Goal: Task Accomplishment & Management: Use online tool/utility

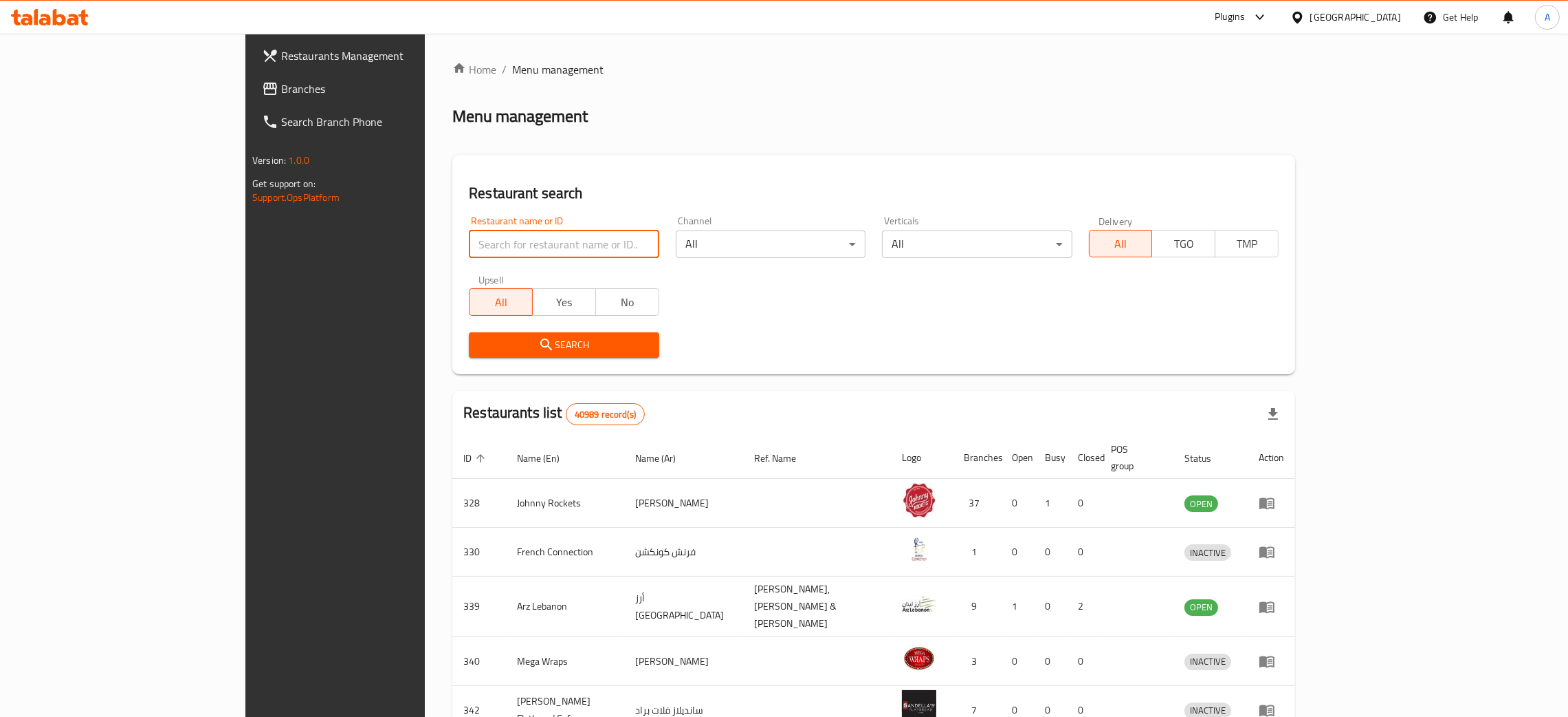
click at [522, 249] on input "search" at bounding box center [564, 244] width 190 height 27
paste input "BEST BARBQ CAFE AND REST"
type input "BEST BARBQ CAFE AND REST"
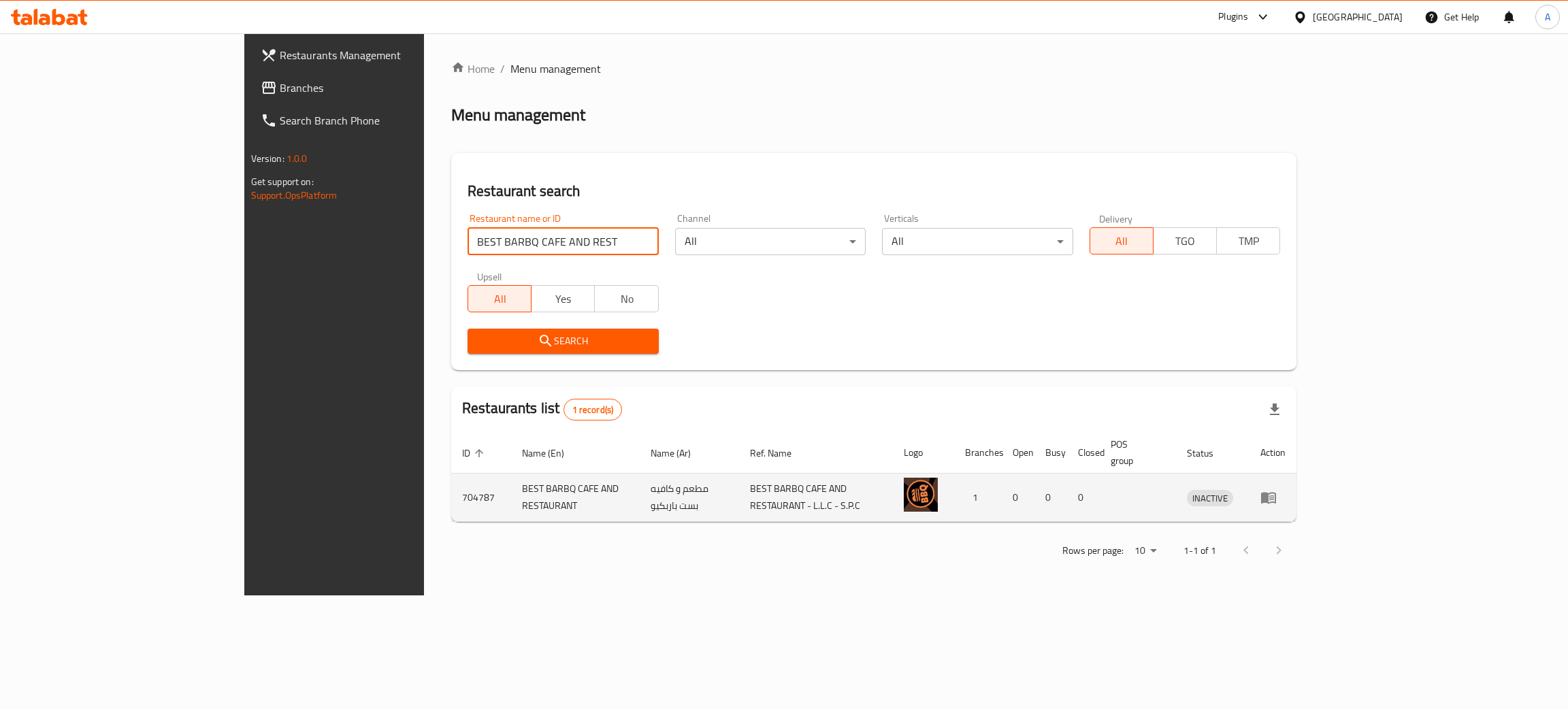
click at [1277, 489] on icon "enhanced table" at bounding box center [1268, 497] width 16 height 16
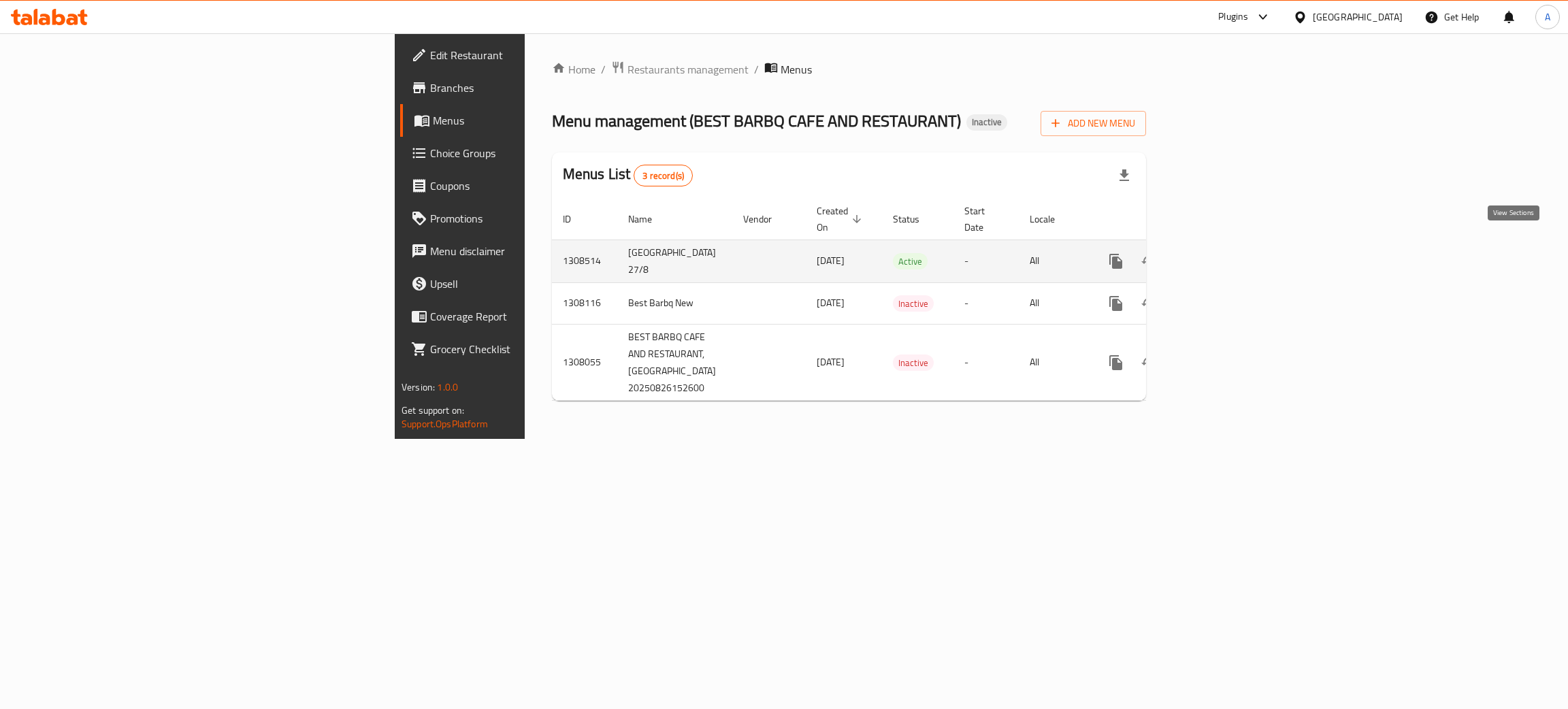
click at [1222, 253] on icon "enhanced table" at bounding box center [1213, 261] width 16 height 16
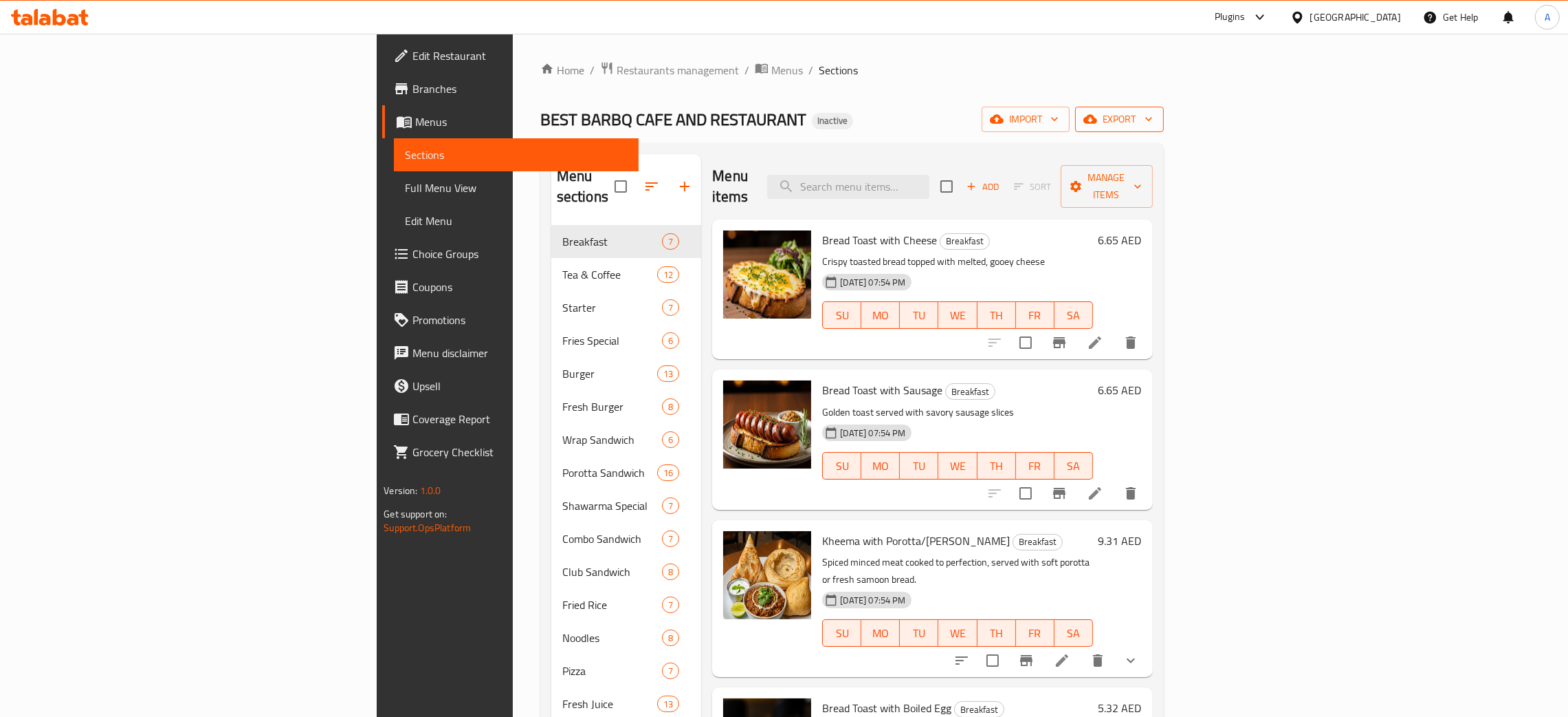
click at [1155, 117] on icon "button" at bounding box center [1148, 119] width 14 height 14
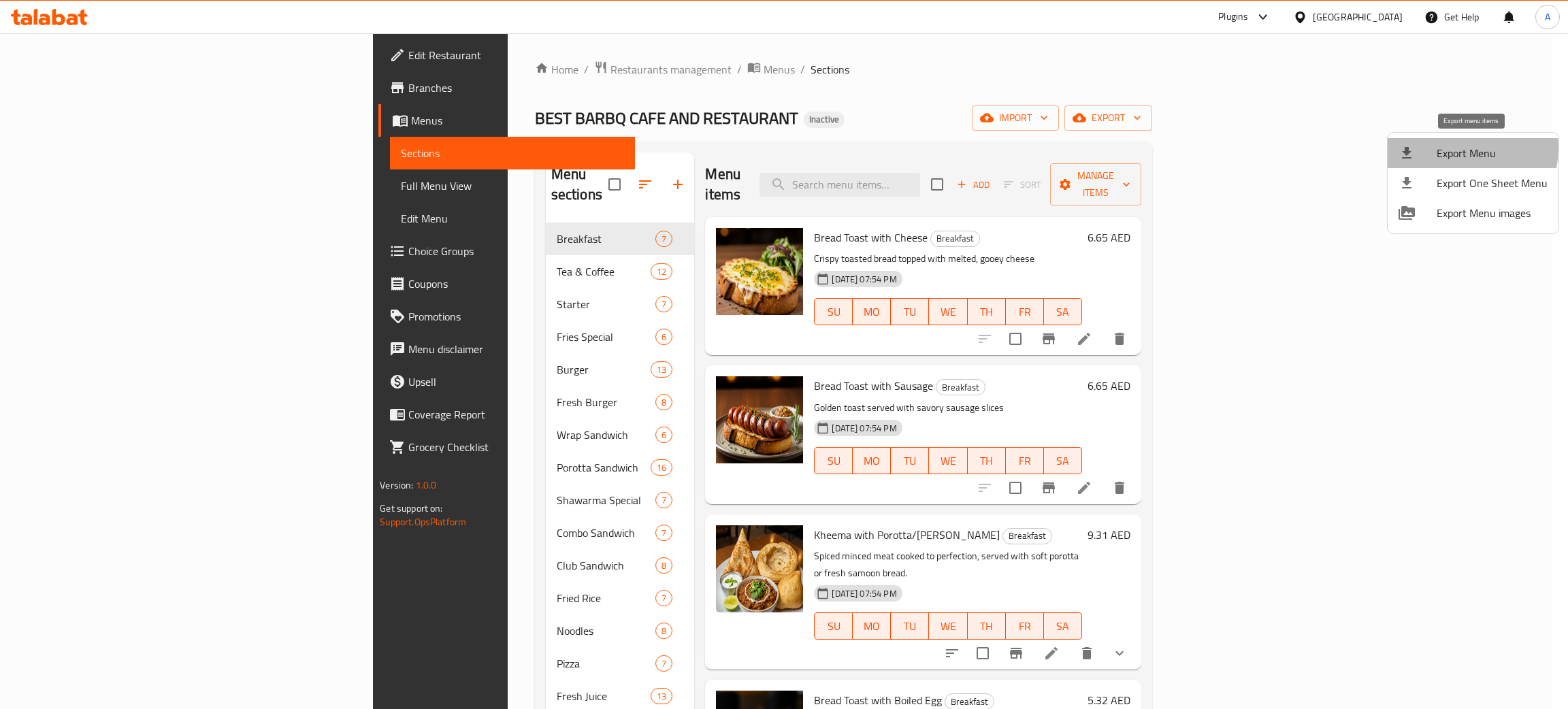
click at [1456, 148] on span "Export Menu" at bounding box center [1492, 153] width 111 height 16
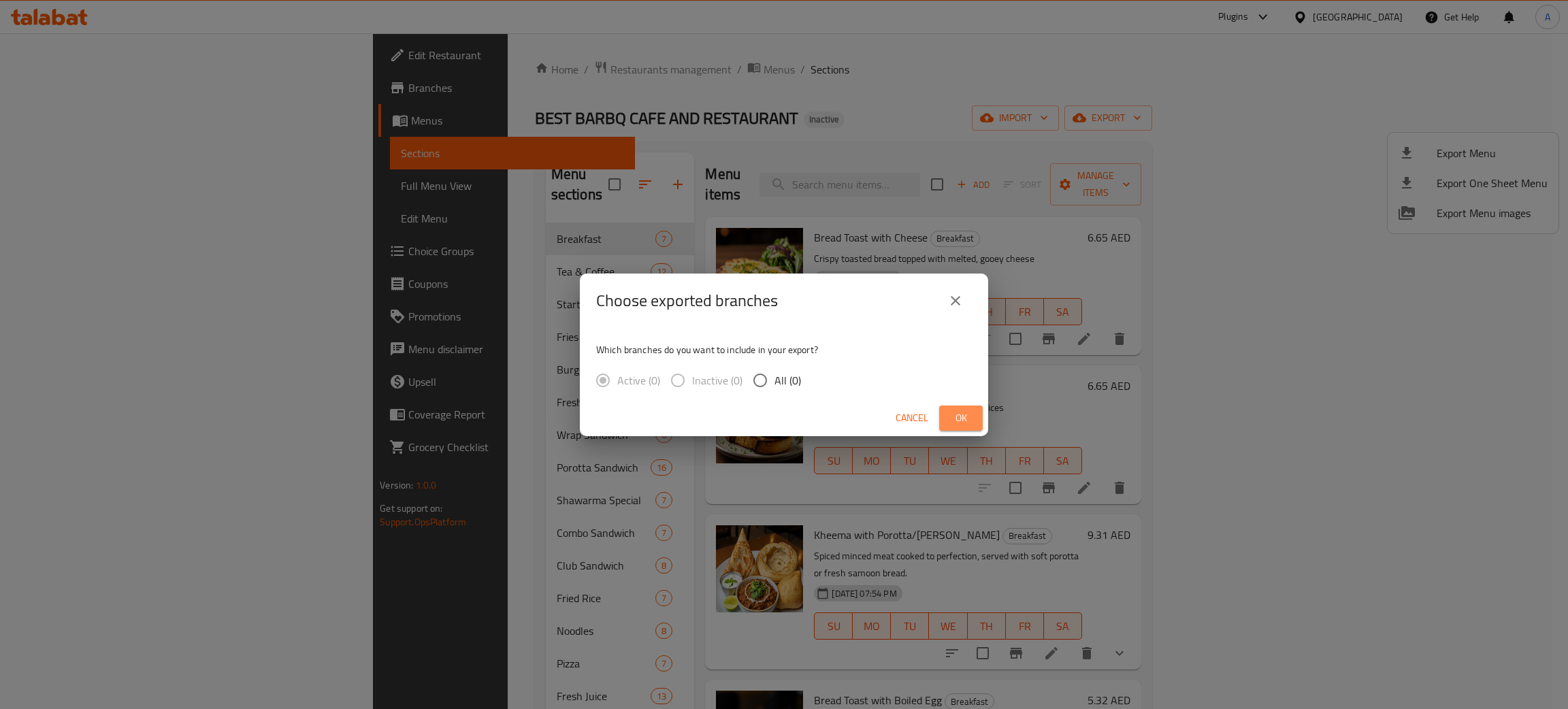
click at [969, 418] on span "Ok" at bounding box center [960, 418] width 22 height 17
click at [965, 419] on span "Ok" at bounding box center [960, 418] width 22 height 17
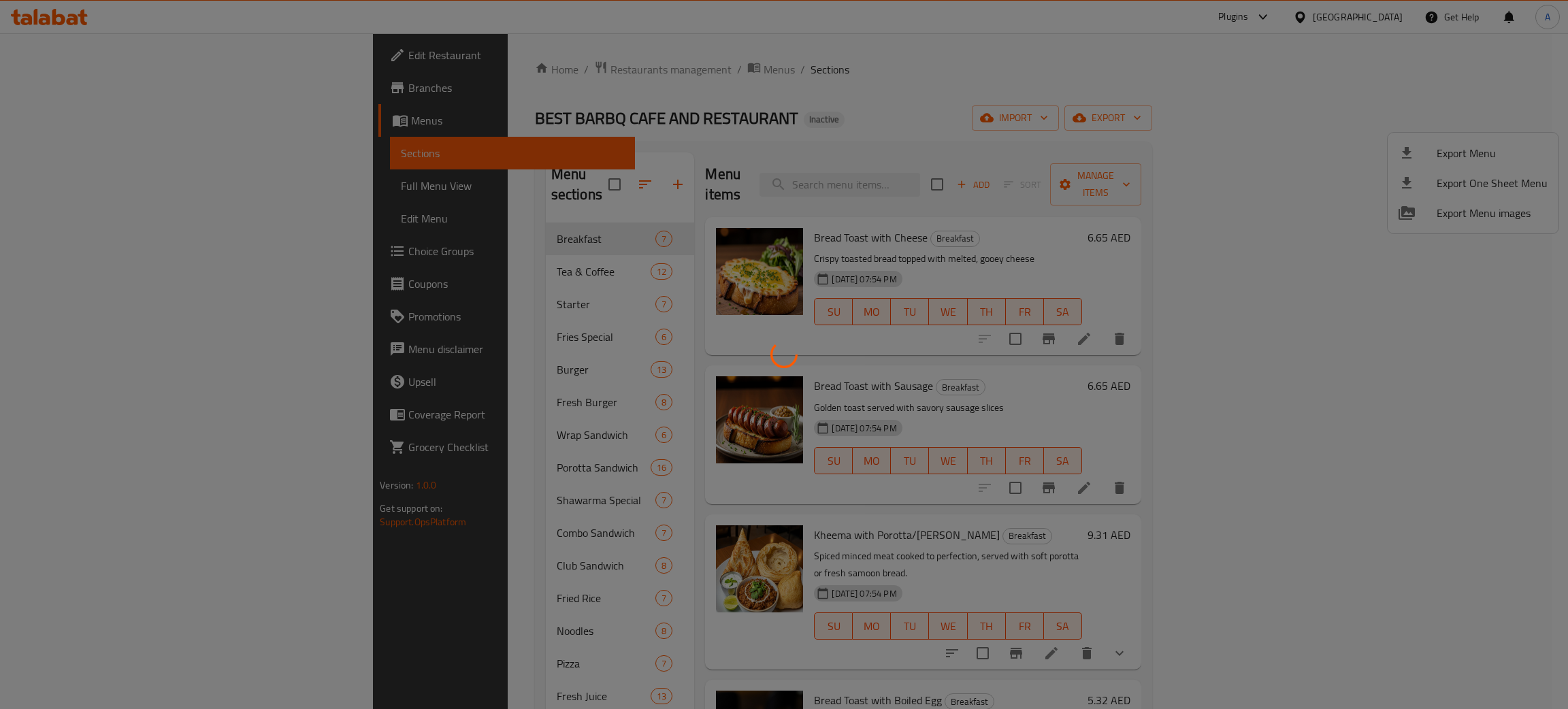
click at [947, 100] on div at bounding box center [784, 354] width 1568 height 709
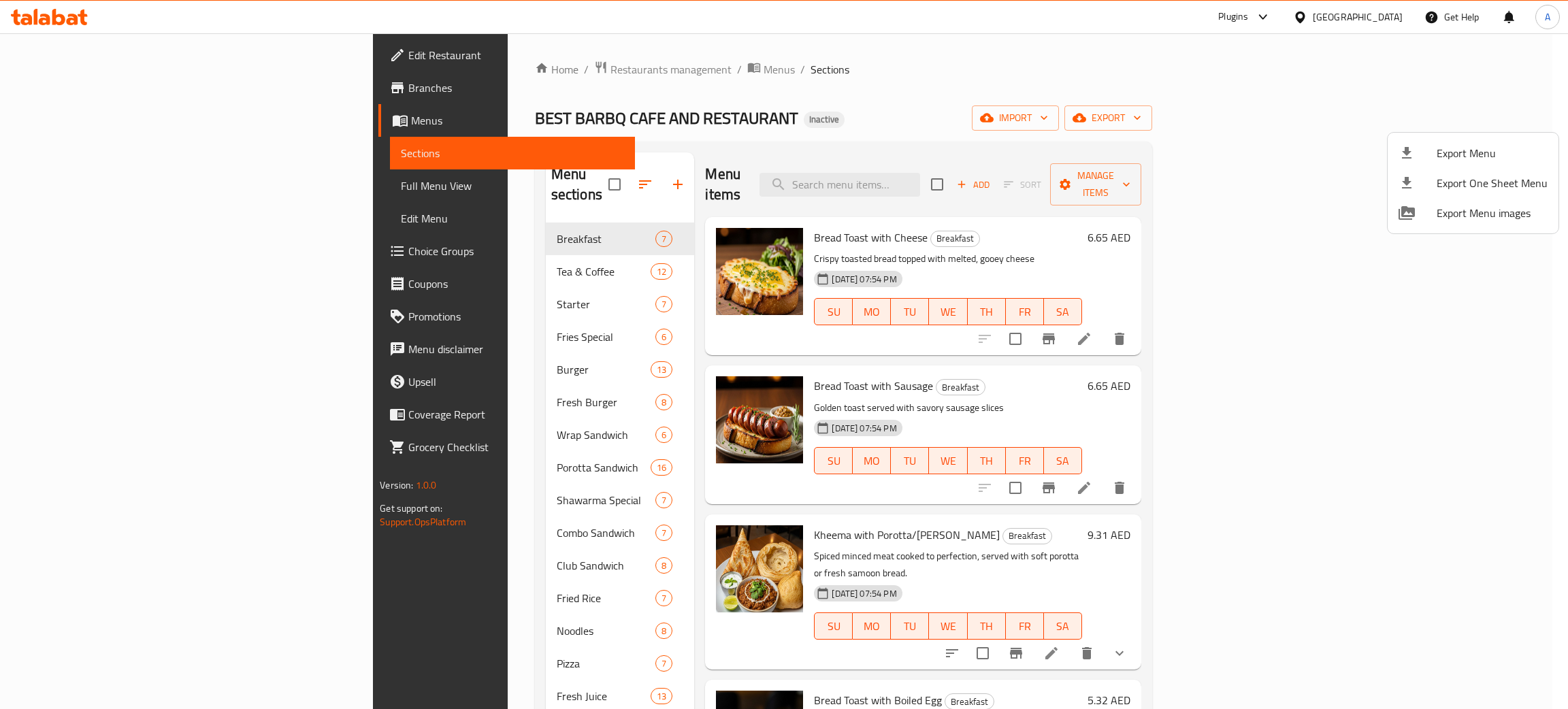
click at [43, 20] on div at bounding box center [784, 354] width 1568 height 709
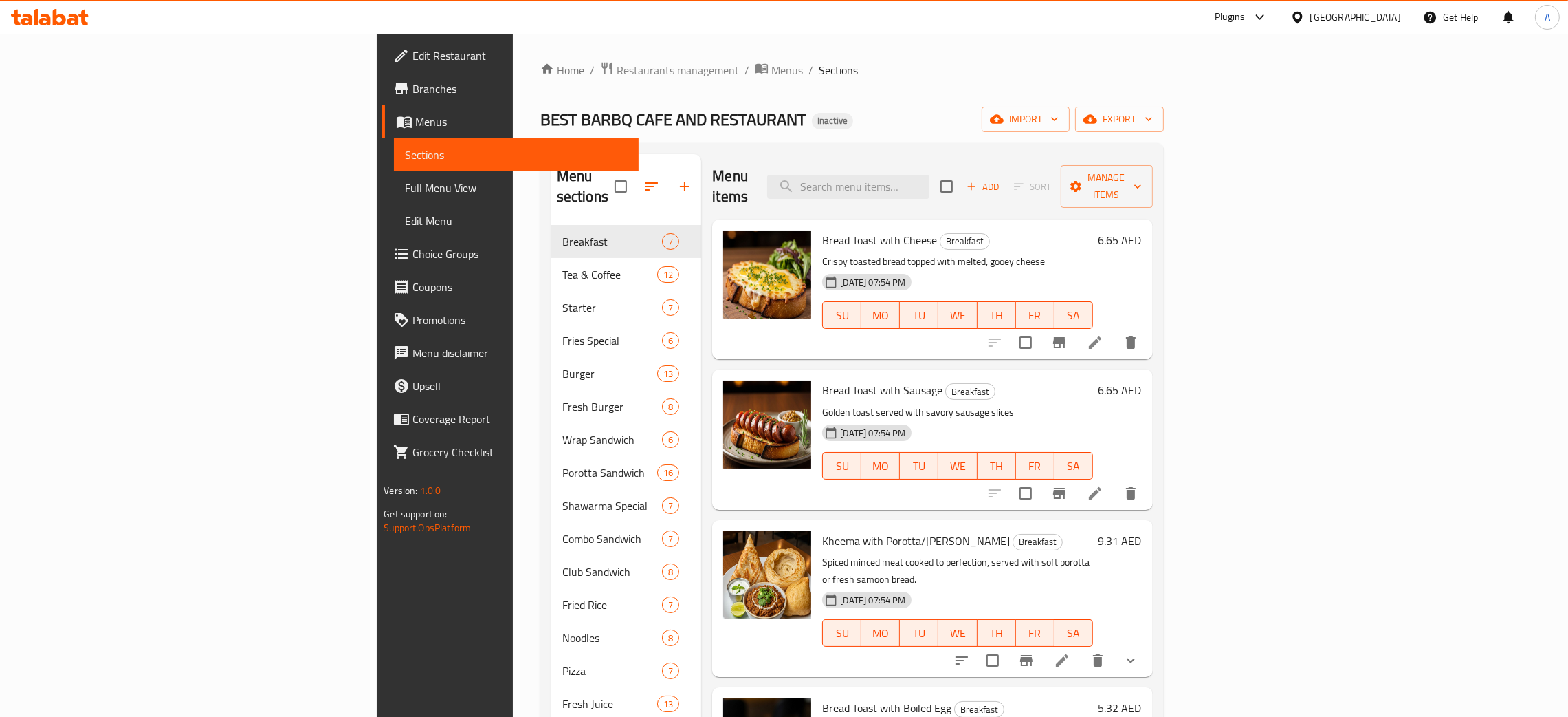
click at [51, 22] on icon at bounding box center [50, 17] width 78 height 17
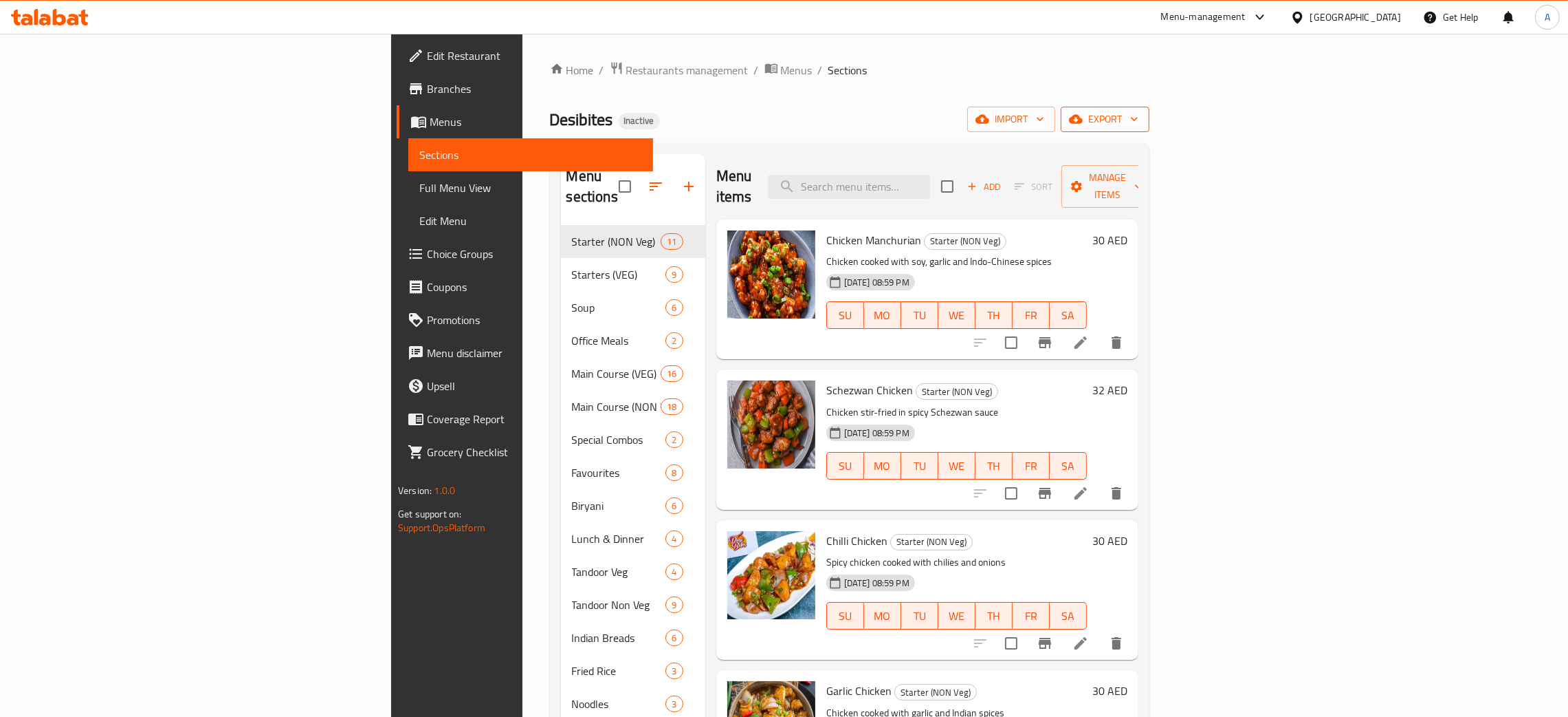
click at [1141, 116] on icon "button" at bounding box center [1134, 119] width 14 height 14
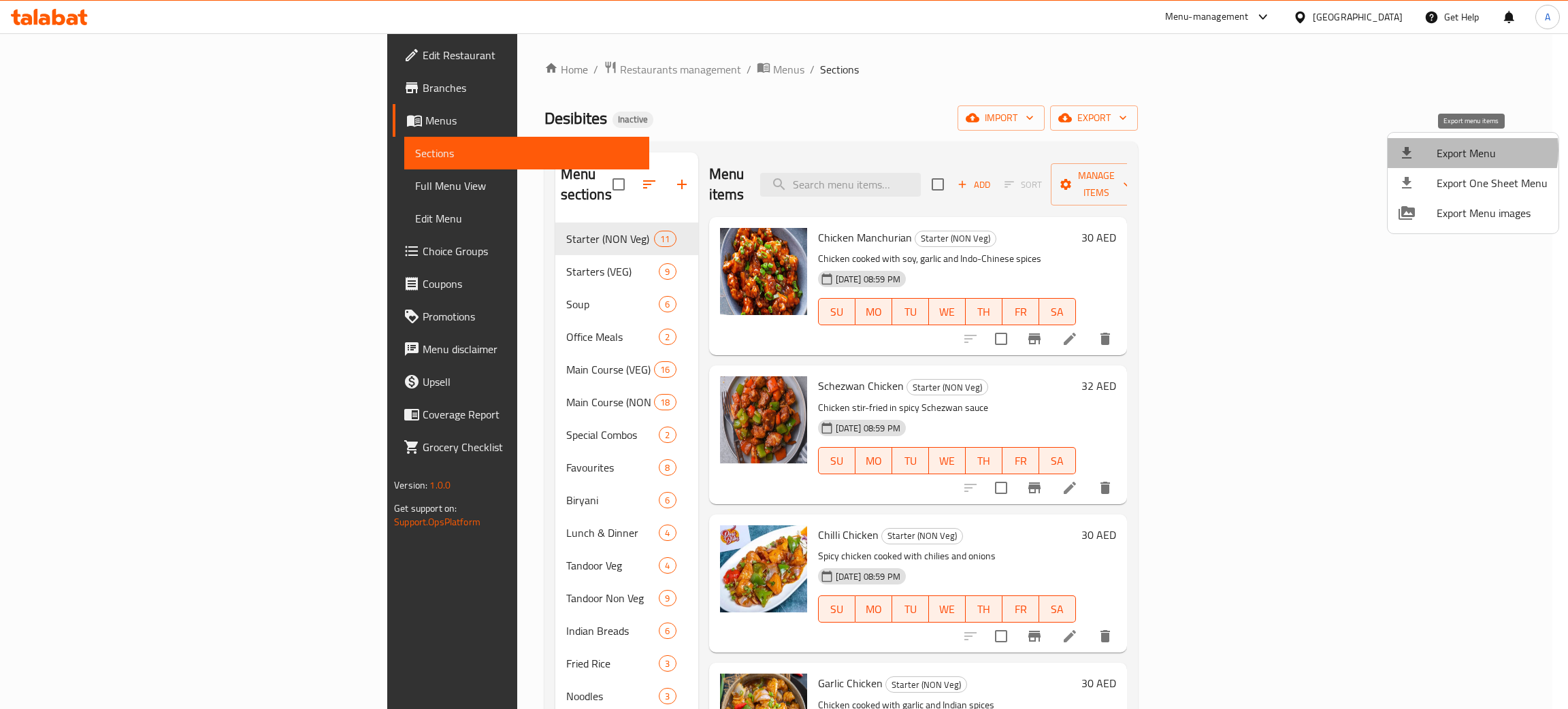
click at [1460, 151] on span "Export Menu" at bounding box center [1492, 153] width 111 height 16
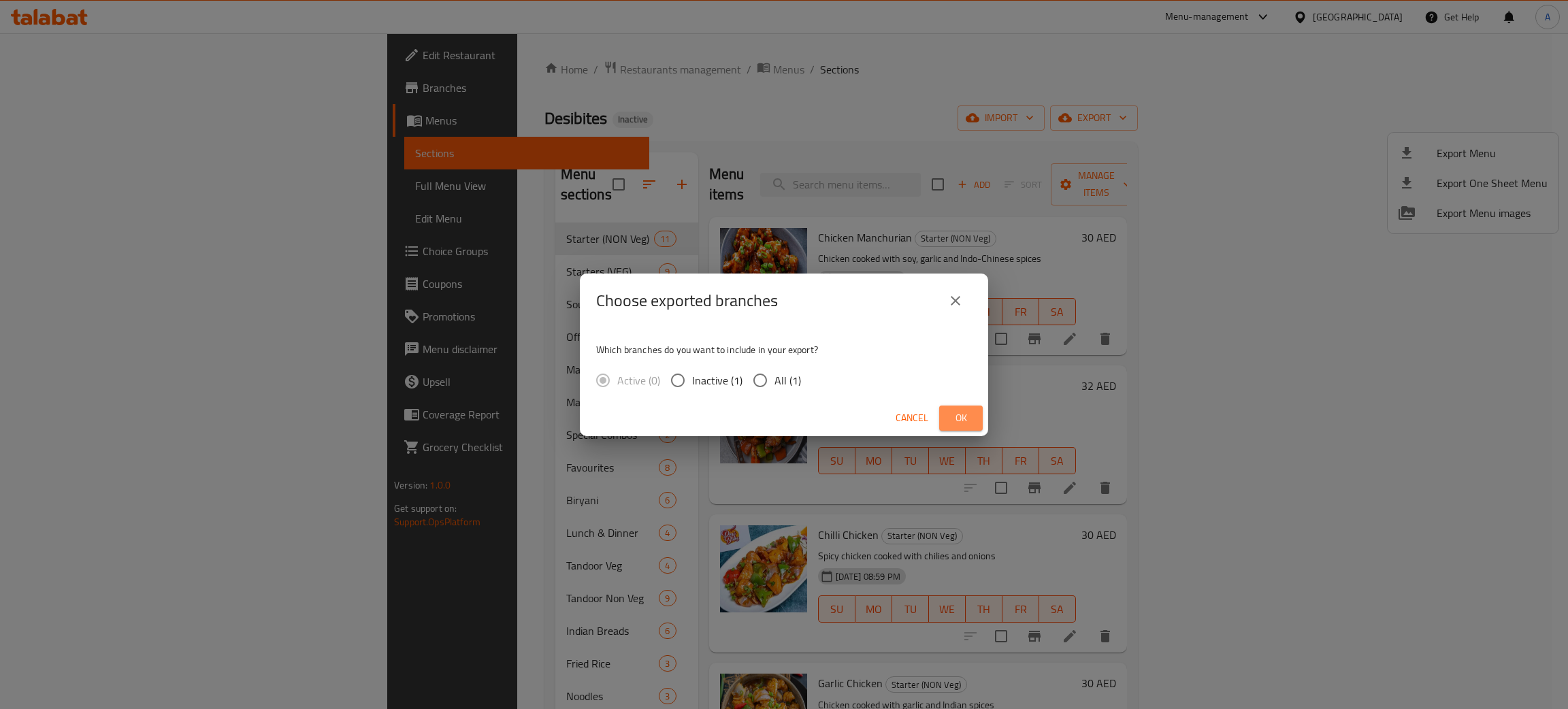
click at [970, 411] on span "Ok" at bounding box center [960, 418] width 22 height 17
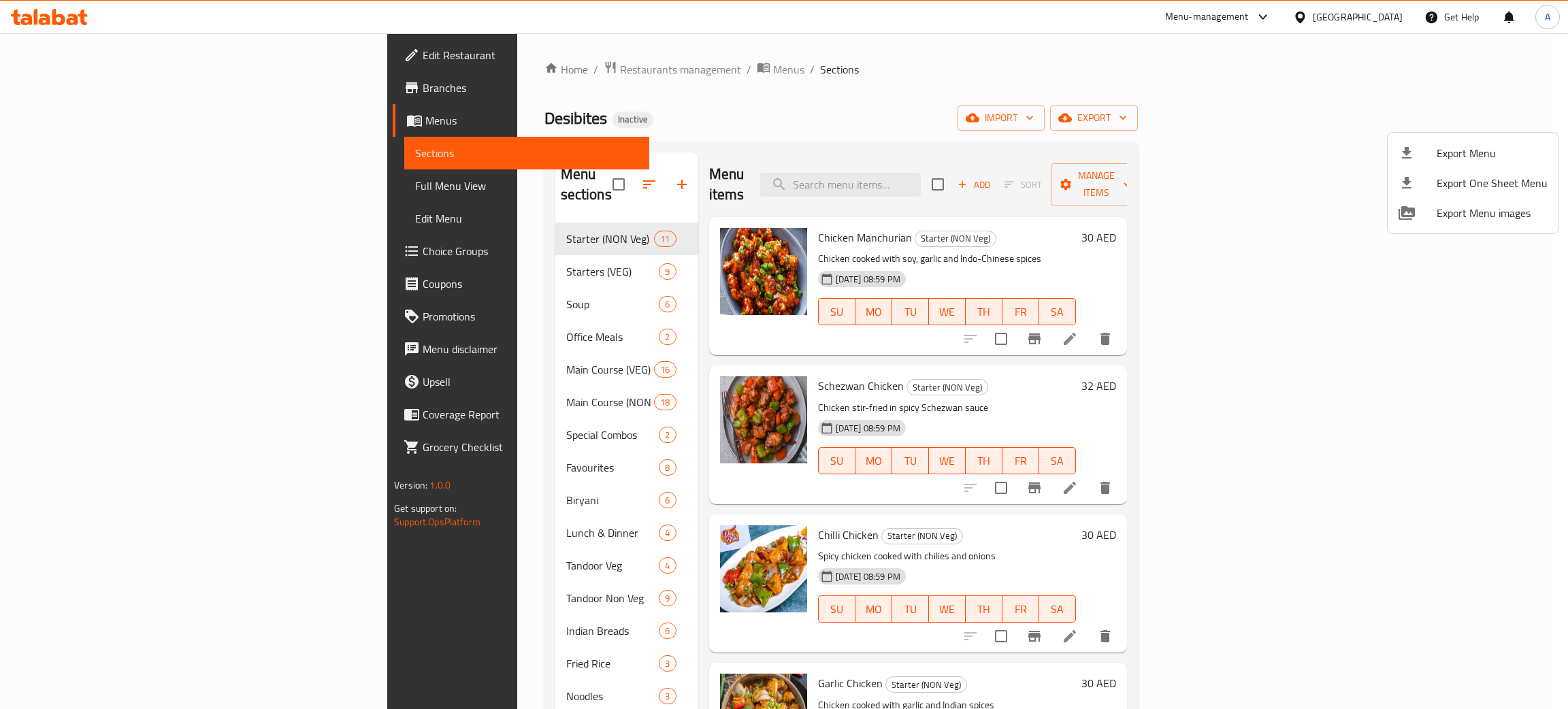
drag, startPoint x: 1362, startPoint y: 20, endPoint x: 1344, endPoint y: 15, distance: 18.7
click at [1361, 19] on div at bounding box center [784, 354] width 1568 height 709
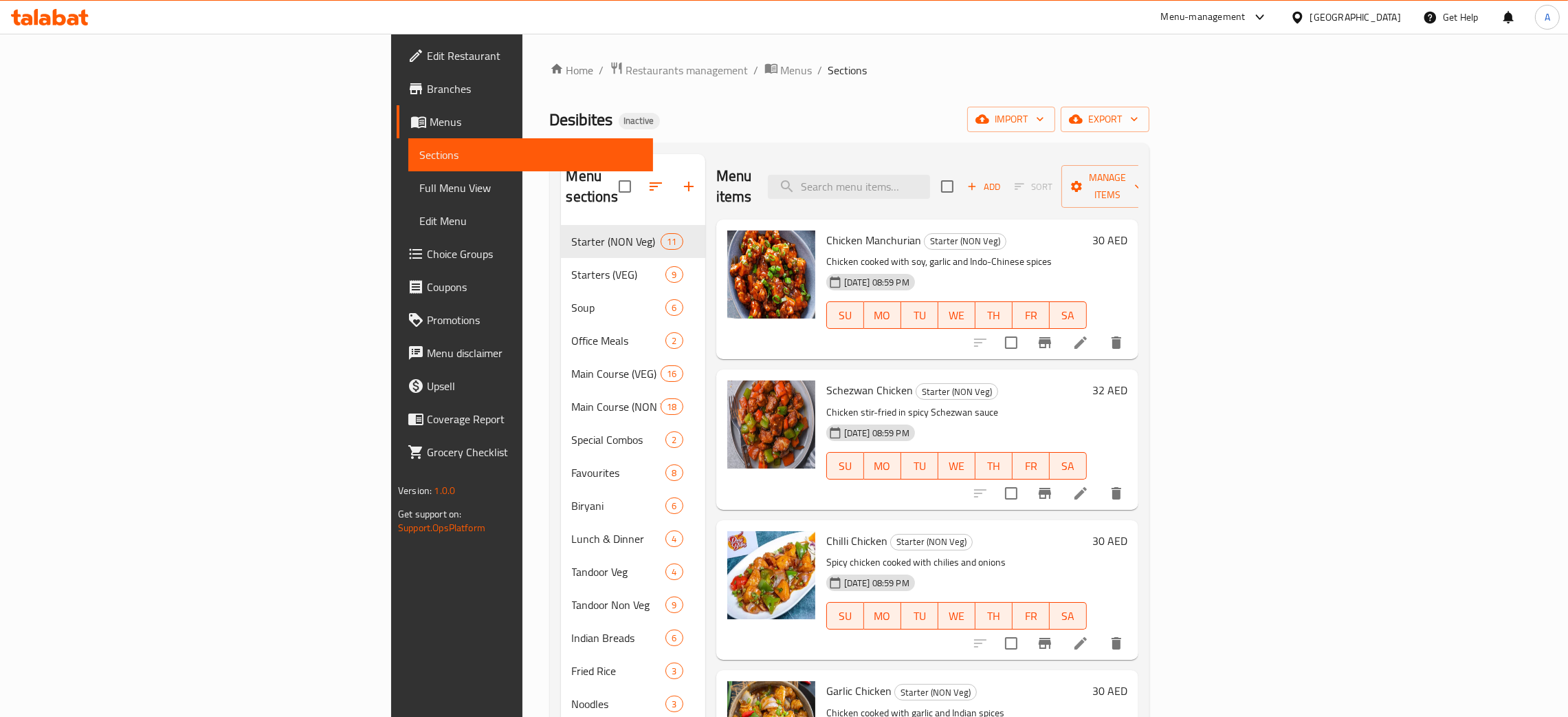
click at [1358, 15] on div "United Arab Emirates" at bounding box center [1355, 17] width 90 height 15
click at [1224, 147] on div "[GEOGRAPHIC_DATA]" at bounding box center [1251, 142] width 113 height 32
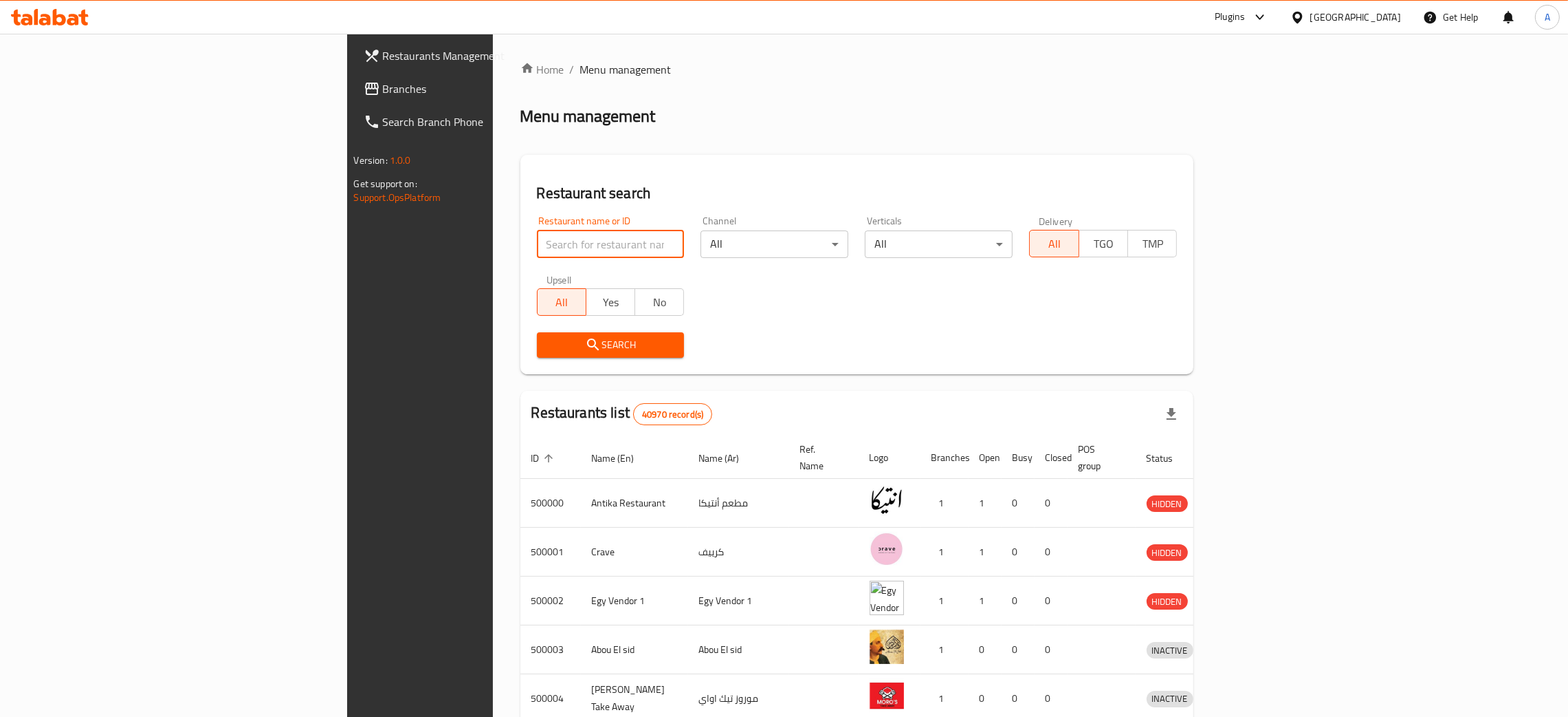
click at [537, 245] on input "search" at bounding box center [611, 244] width 148 height 27
paste input "كباب شاكر"
type input "كباب شاكر"
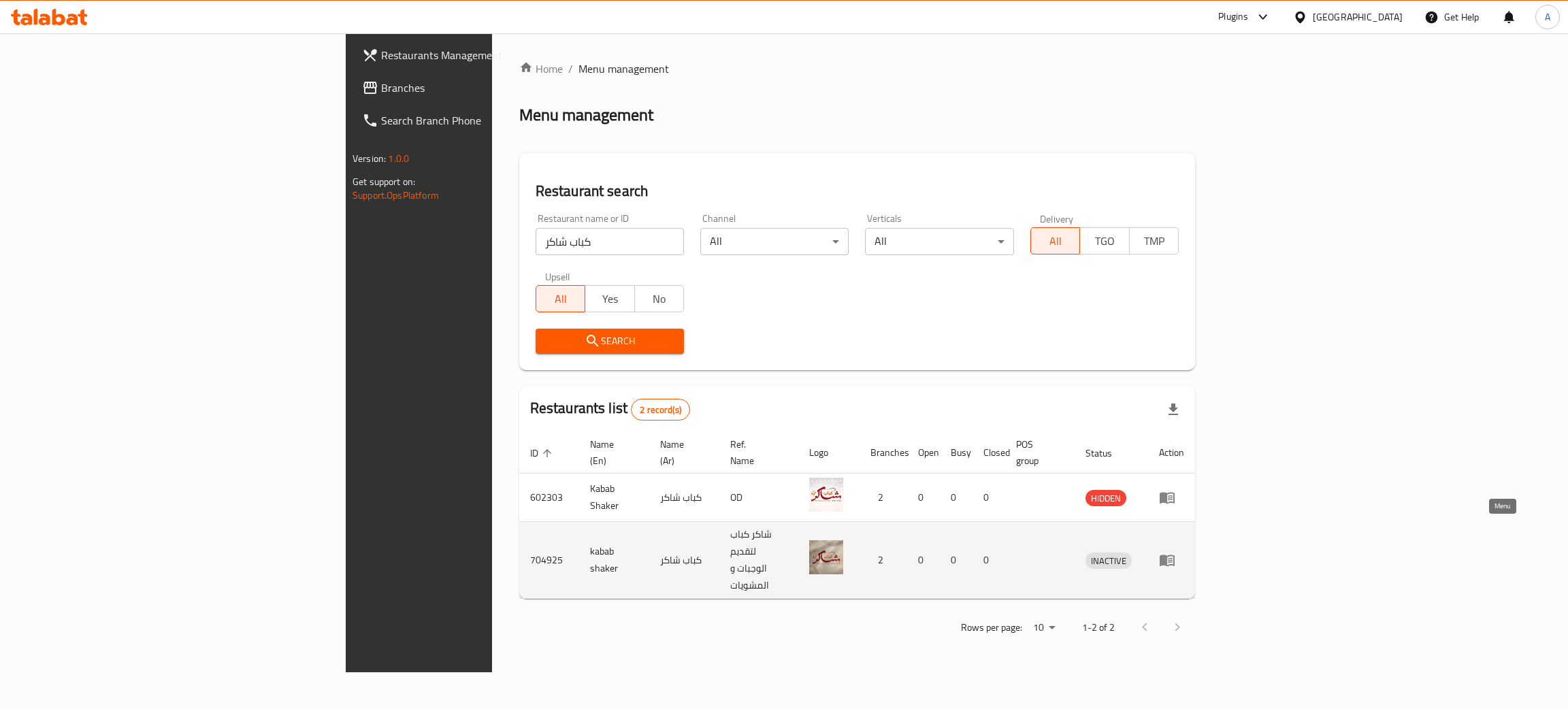
click at [1175, 551] on icon "enhanced table" at bounding box center [1166, 559] width 16 height 16
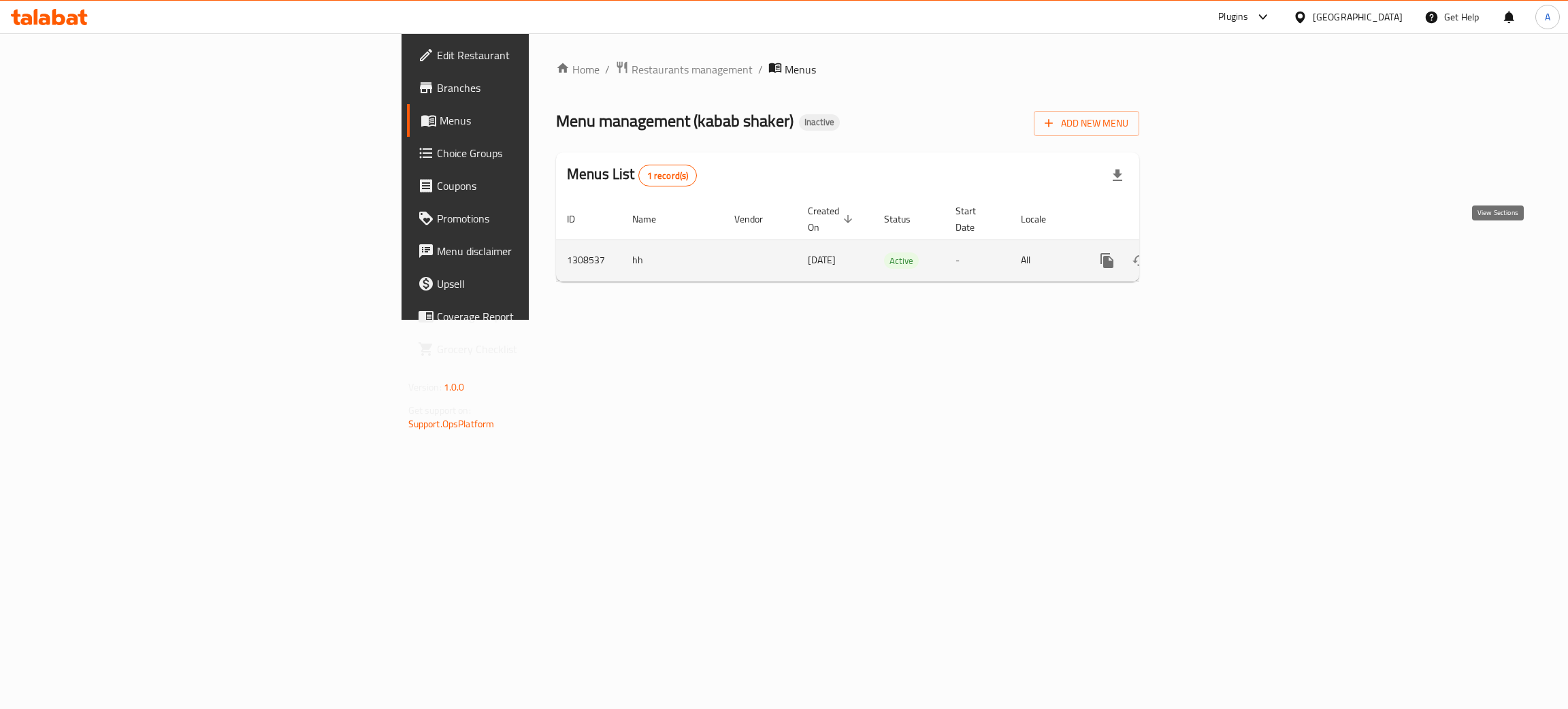
click at [1213, 252] on icon "enhanced table" at bounding box center [1205, 260] width 16 height 16
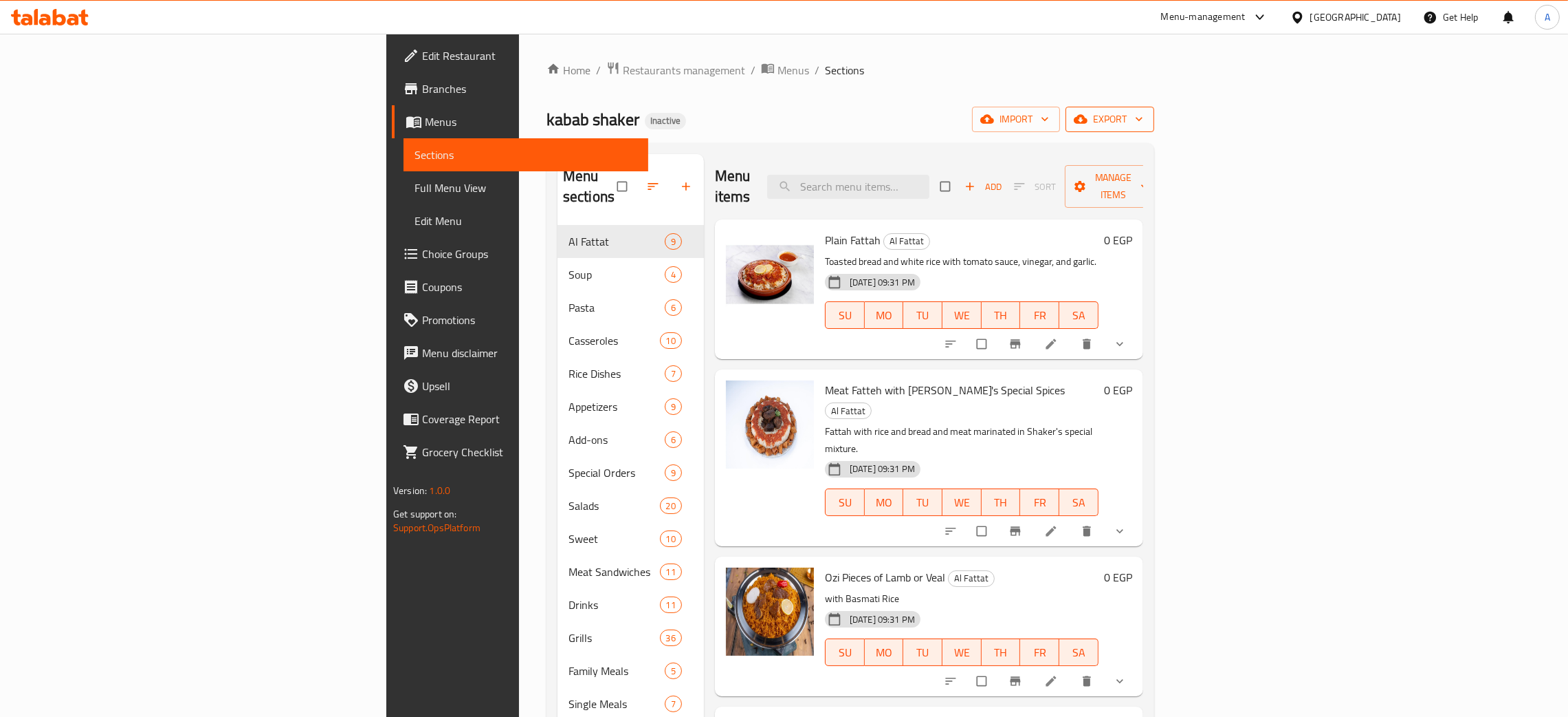
click at [1146, 118] on icon "button" at bounding box center [1139, 119] width 14 height 14
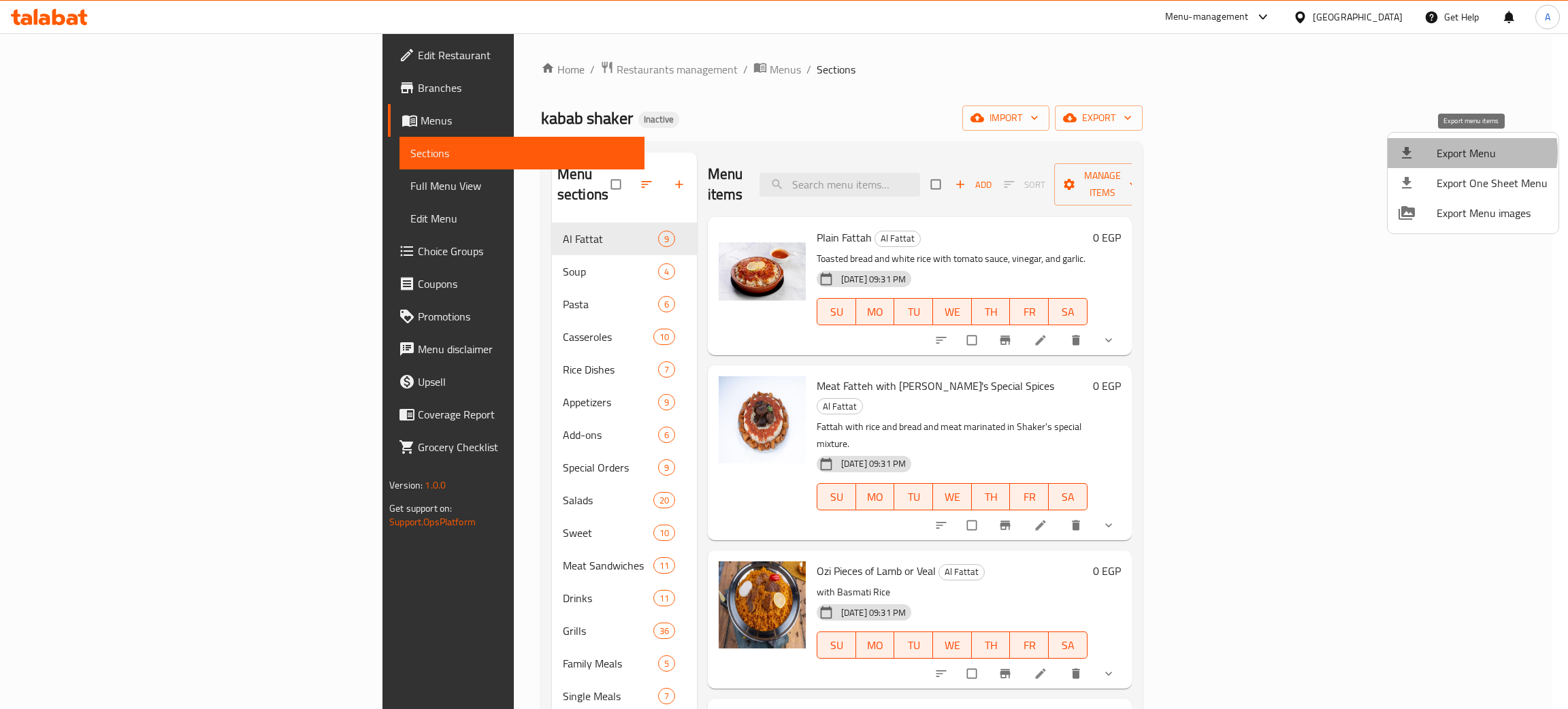
click at [1455, 152] on span "Export Menu" at bounding box center [1492, 153] width 111 height 16
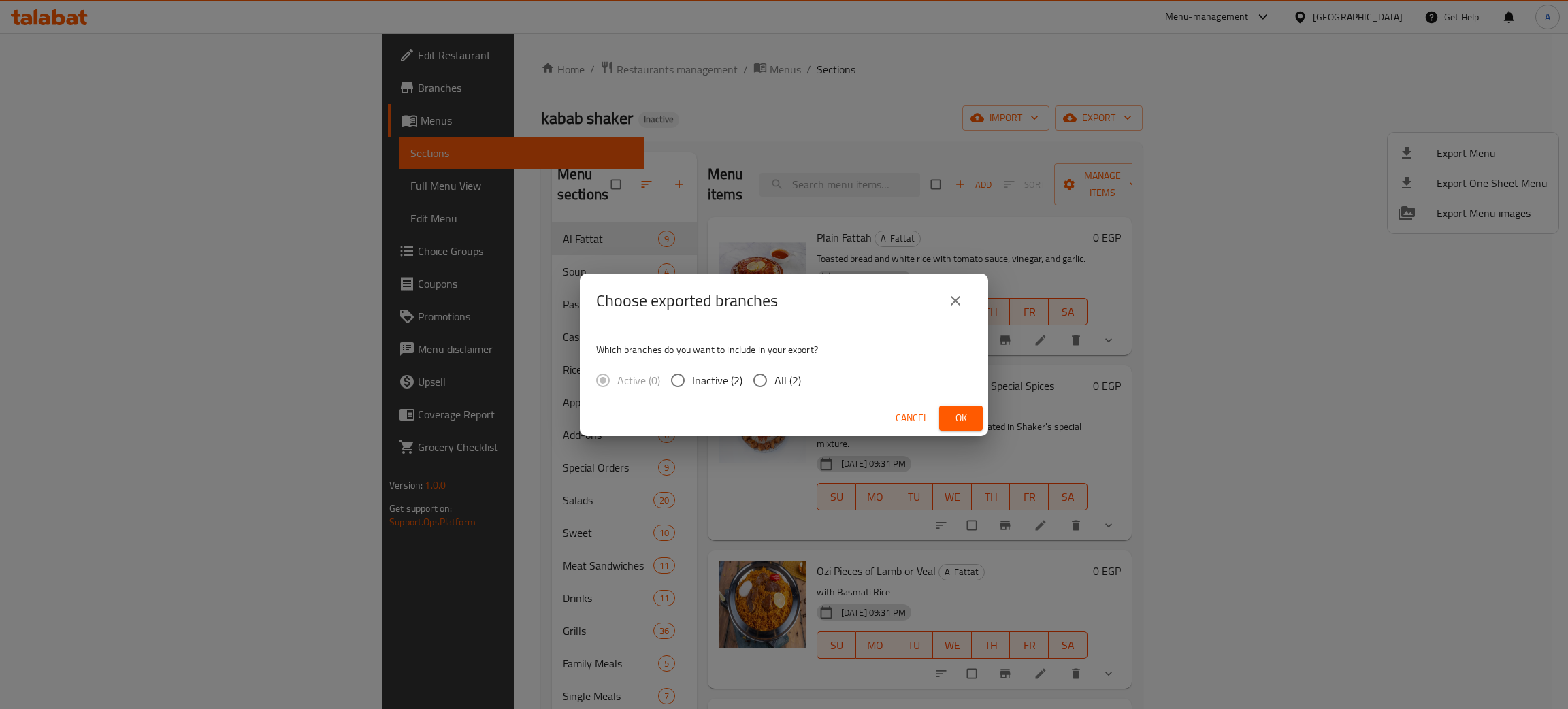
click at [952, 415] on span "Ok" at bounding box center [960, 418] width 22 height 17
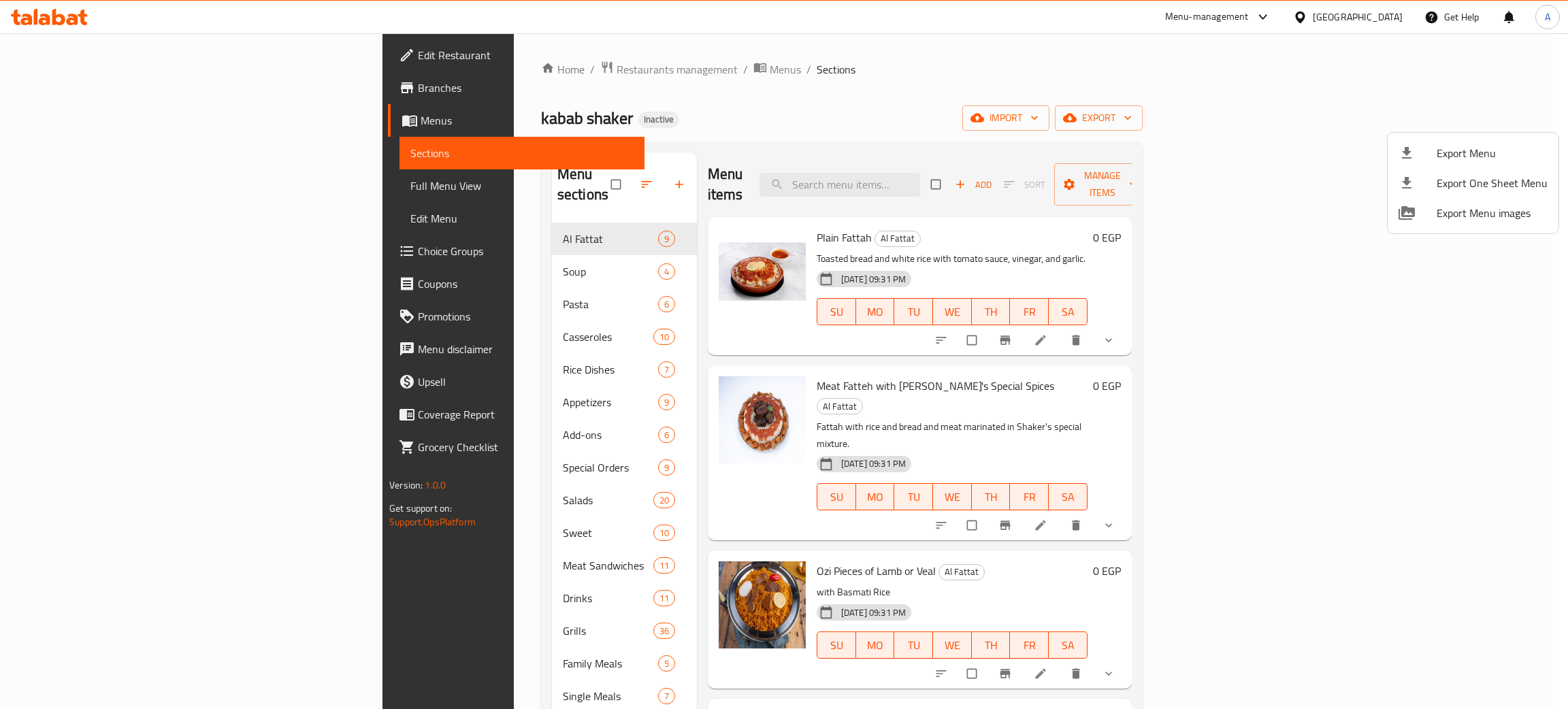
click at [40, 16] on div at bounding box center [784, 354] width 1568 height 709
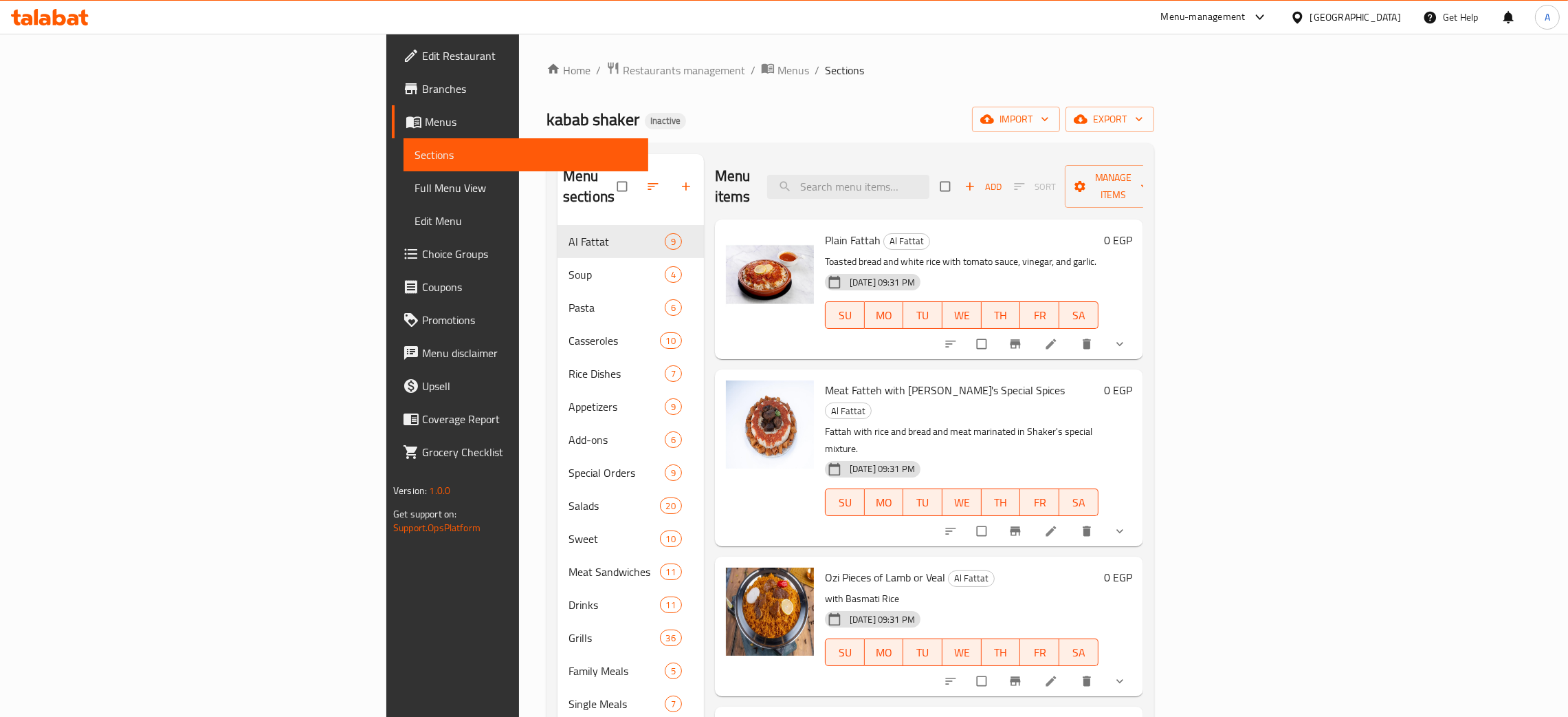
click at [40, 18] on icon at bounding box center [50, 17] width 78 height 17
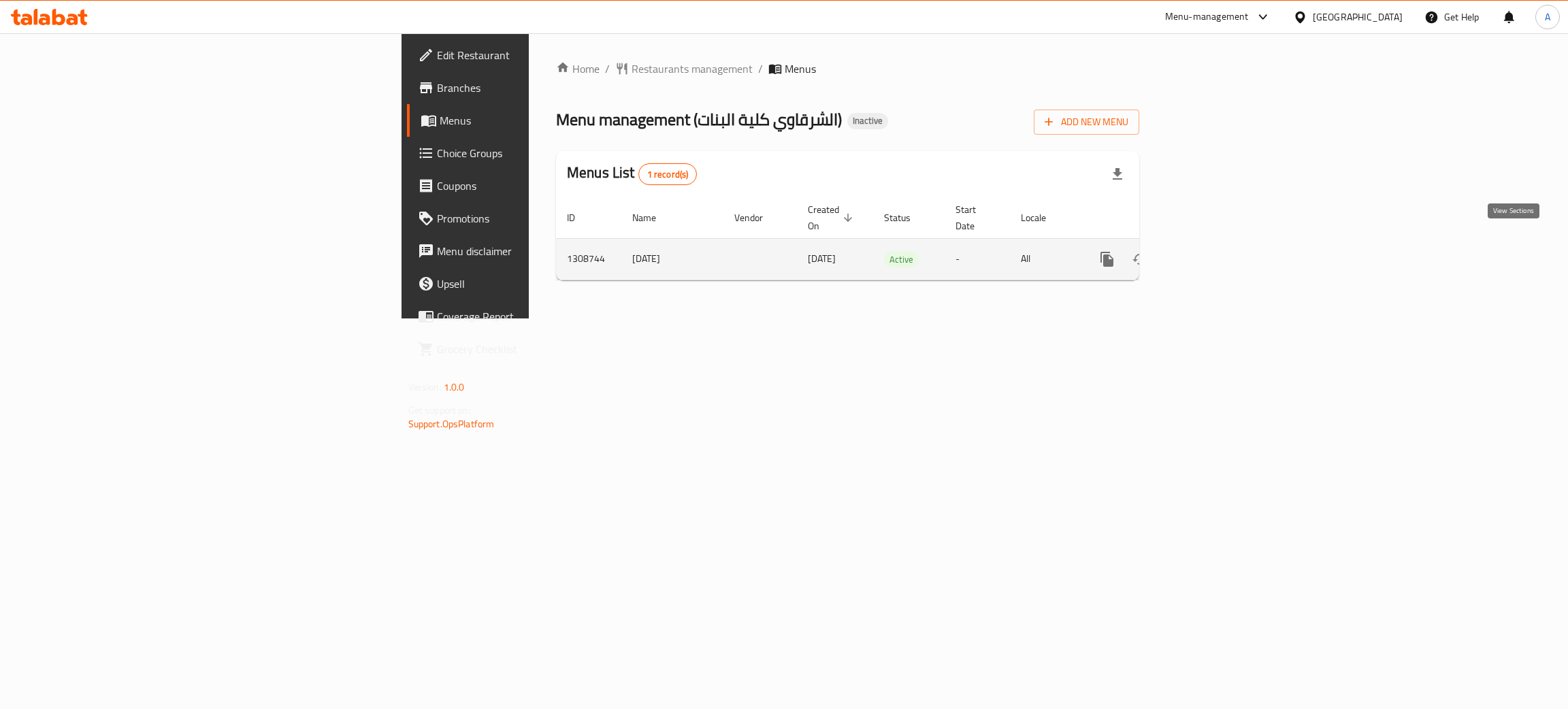
click at [1213, 251] on icon "enhanced table" at bounding box center [1205, 259] width 16 height 16
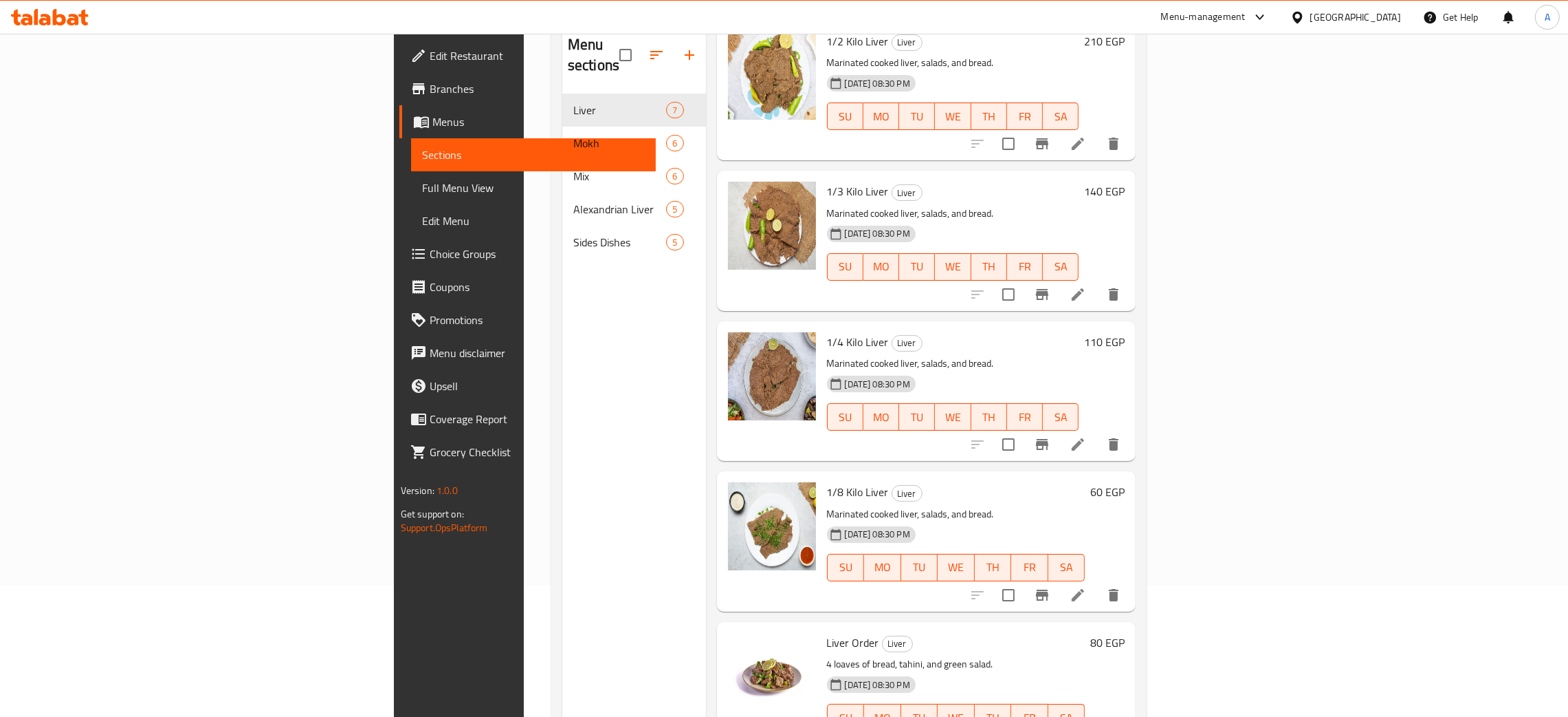
scroll to position [194, 0]
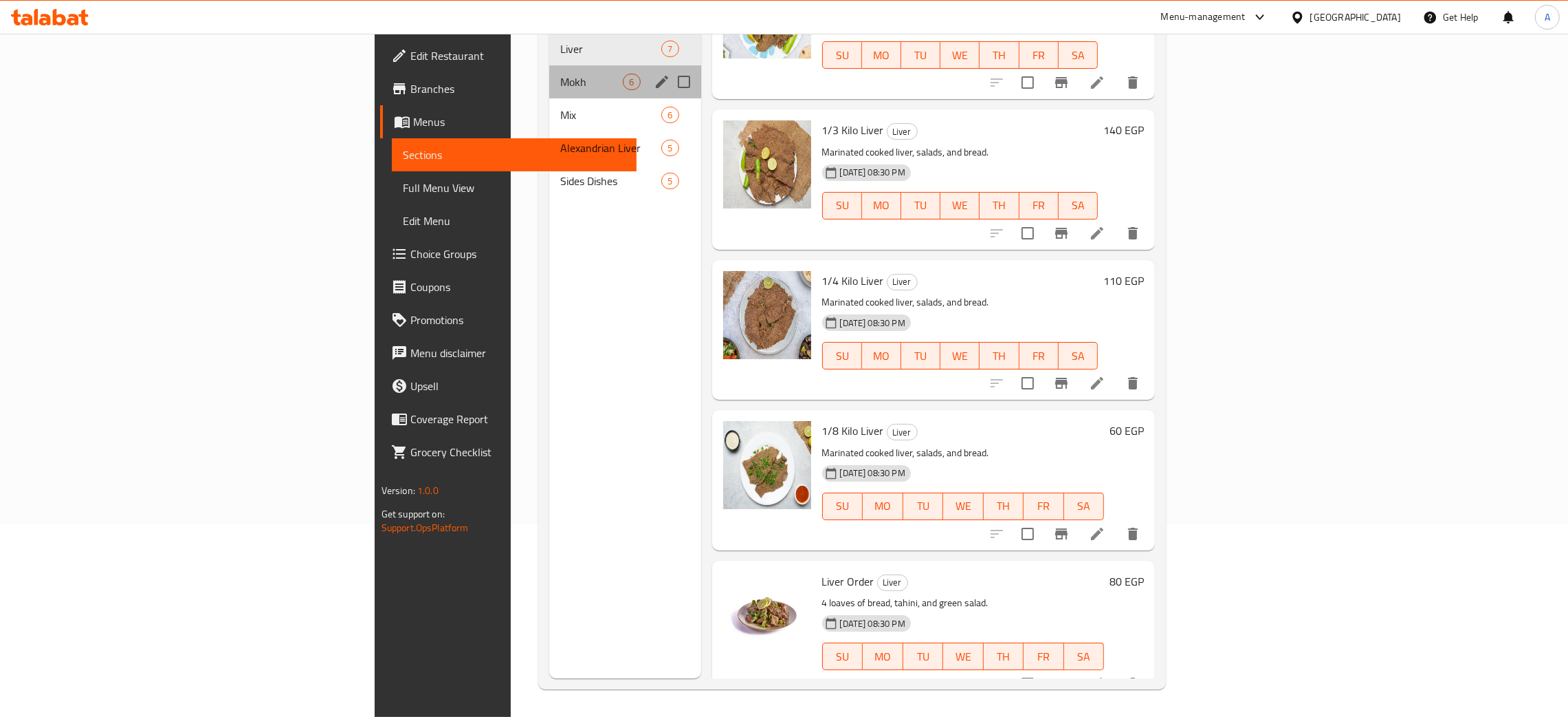
click at [549, 69] on div "Mokh 6" at bounding box center [625, 82] width 151 height 33
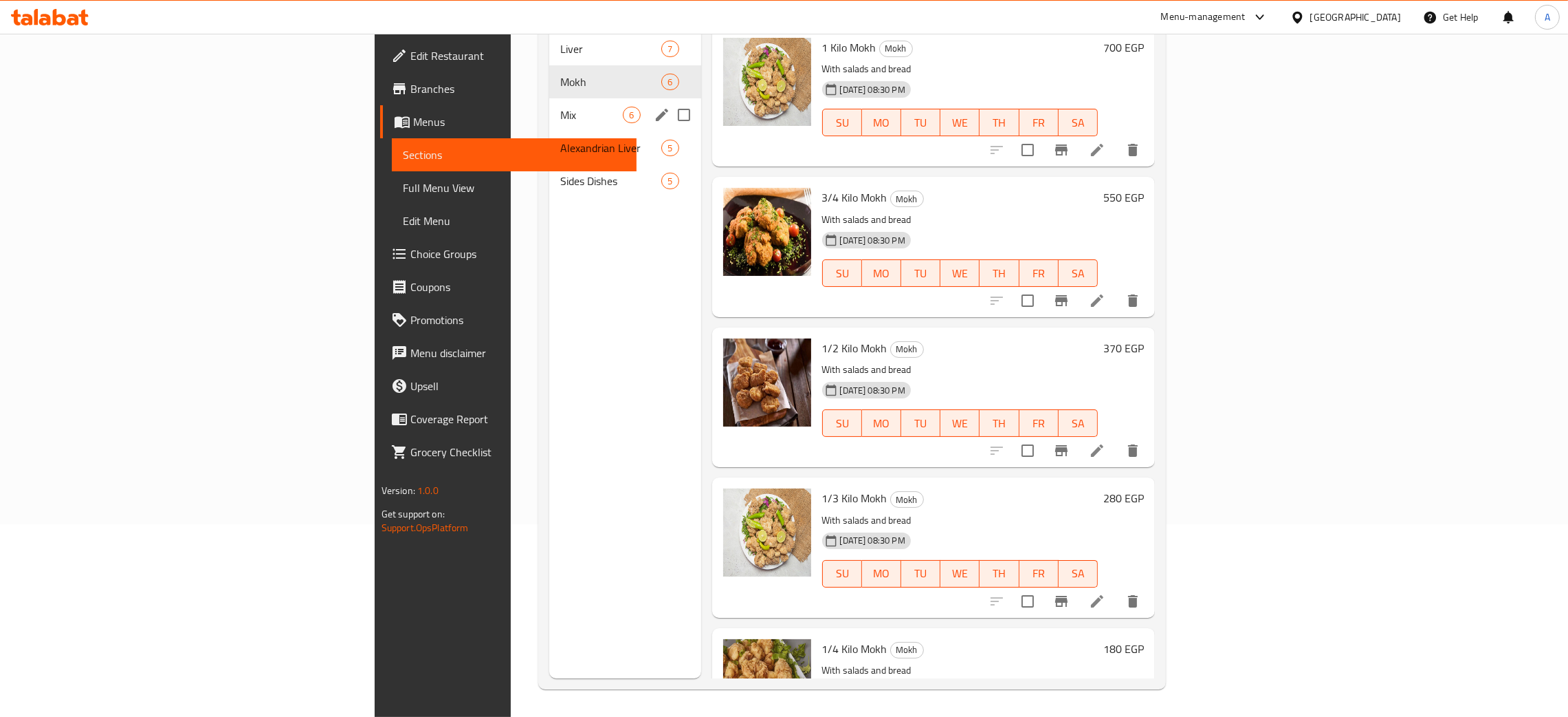
click at [549, 105] on div "Mix 6" at bounding box center [625, 115] width 151 height 33
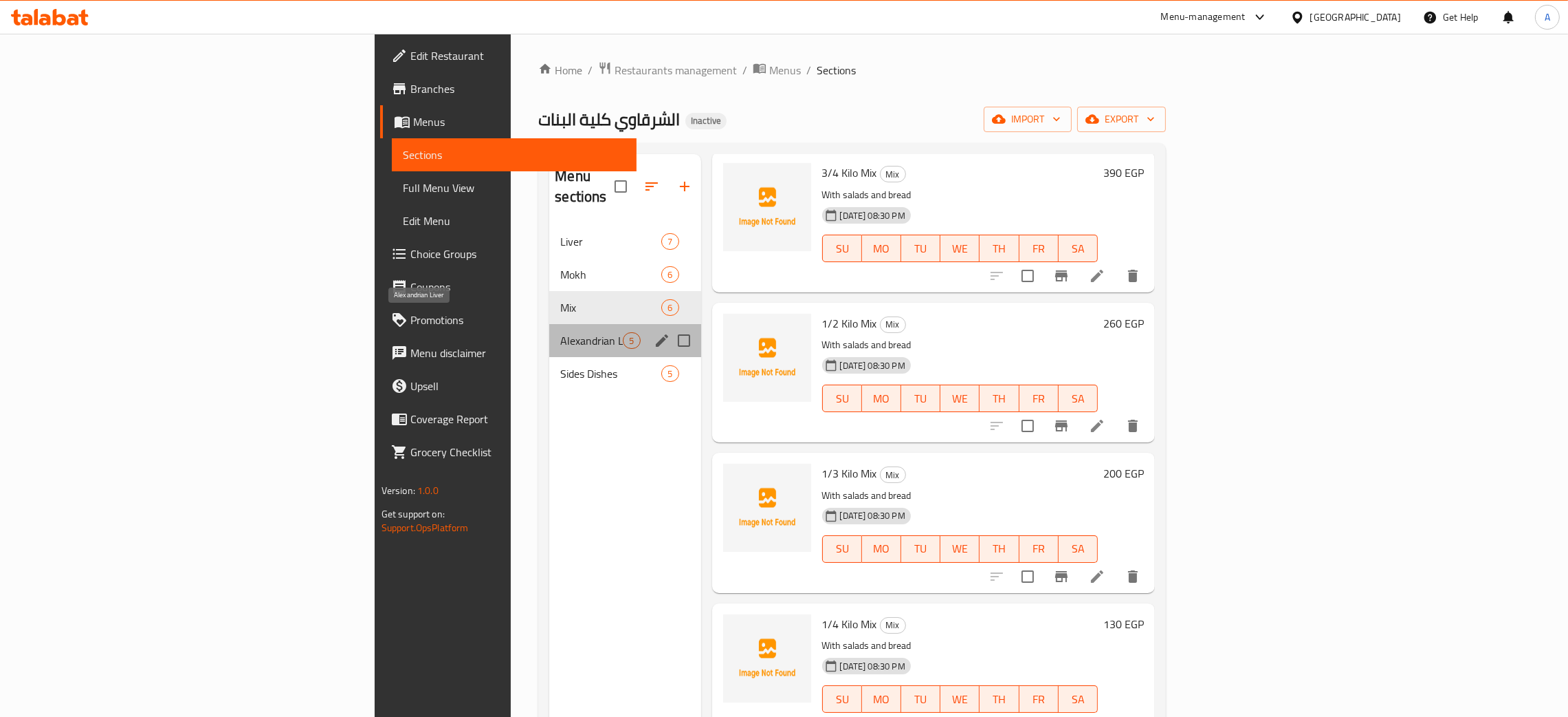
click at [560, 332] on span "Alexandrian Liver" at bounding box center [591, 340] width 62 height 17
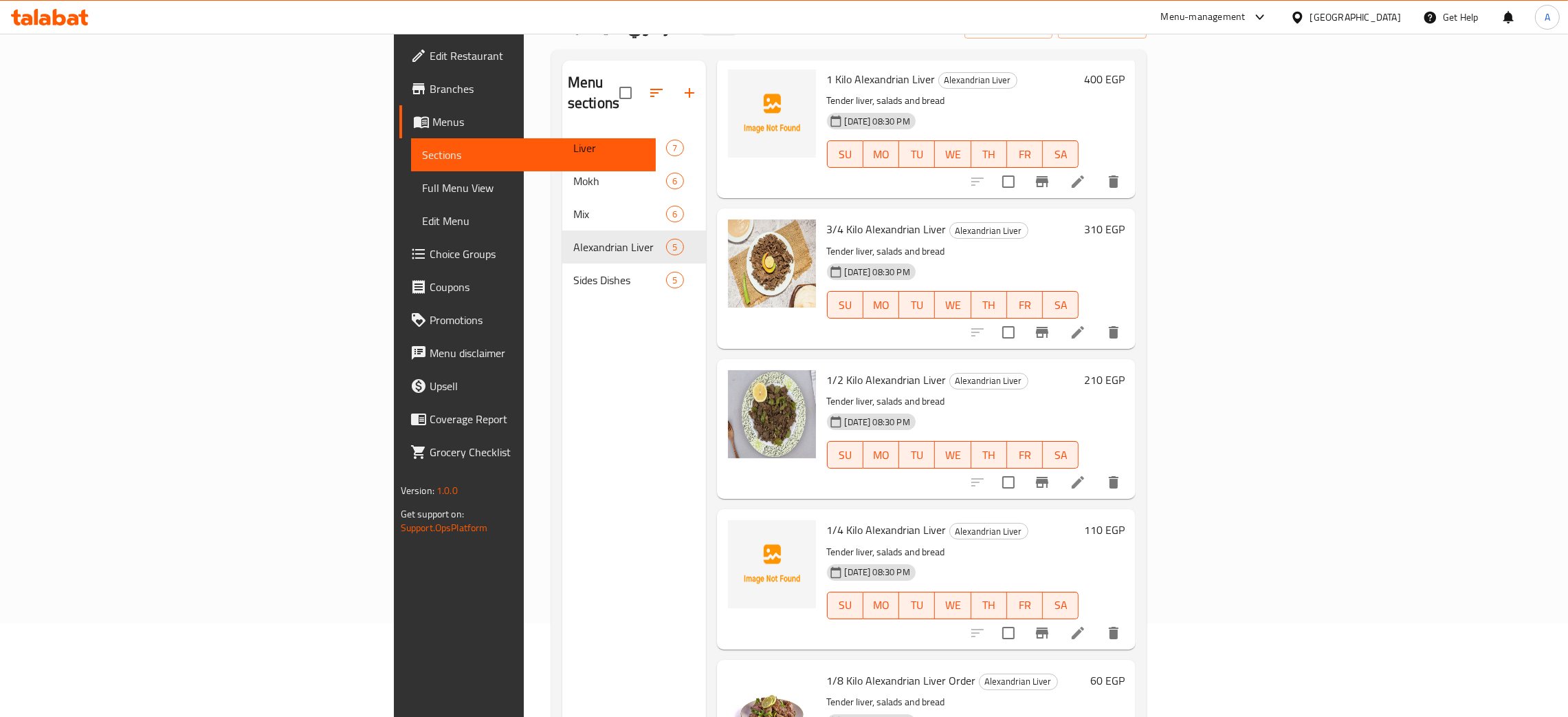
scroll to position [194, 0]
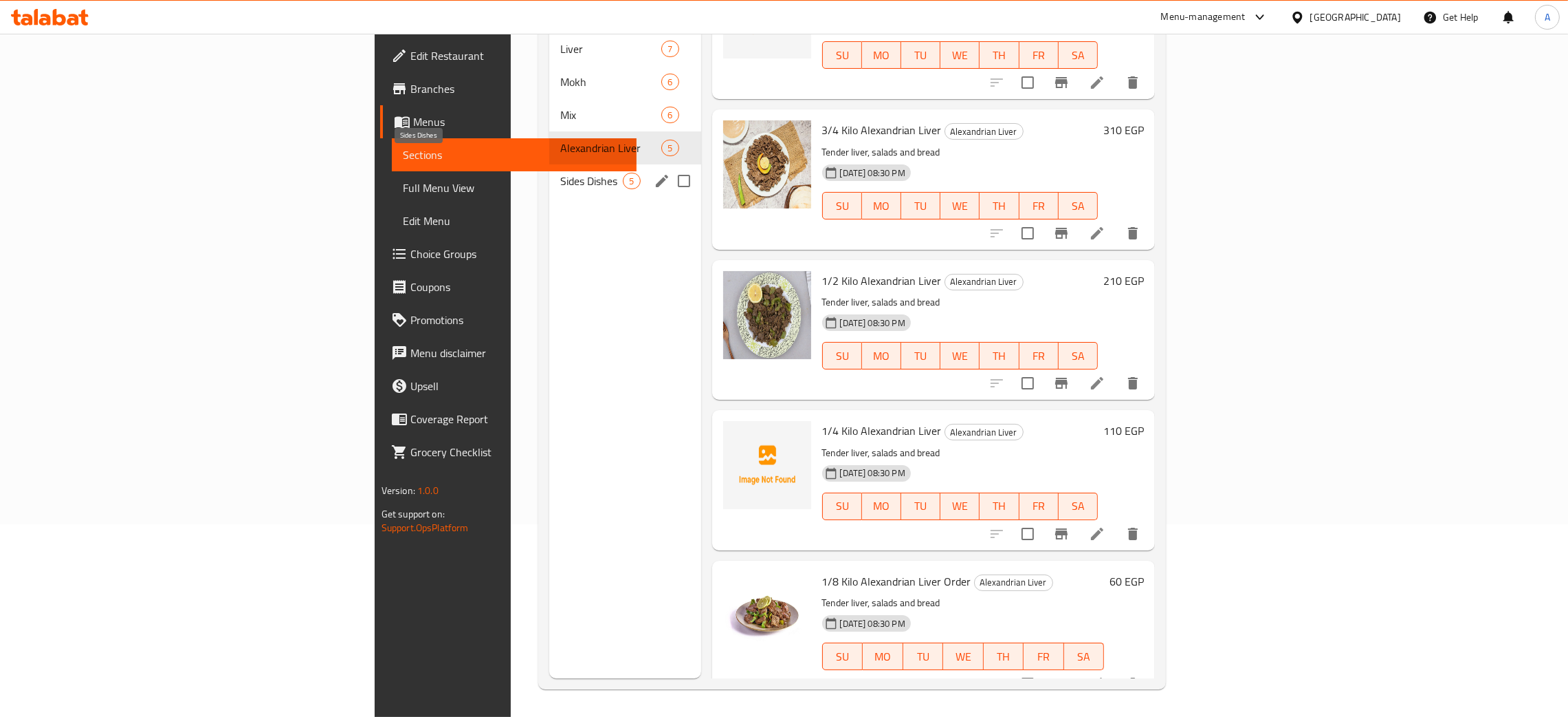
click at [560, 172] on span "Sides Dishes" at bounding box center [591, 180] width 62 height 17
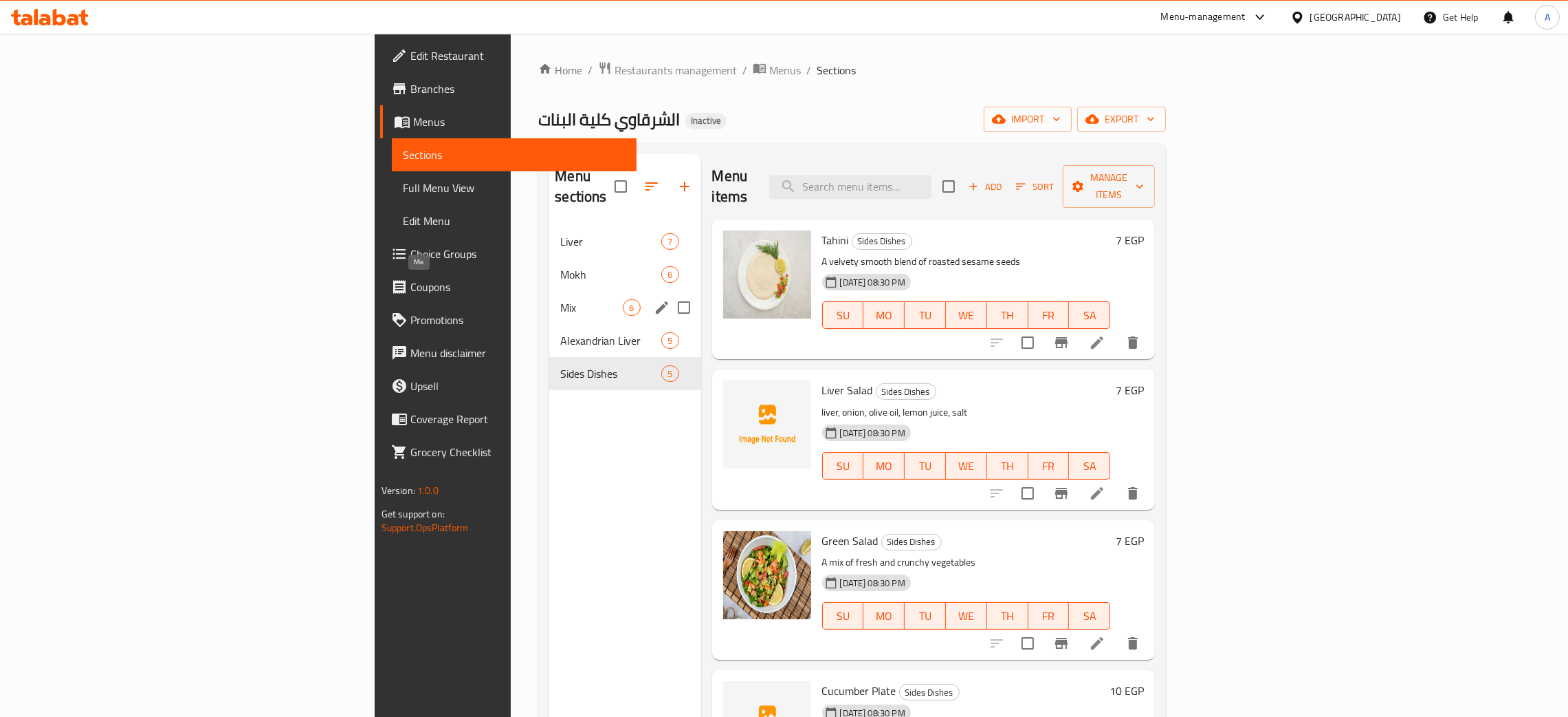
drag, startPoint x: 383, startPoint y: 288, endPoint x: 393, endPoint y: 292, distance: 10.8
click at [560, 299] on span "Mix" at bounding box center [591, 307] width 62 height 17
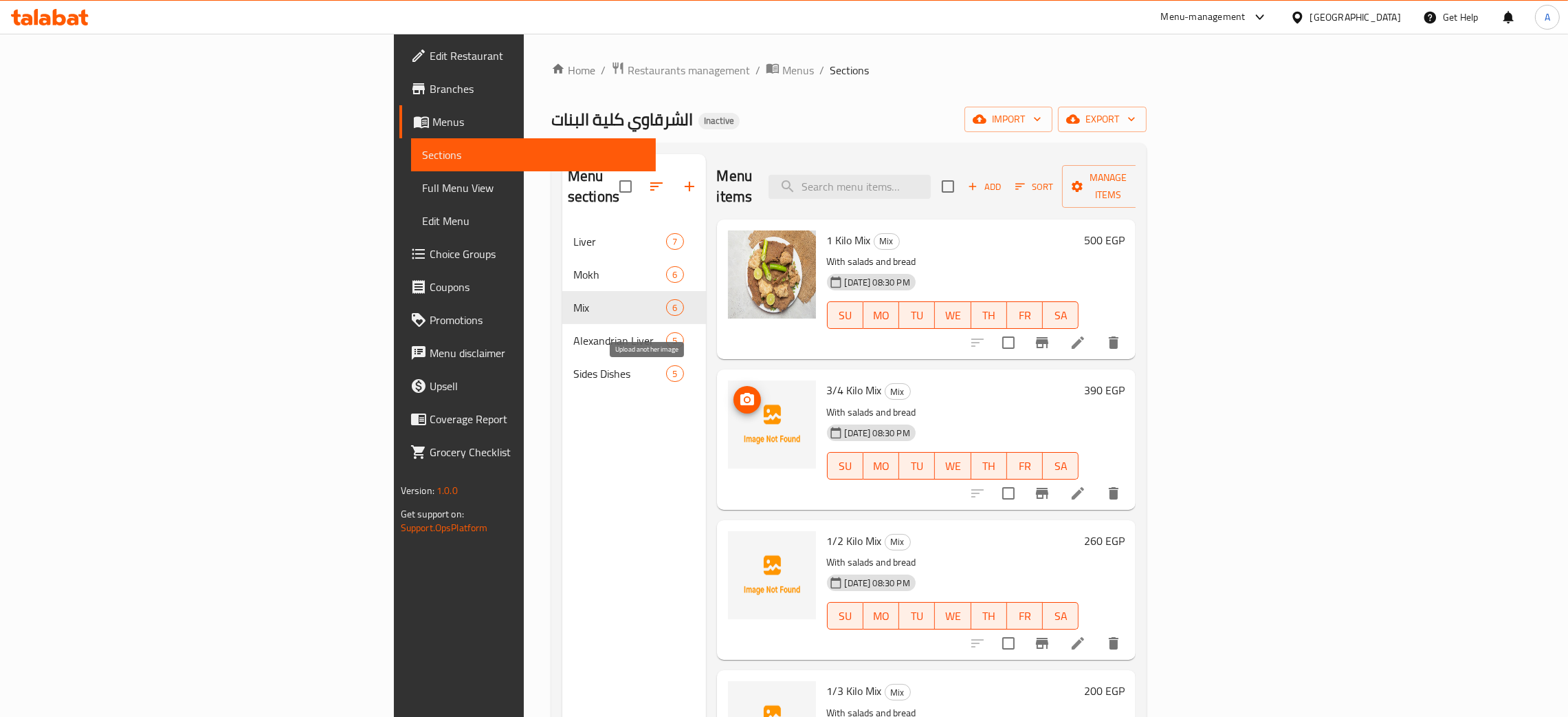
click at [740, 393] on icon "upload picture" at bounding box center [747, 399] width 14 height 12
click at [740, 543] on icon "upload picture" at bounding box center [747, 549] width 14 height 12
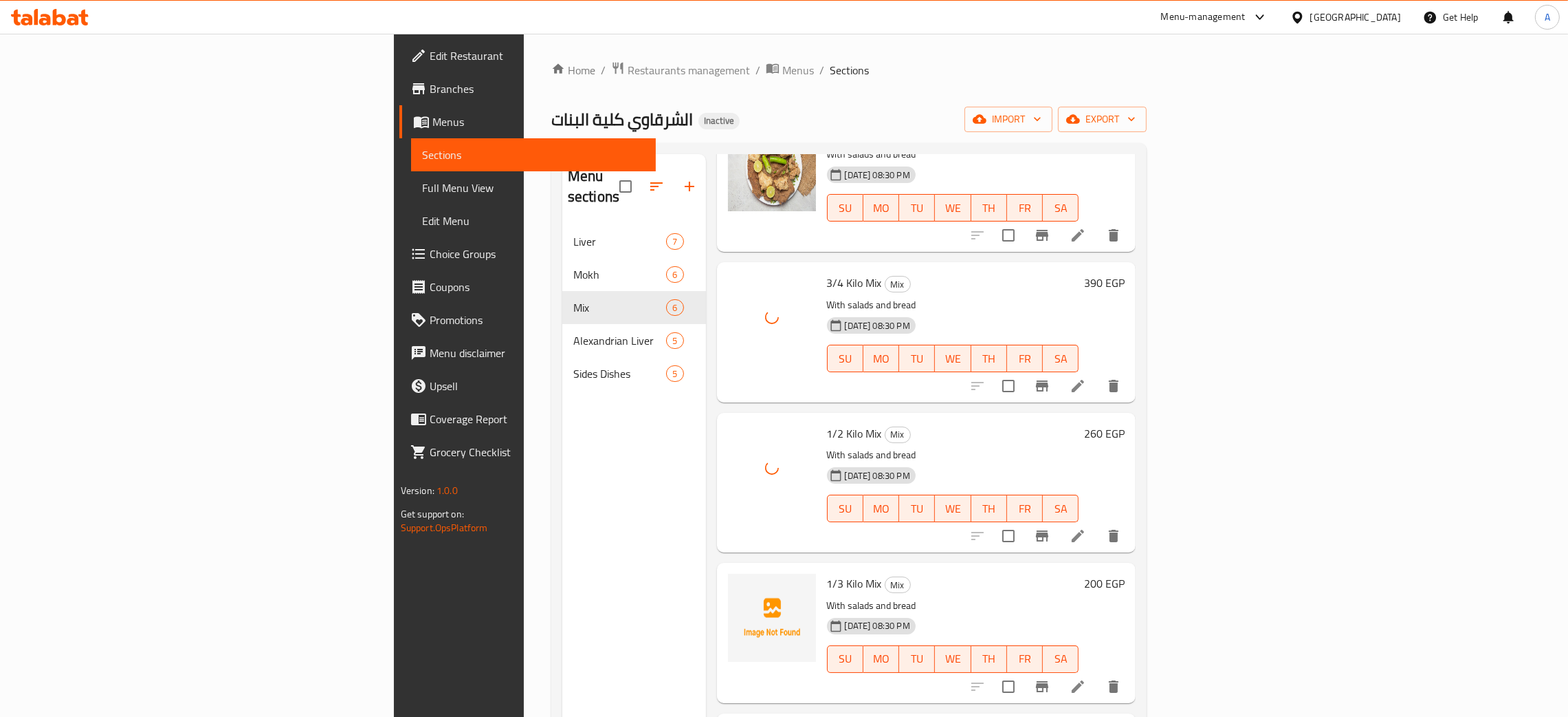
scroll to position [206, 0]
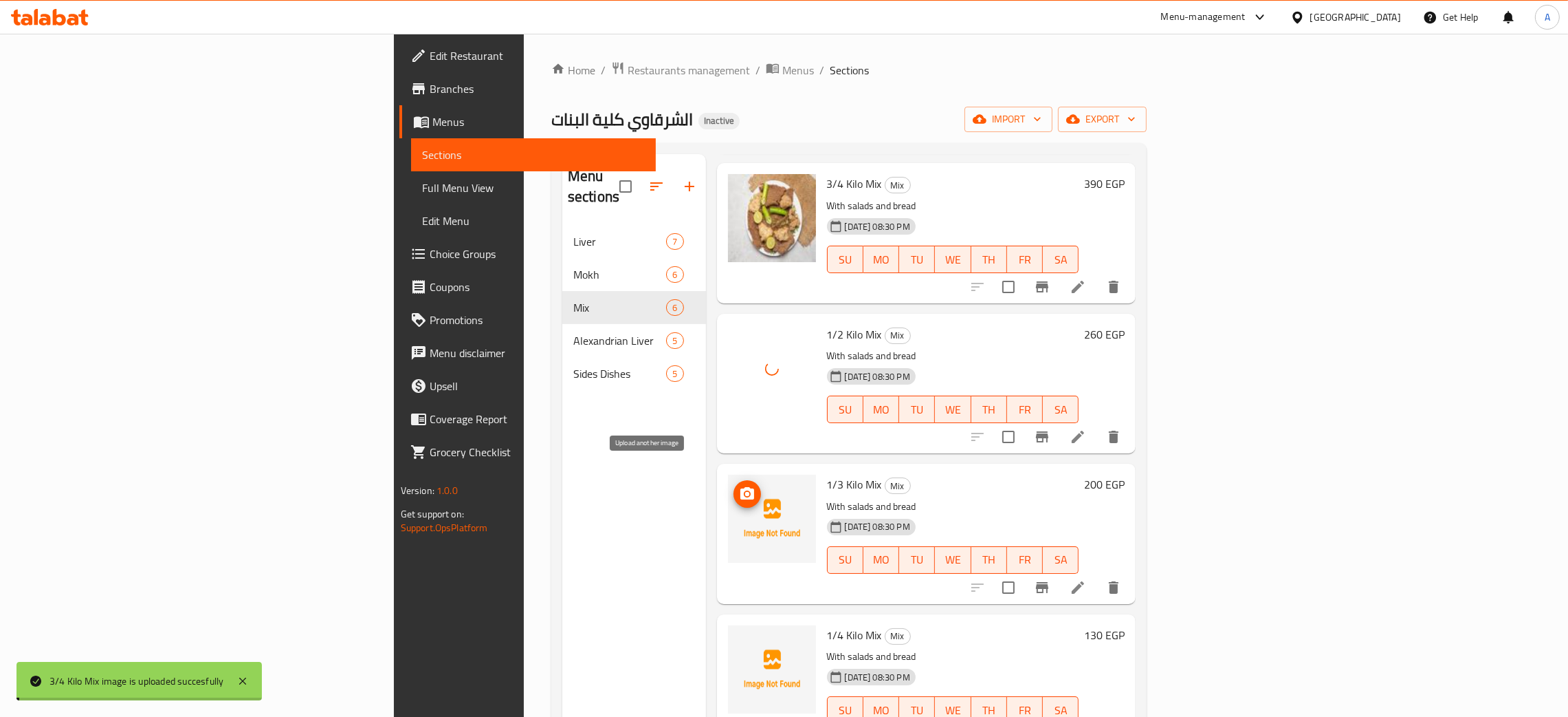
click at [739, 486] on icon "upload picture" at bounding box center [747, 494] width 17 height 17
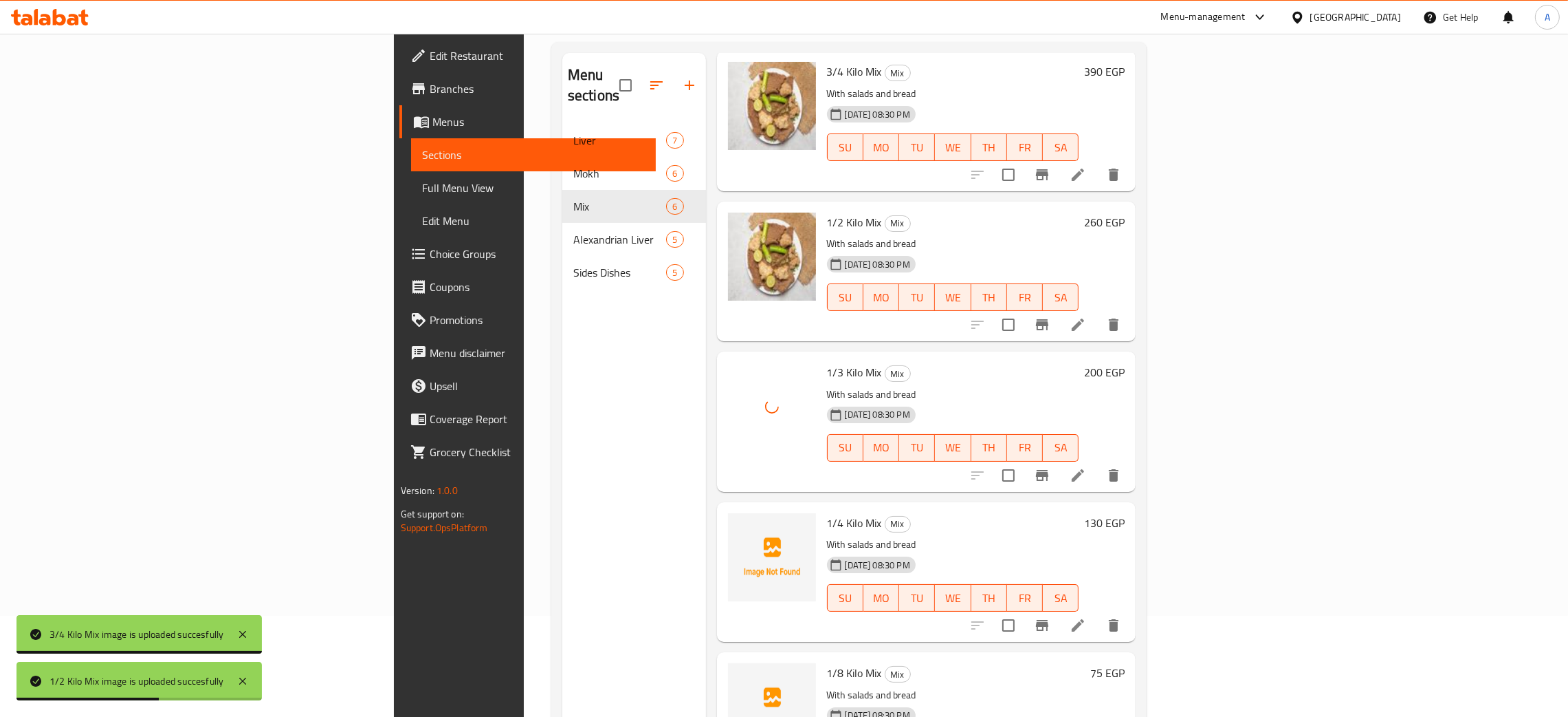
scroll to position [194, 0]
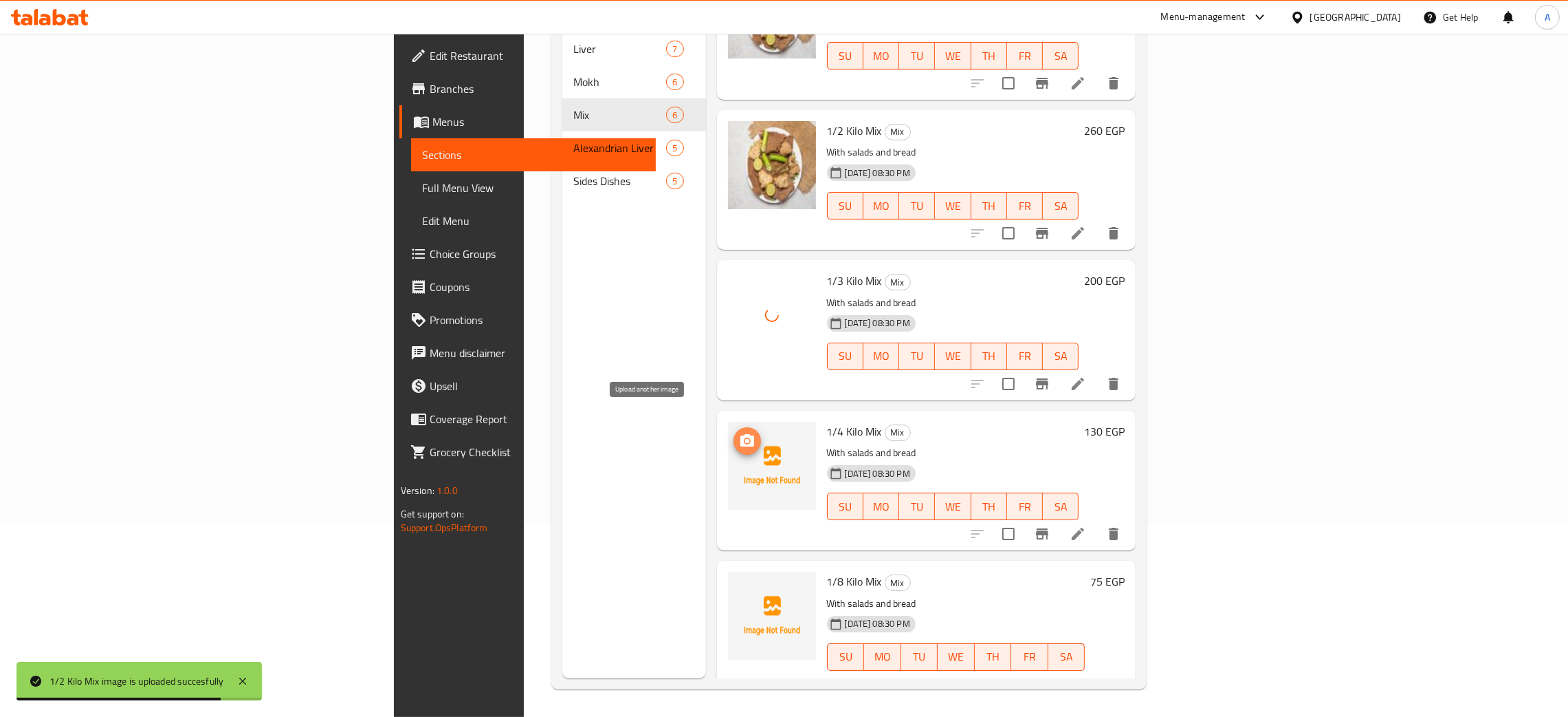
click at [740, 434] on icon "upload picture" at bounding box center [747, 440] width 14 height 12
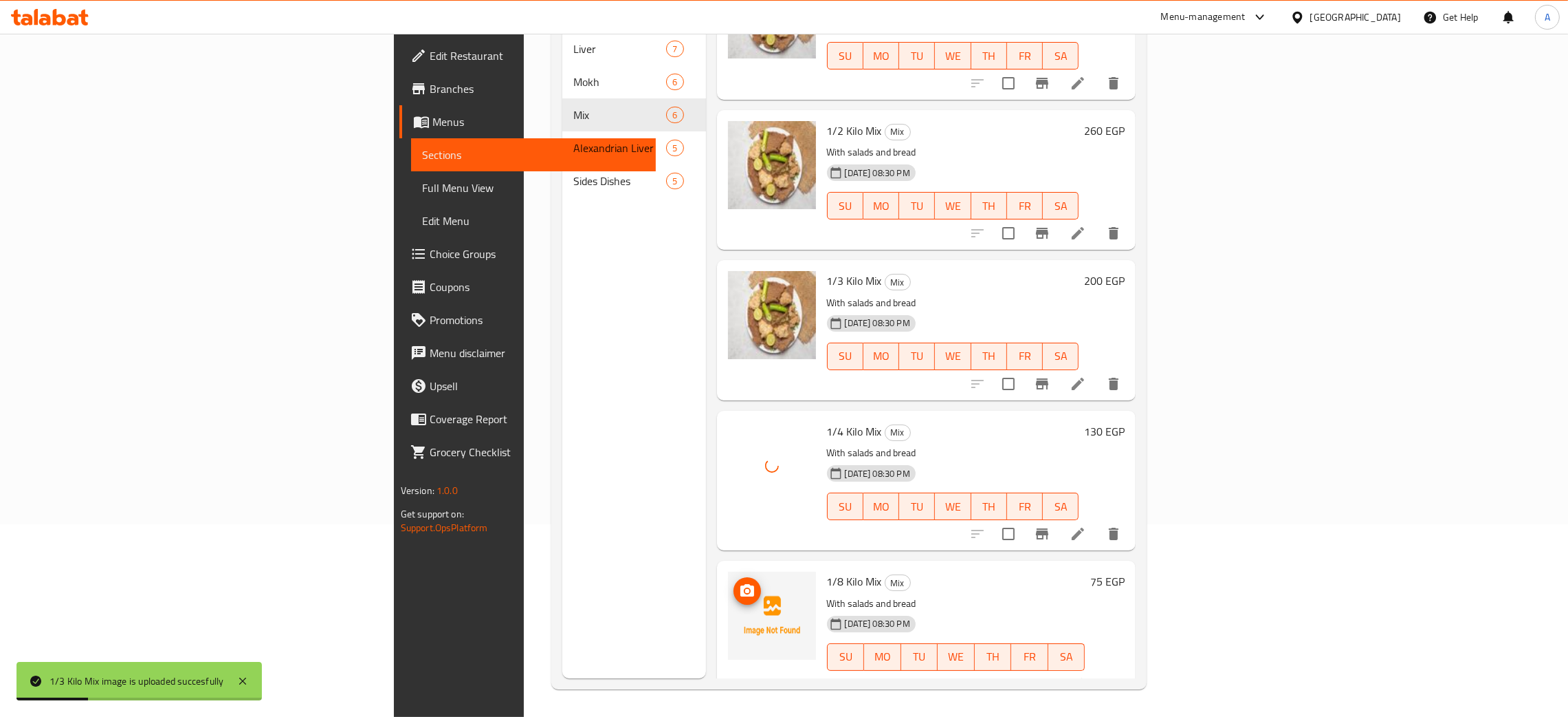
click at [740, 584] on icon "upload picture" at bounding box center [747, 590] width 14 height 12
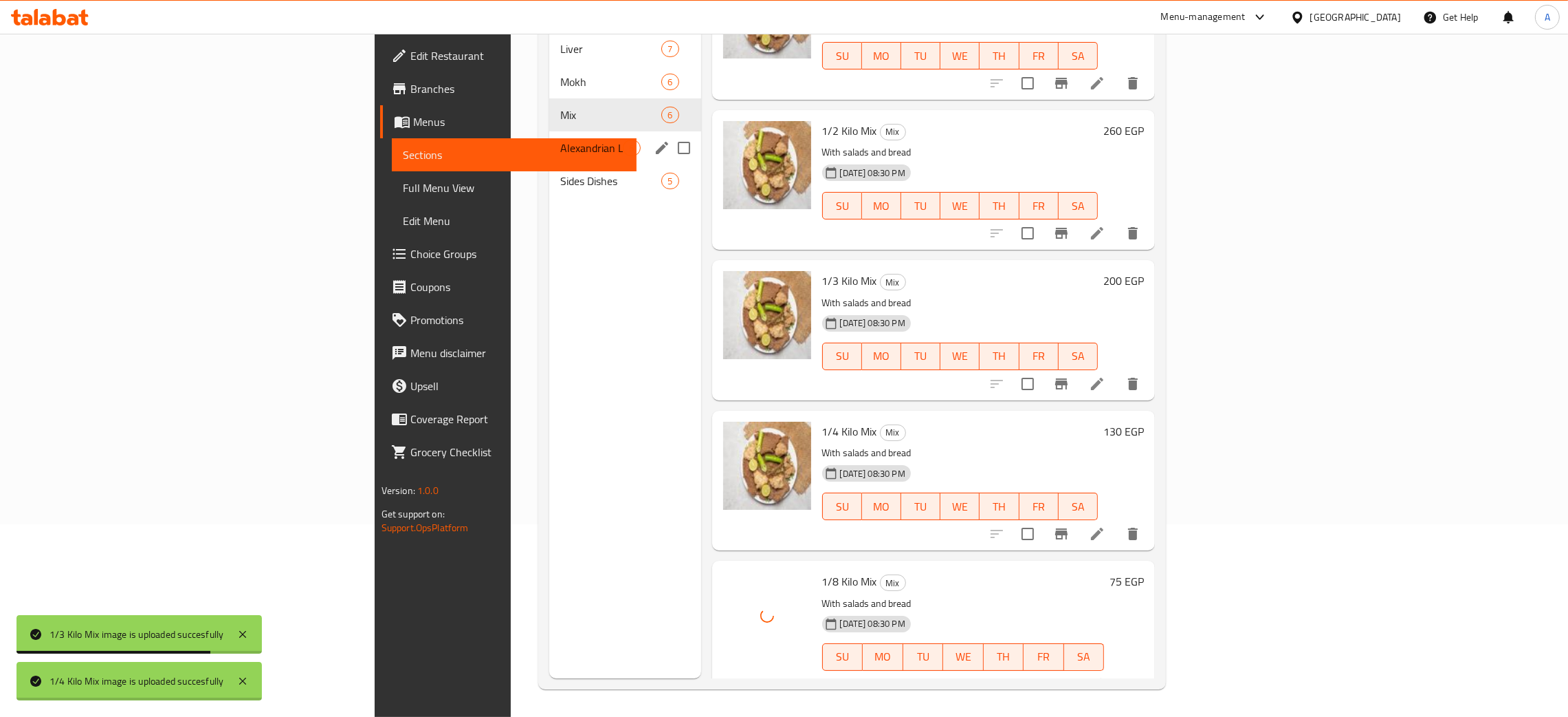
click at [549, 137] on div "Alexandrian Liver 5" at bounding box center [625, 148] width 151 height 33
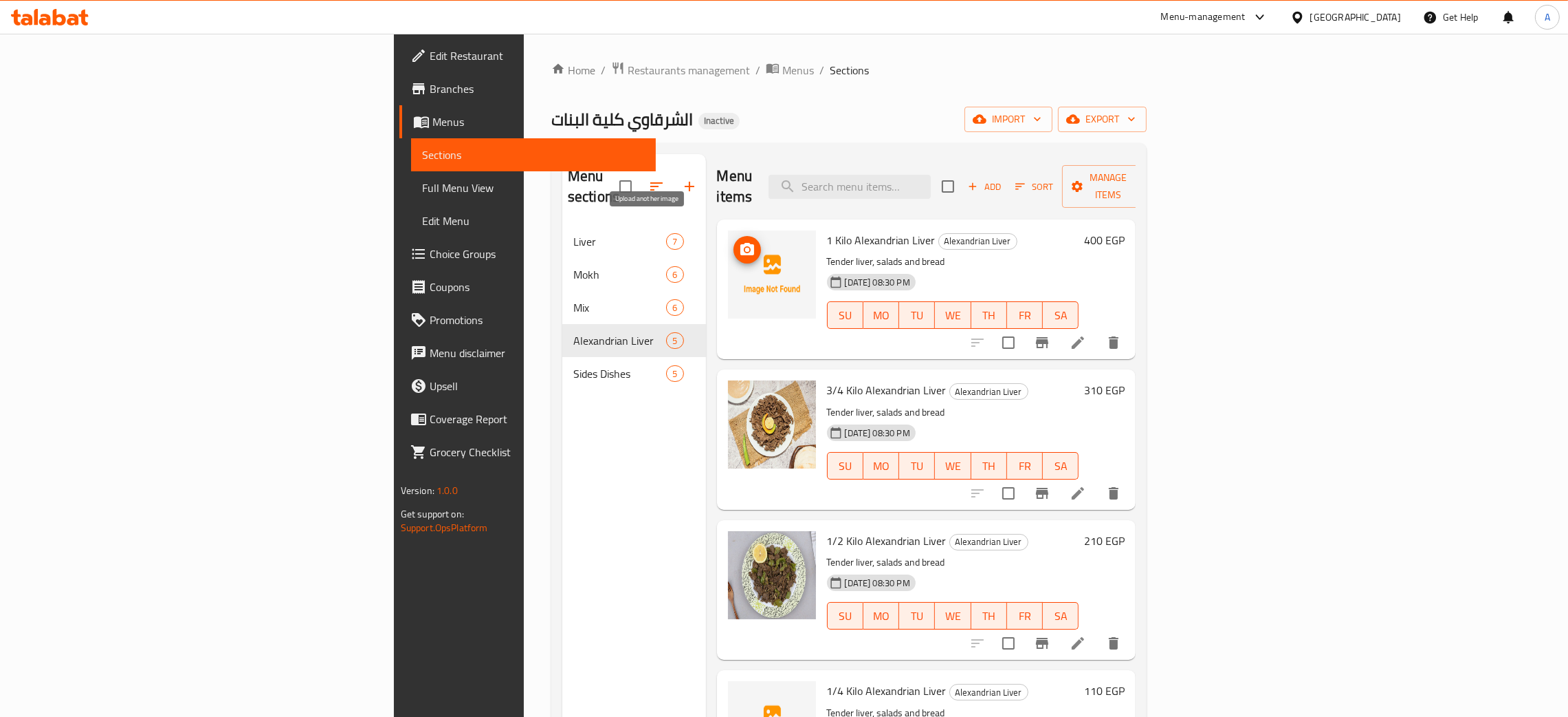
click at [739, 241] on icon "upload picture" at bounding box center [747, 249] width 17 height 17
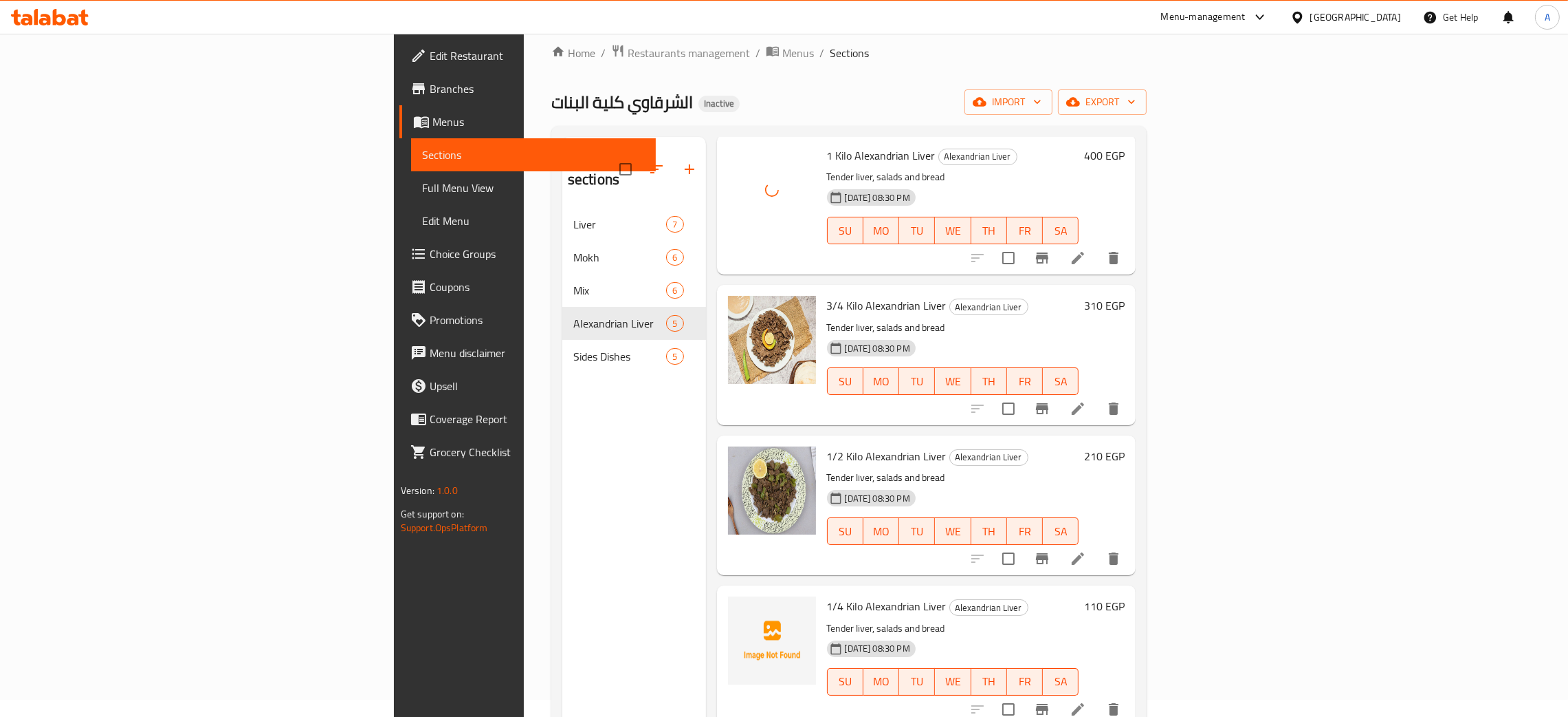
scroll to position [194, 0]
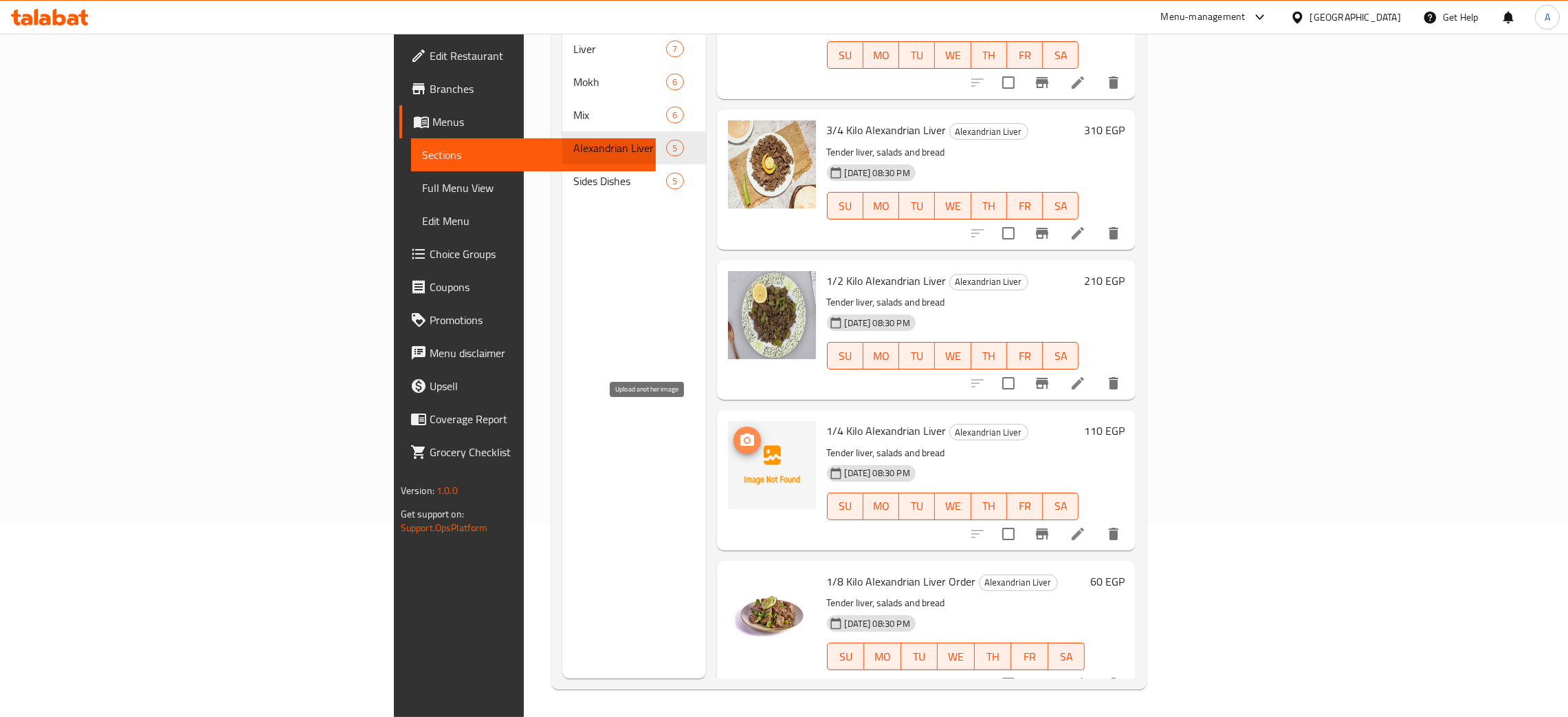
click at [740, 433] on icon "upload picture" at bounding box center [747, 439] width 14 height 12
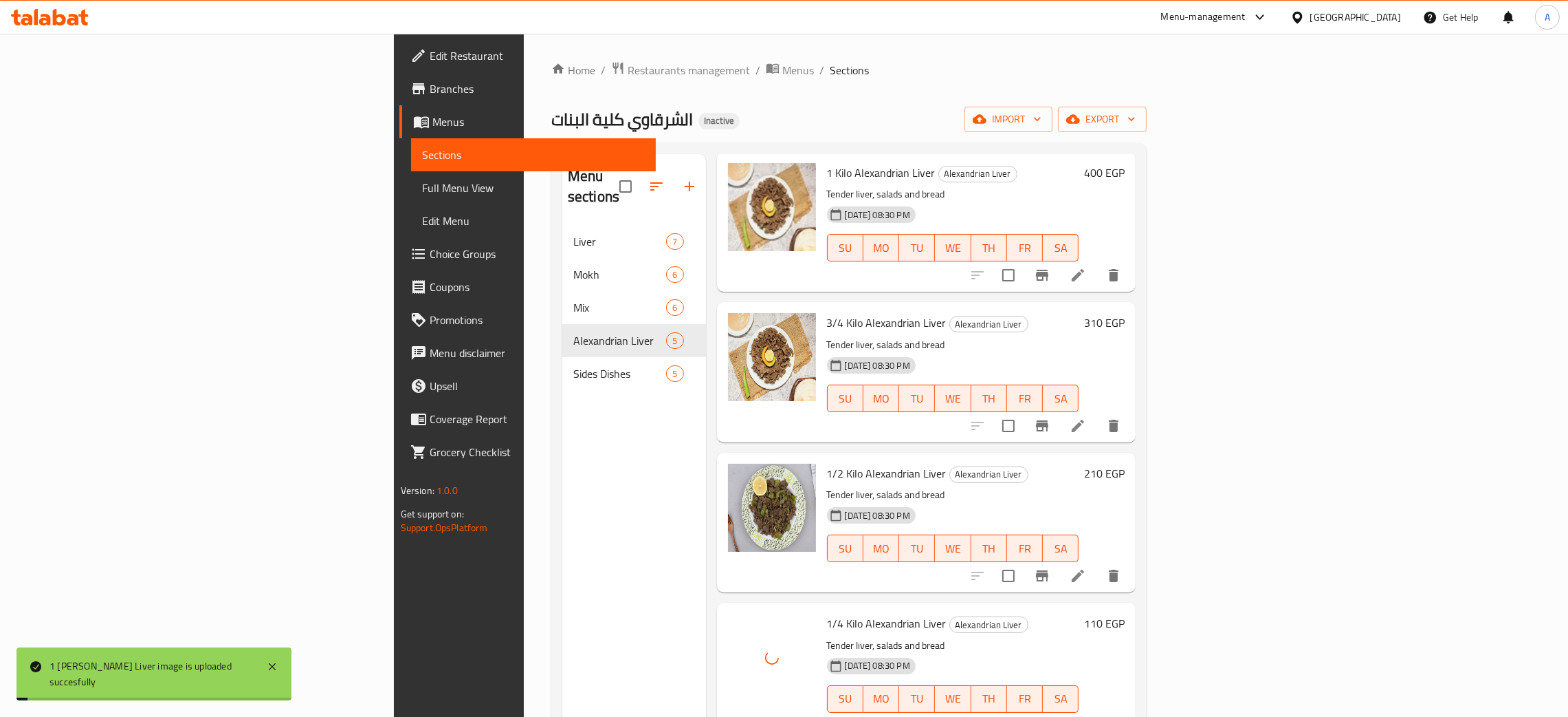
scroll to position [0, 0]
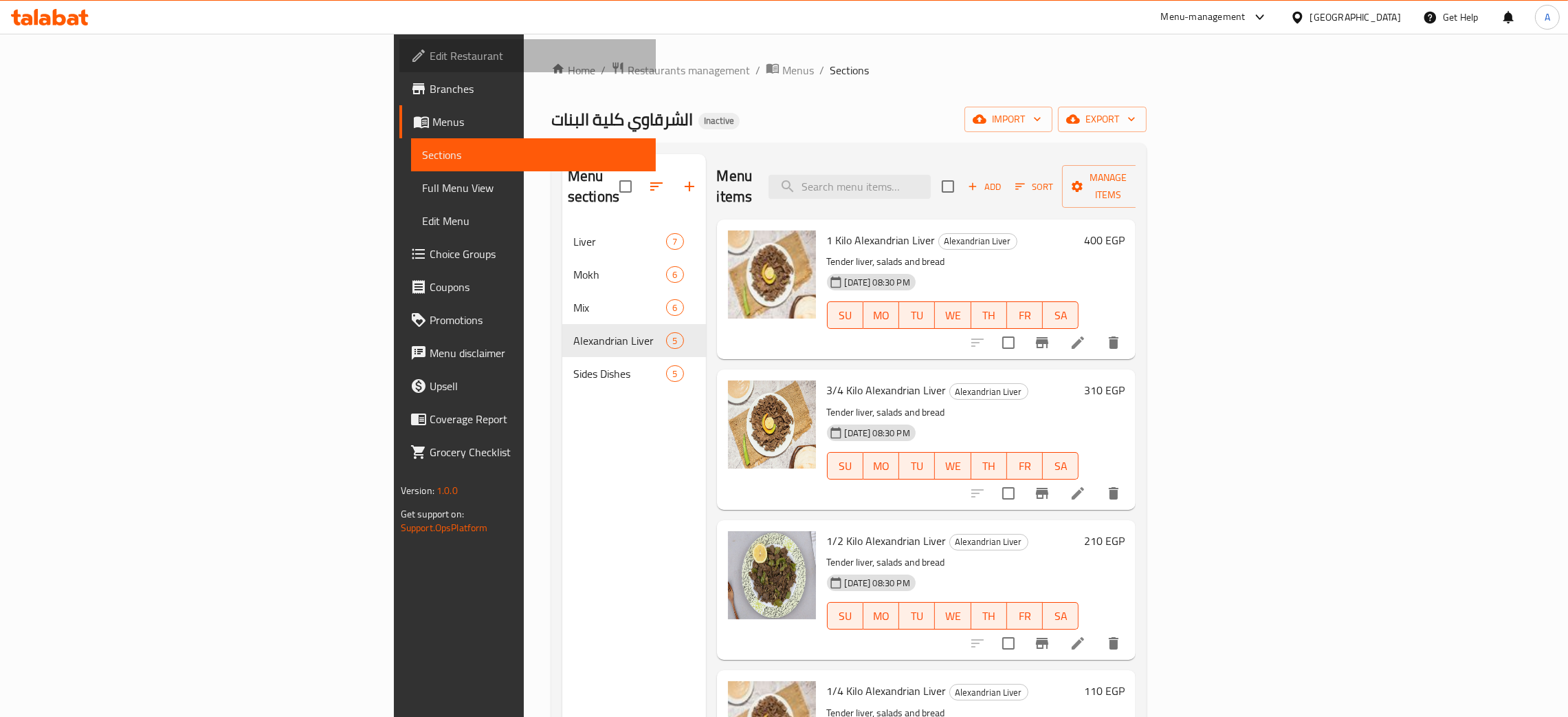
click at [429, 57] on span "Edit Restaurant" at bounding box center [537, 55] width 215 height 17
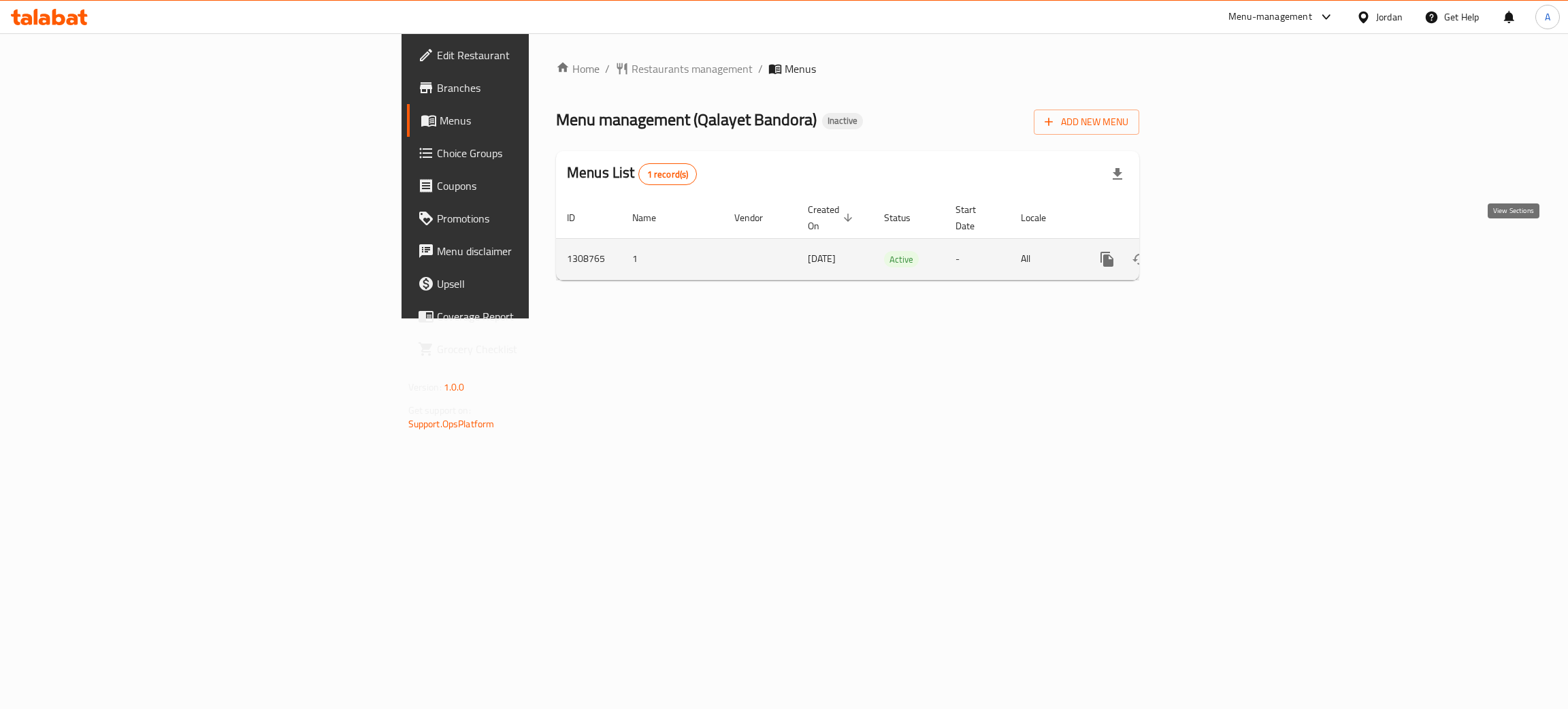
click at [1213, 251] on icon "enhanced table" at bounding box center [1205, 259] width 16 height 16
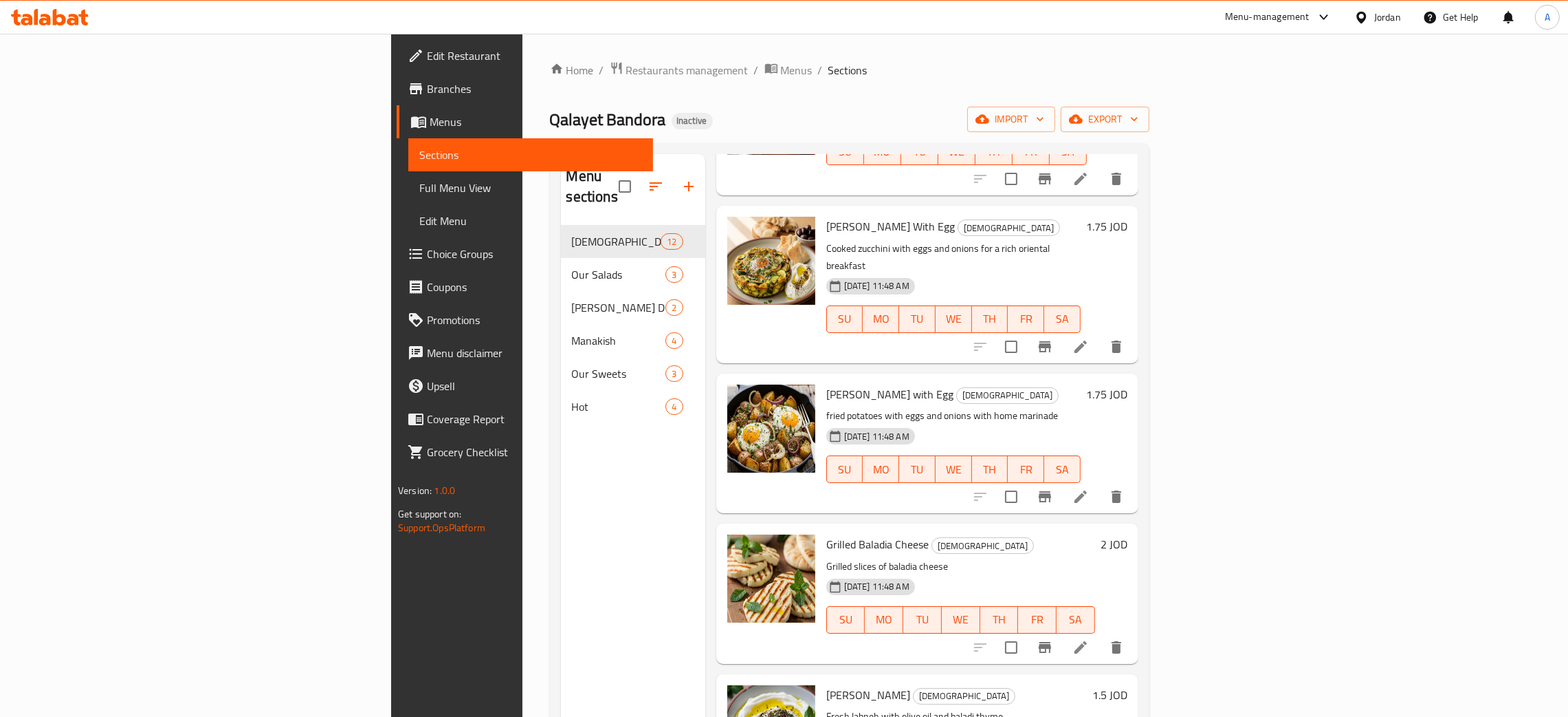
scroll to position [194, 0]
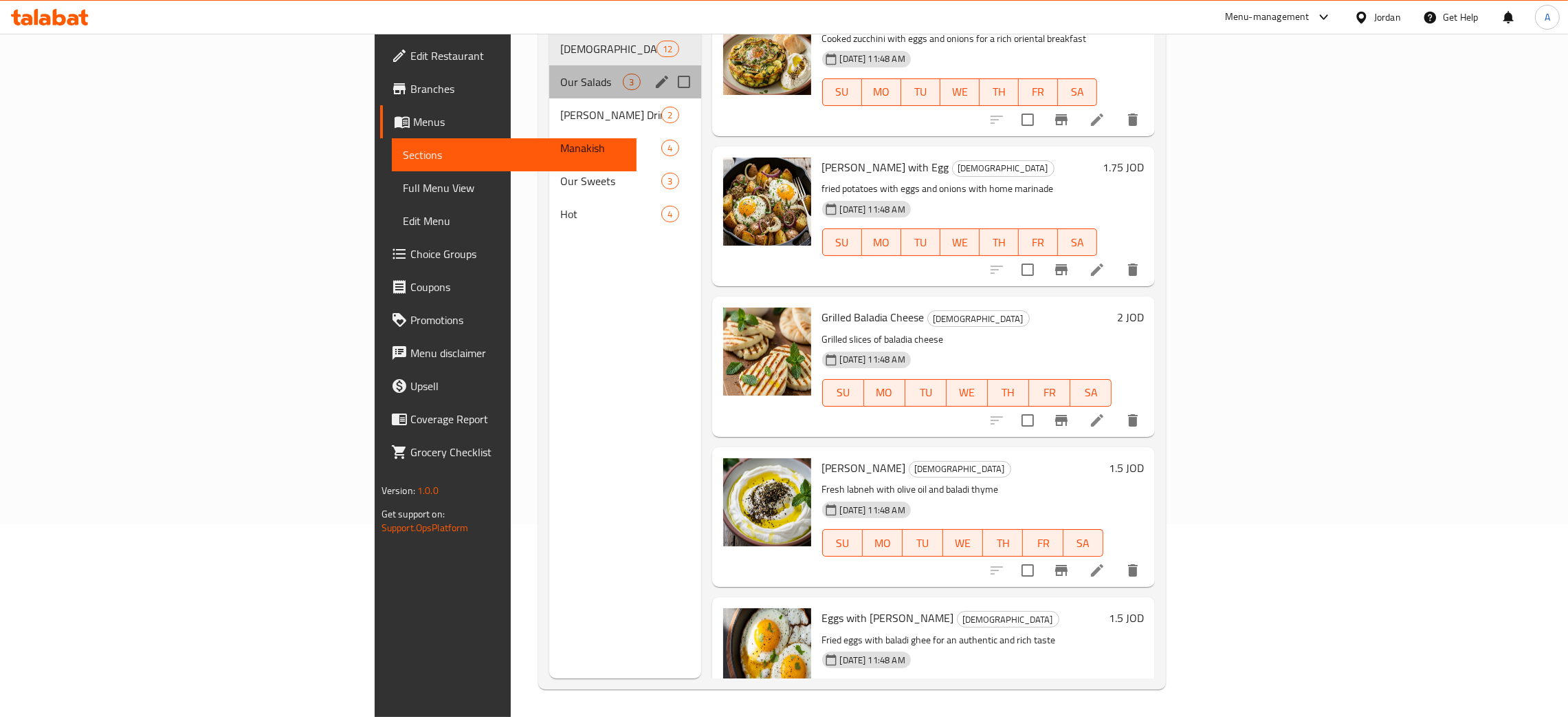
click at [549, 70] on div "Our Salads 3" at bounding box center [625, 82] width 151 height 33
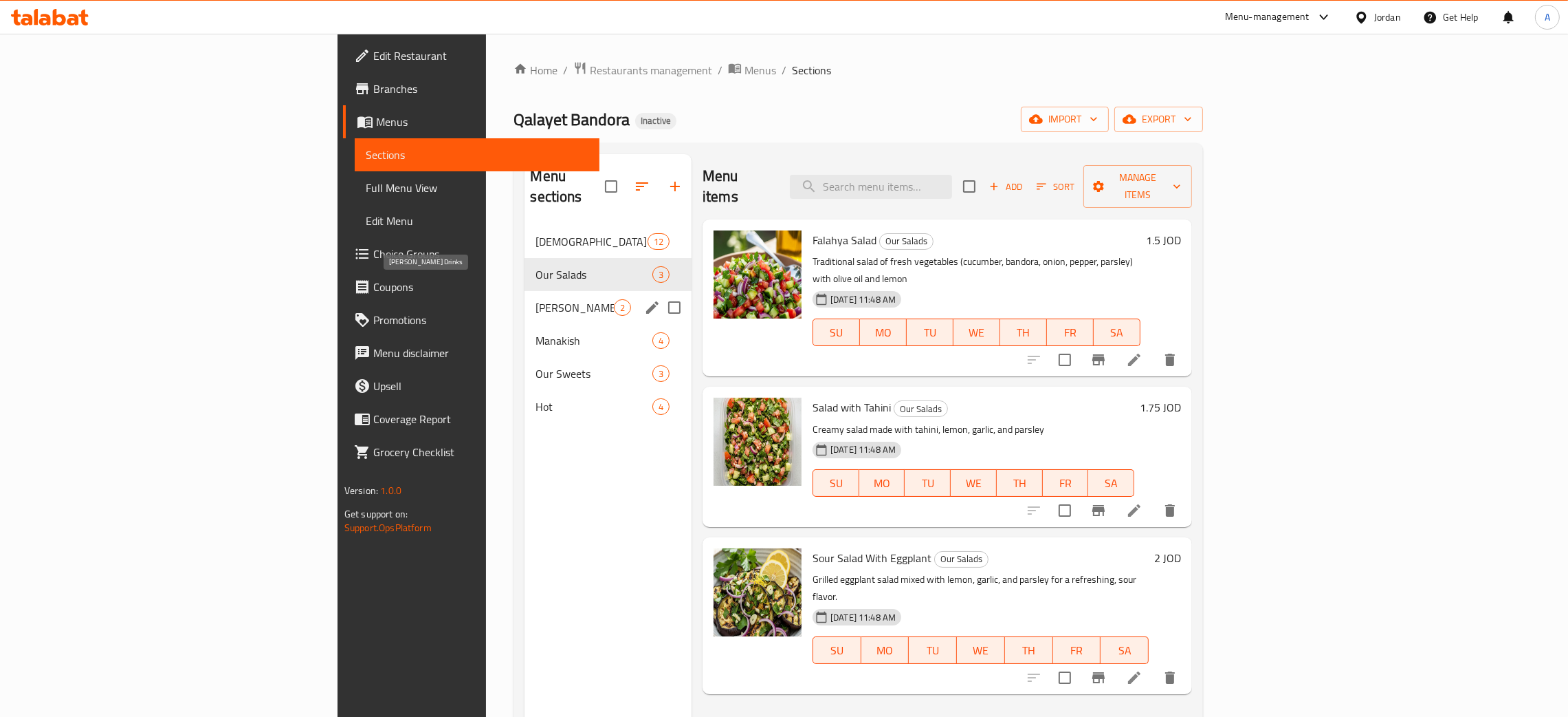
click at [536, 299] on span "Ayam Zaman Drinks" at bounding box center [574, 307] width 78 height 17
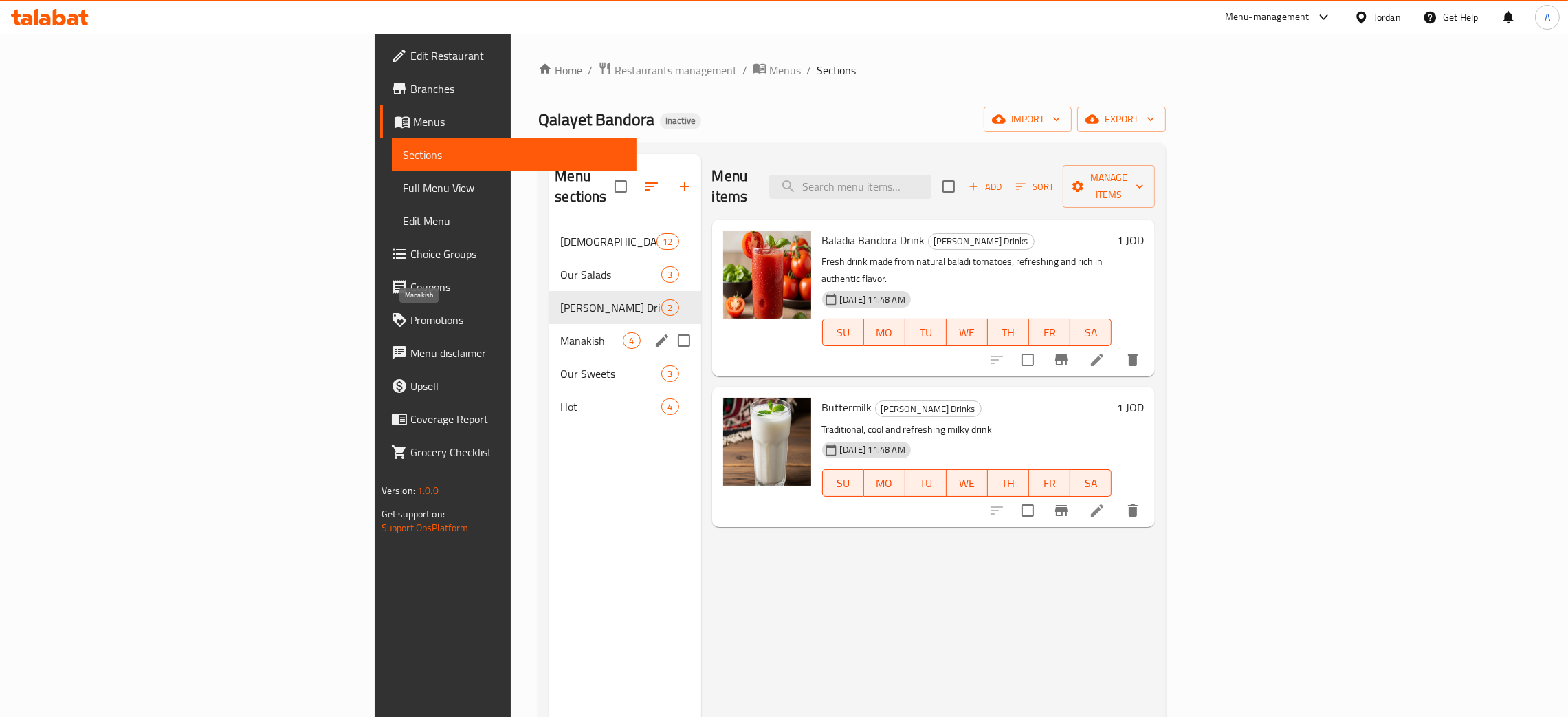
click at [560, 332] on span "Manakish" at bounding box center [591, 340] width 62 height 17
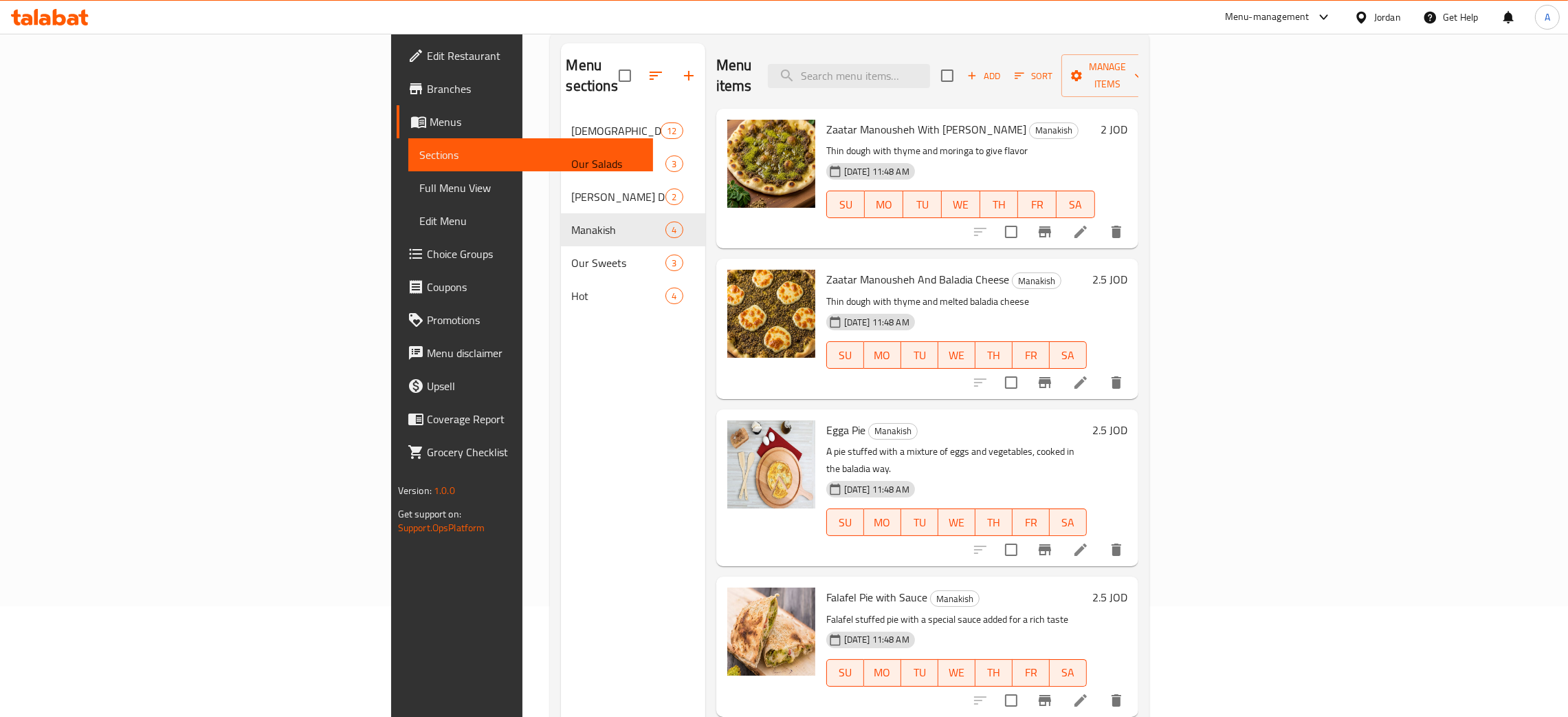
scroll to position [194, 0]
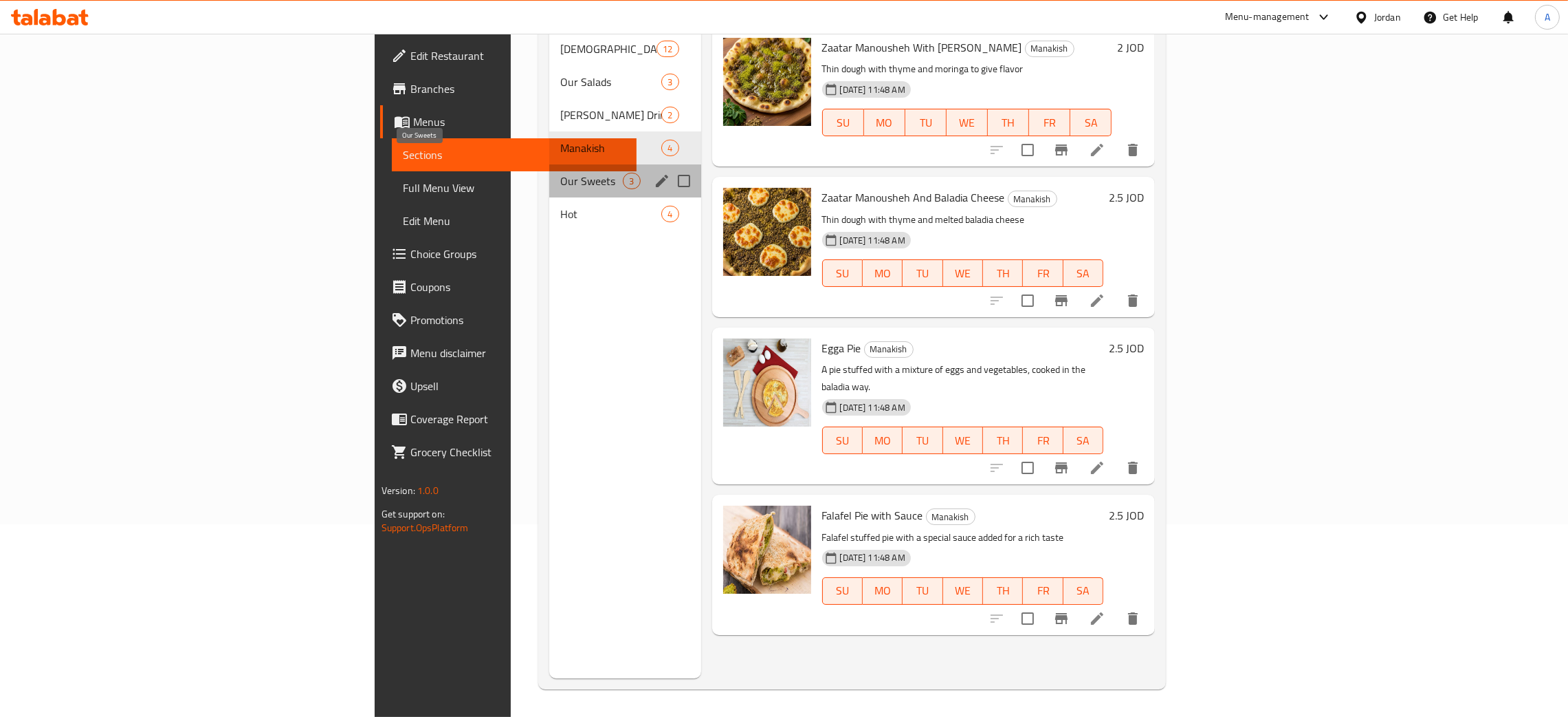
click at [560, 172] on span "Our Sweets" at bounding box center [591, 180] width 62 height 17
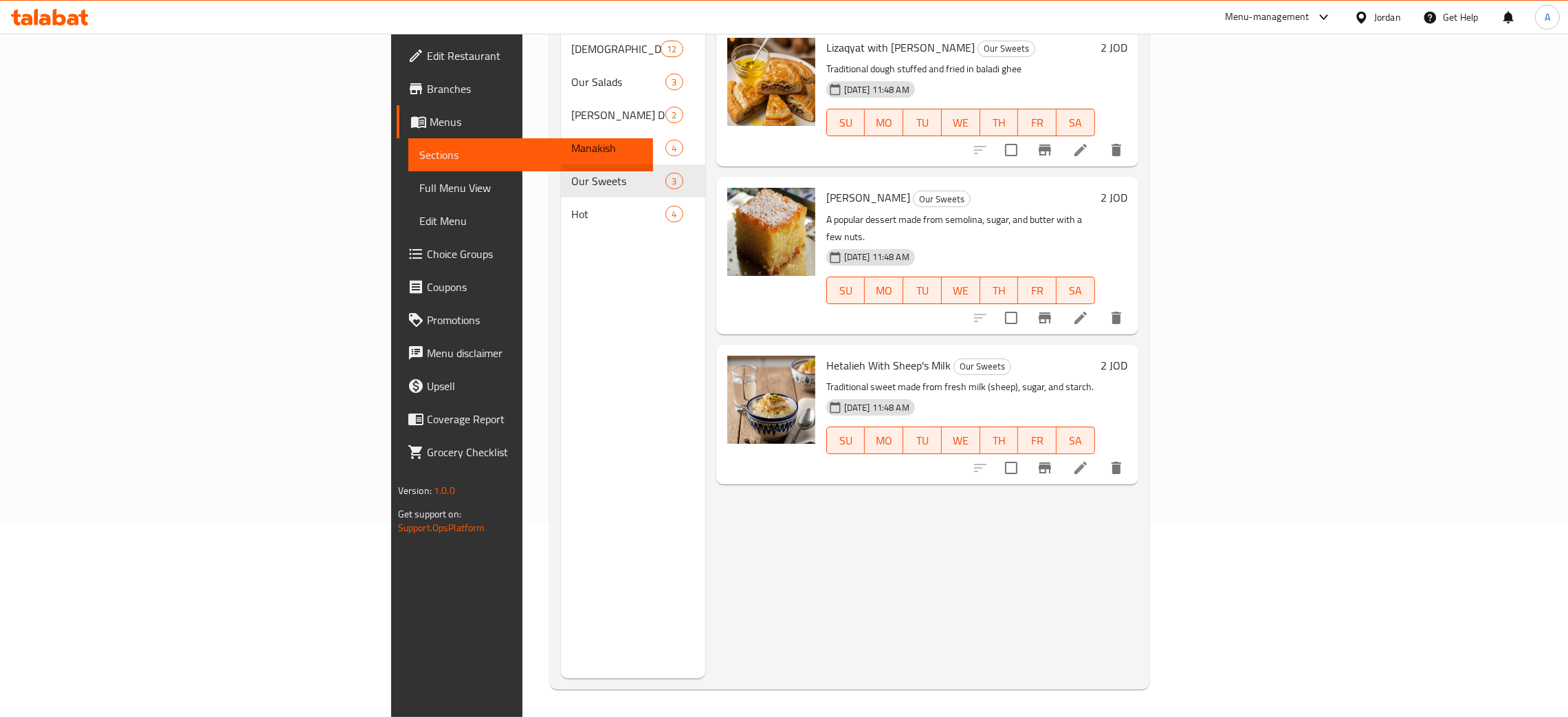
click at [561, 211] on nav "Ghamsna 12 Our Salads 3 Ayam Zaman Drinks 2 Manakish 4 Our Sweets 3 Hot 4" at bounding box center [633, 131] width 144 height 209
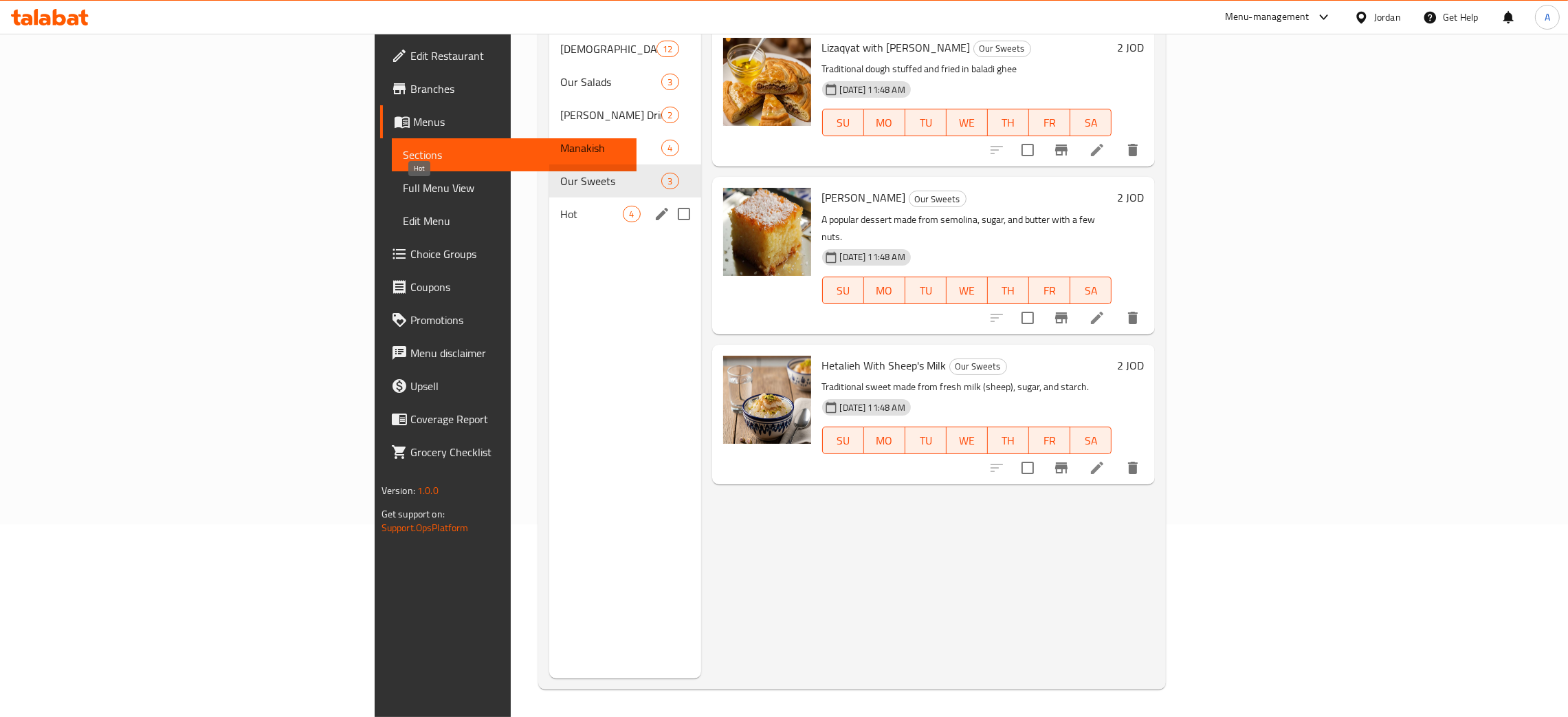
click at [560, 205] on span "Hot" at bounding box center [591, 213] width 62 height 17
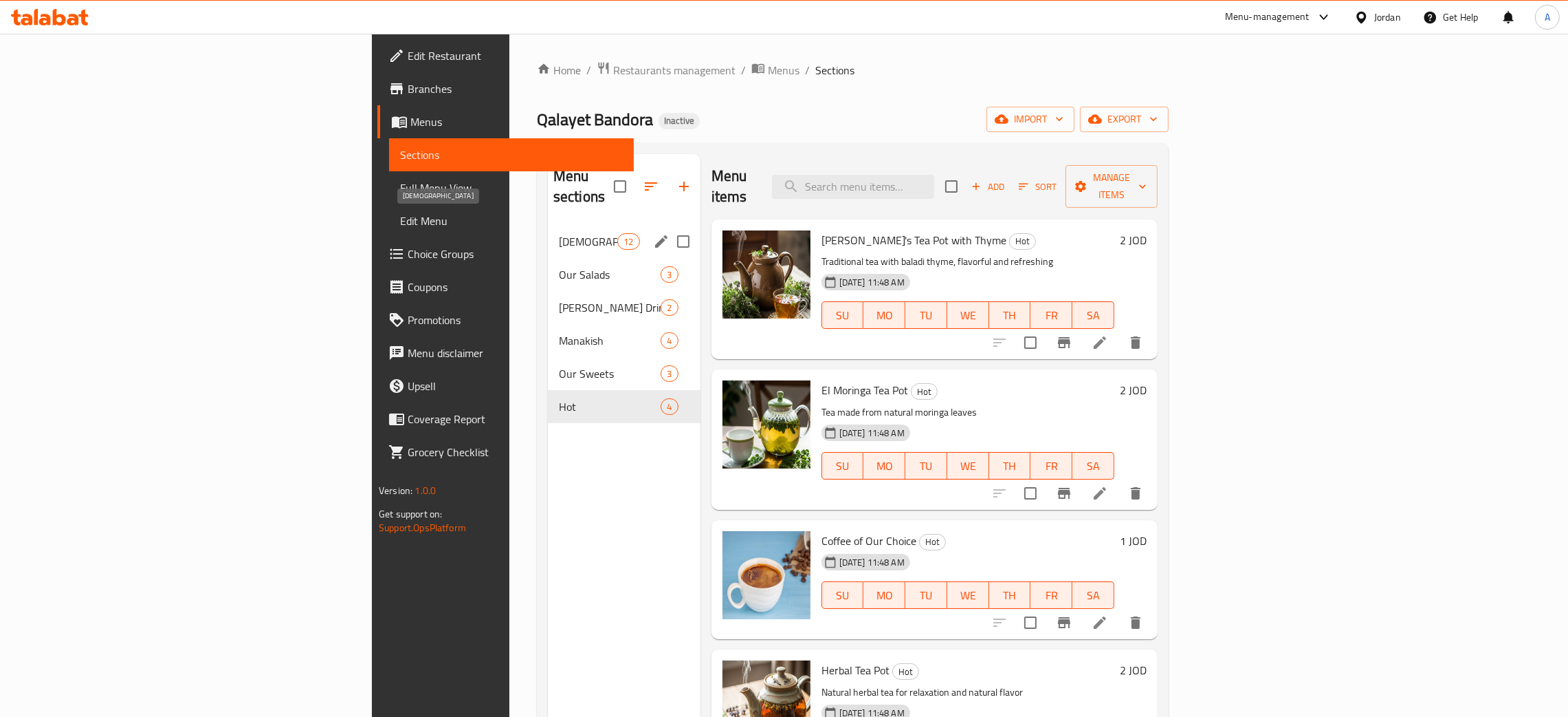
click at [559, 233] on span "Ghamsna" at bounding box center [587, 241] width 58 height 17
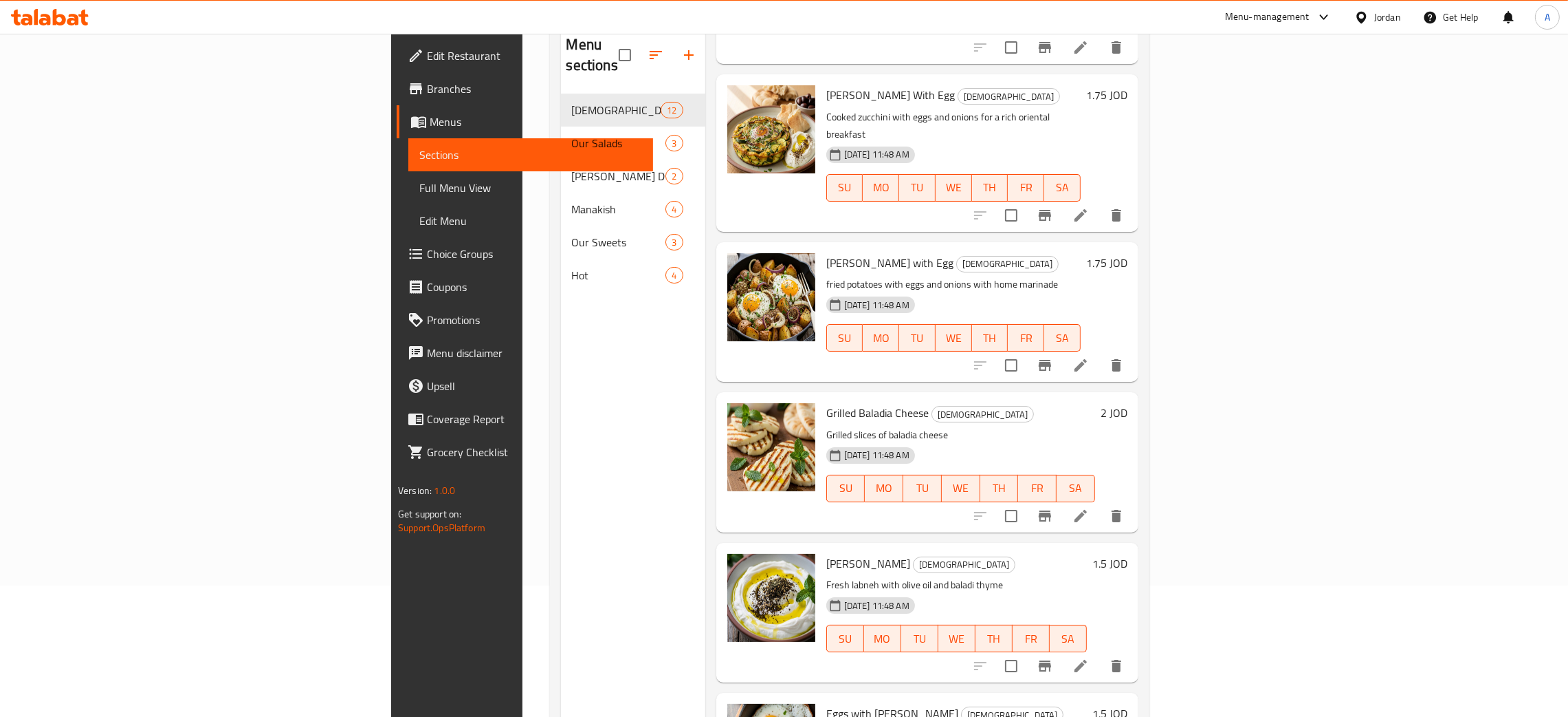
scroll to position [194, 0]
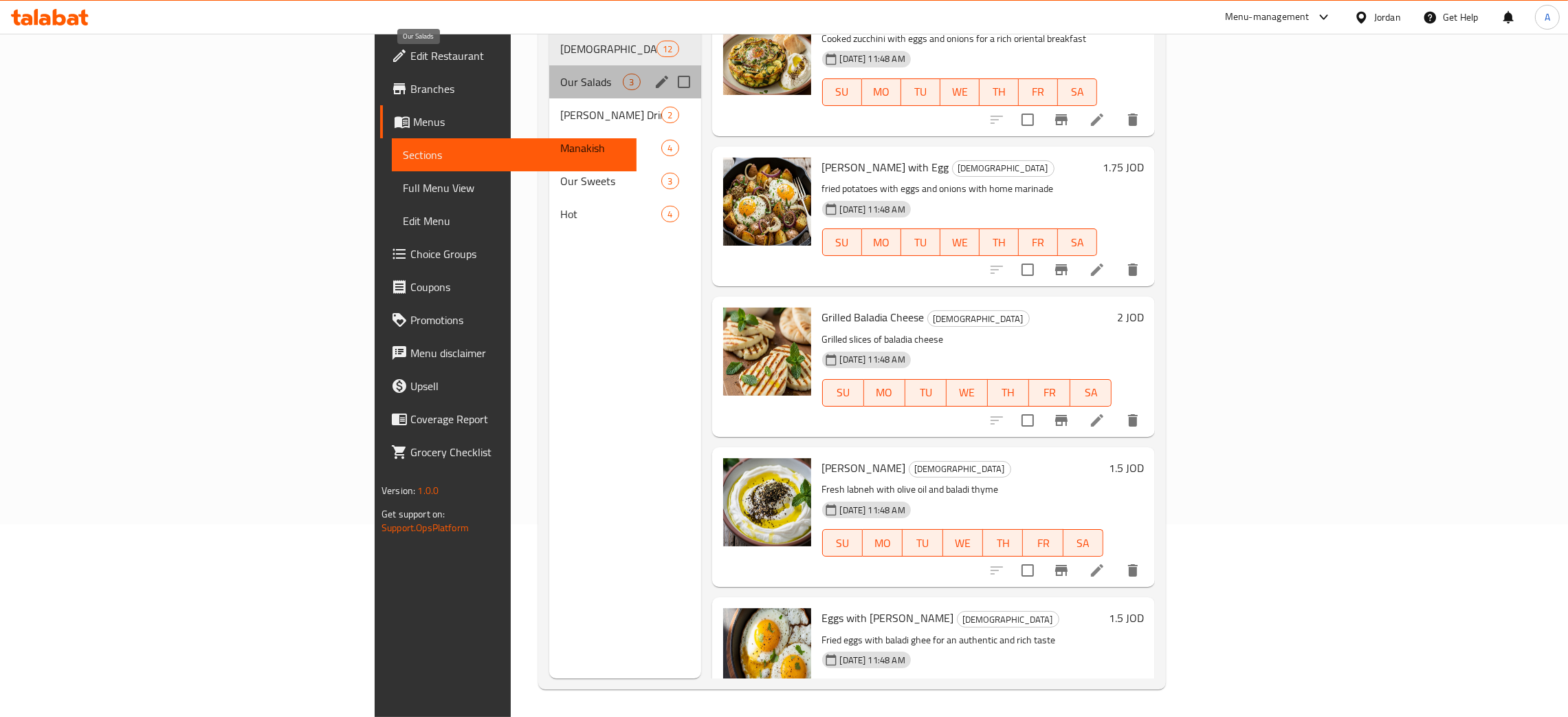
click at [560, 73] on span "Our Salads" at bounding box center [591, 81] width 62 height 17
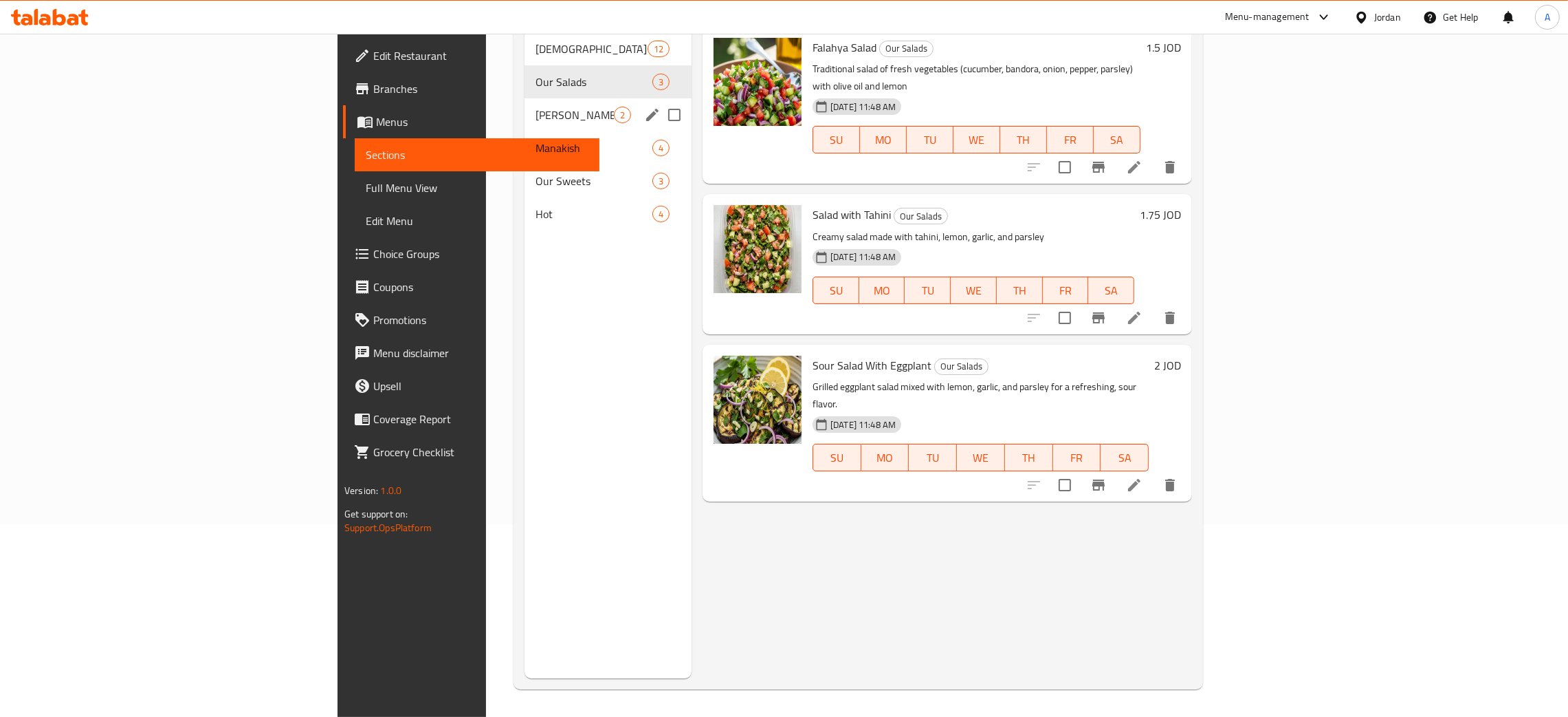
click at [536, 106] on span "Ayam Zaman Drinks" at bounding box center [574, 114] width 78 height 17
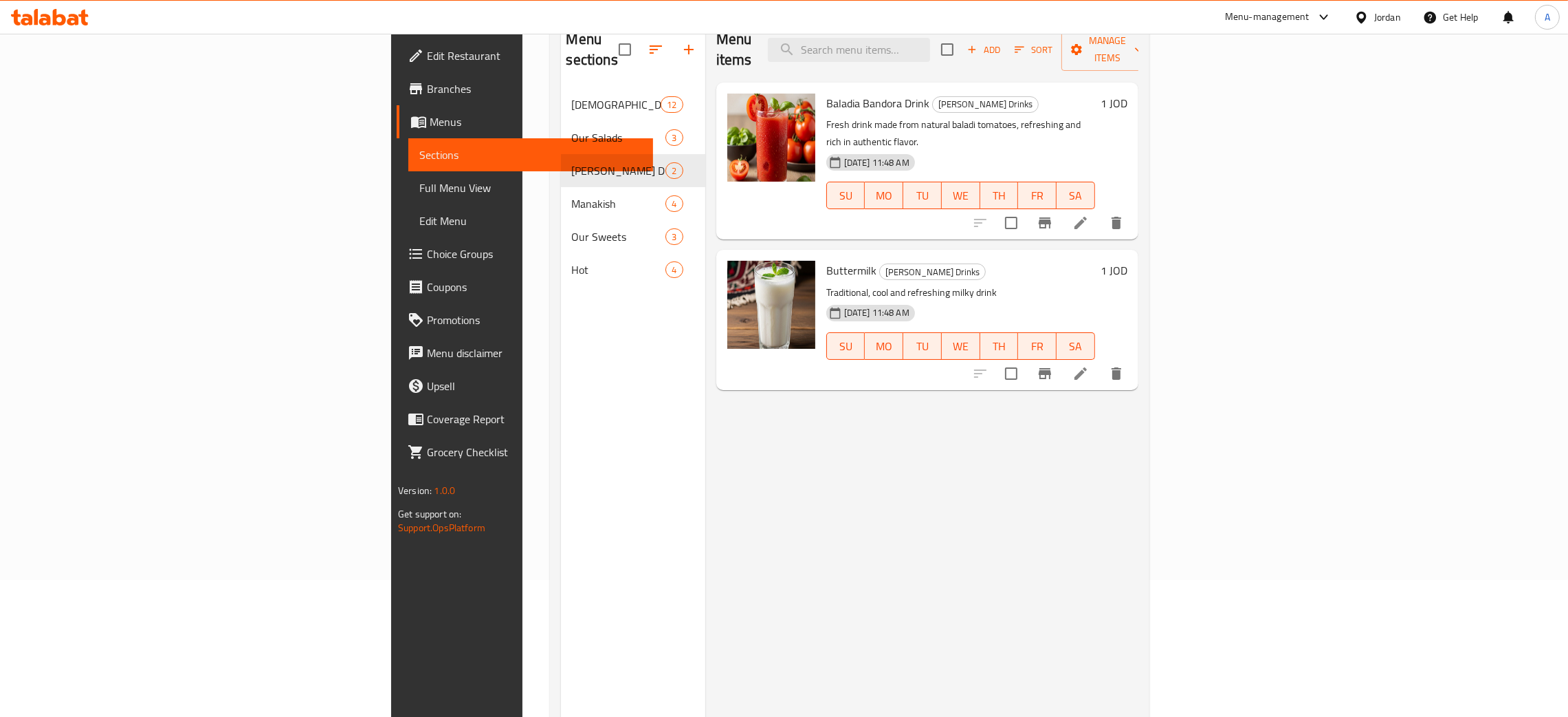
scroll to position [91, 0]
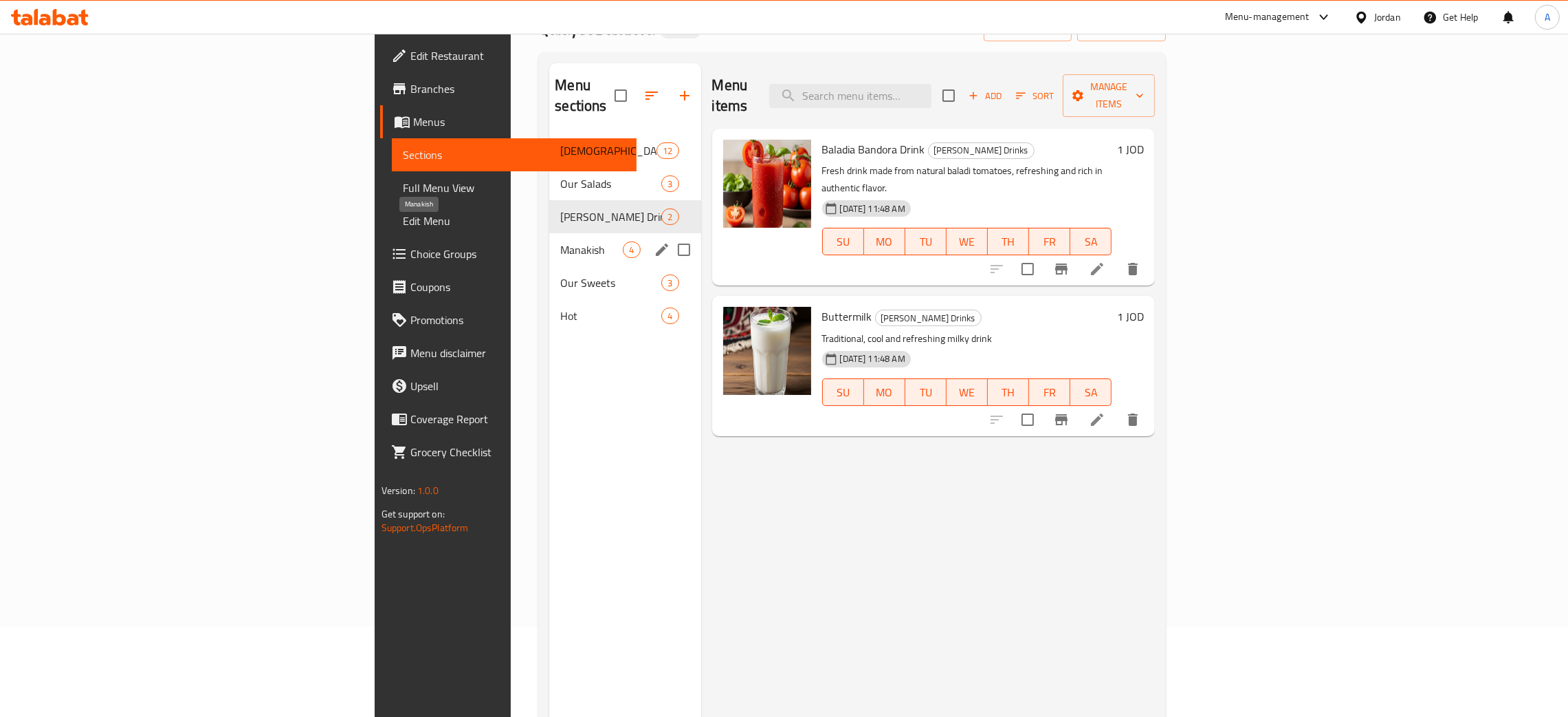
click at [560, 241] on span "Manakish" at bounding box center [591, 249] width 62 height 17
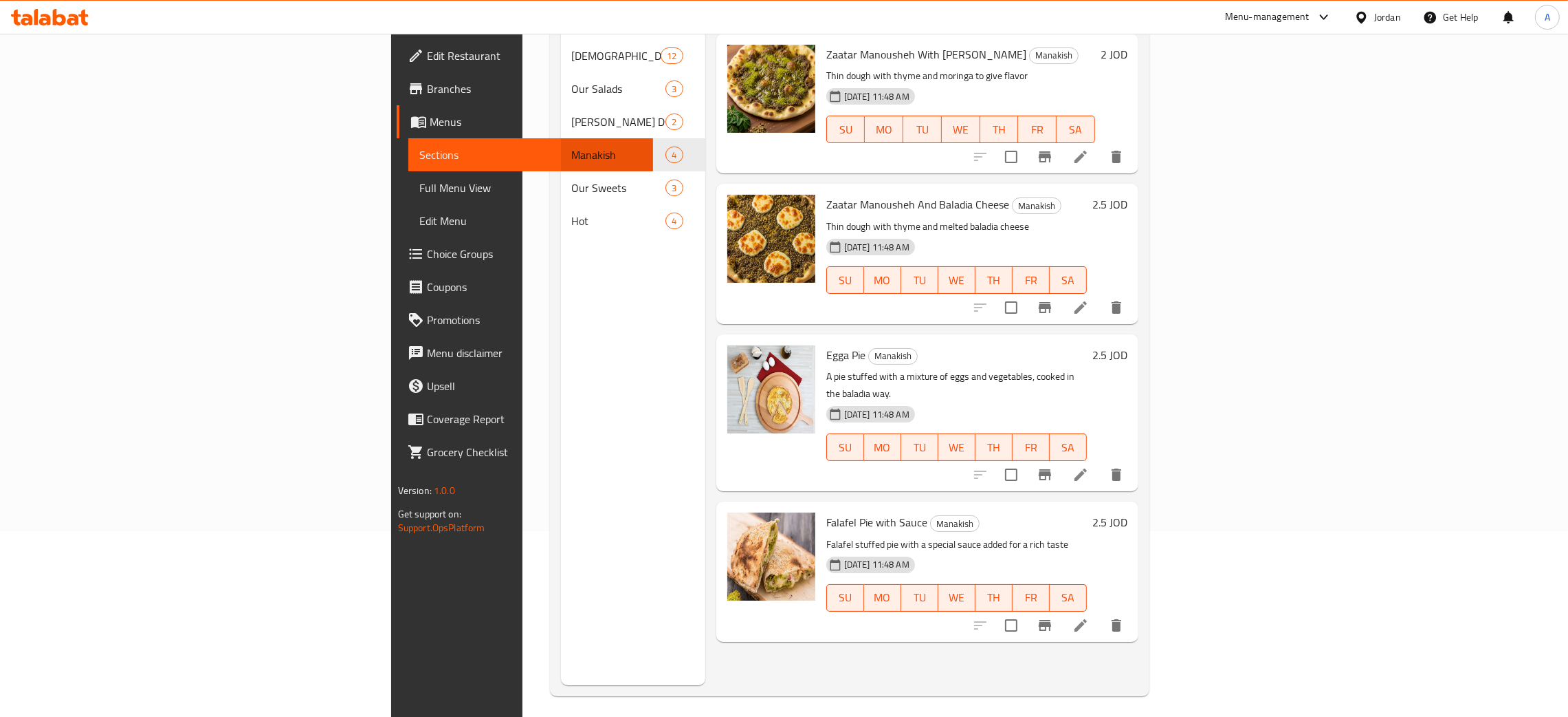
scroll to position [194, 0]
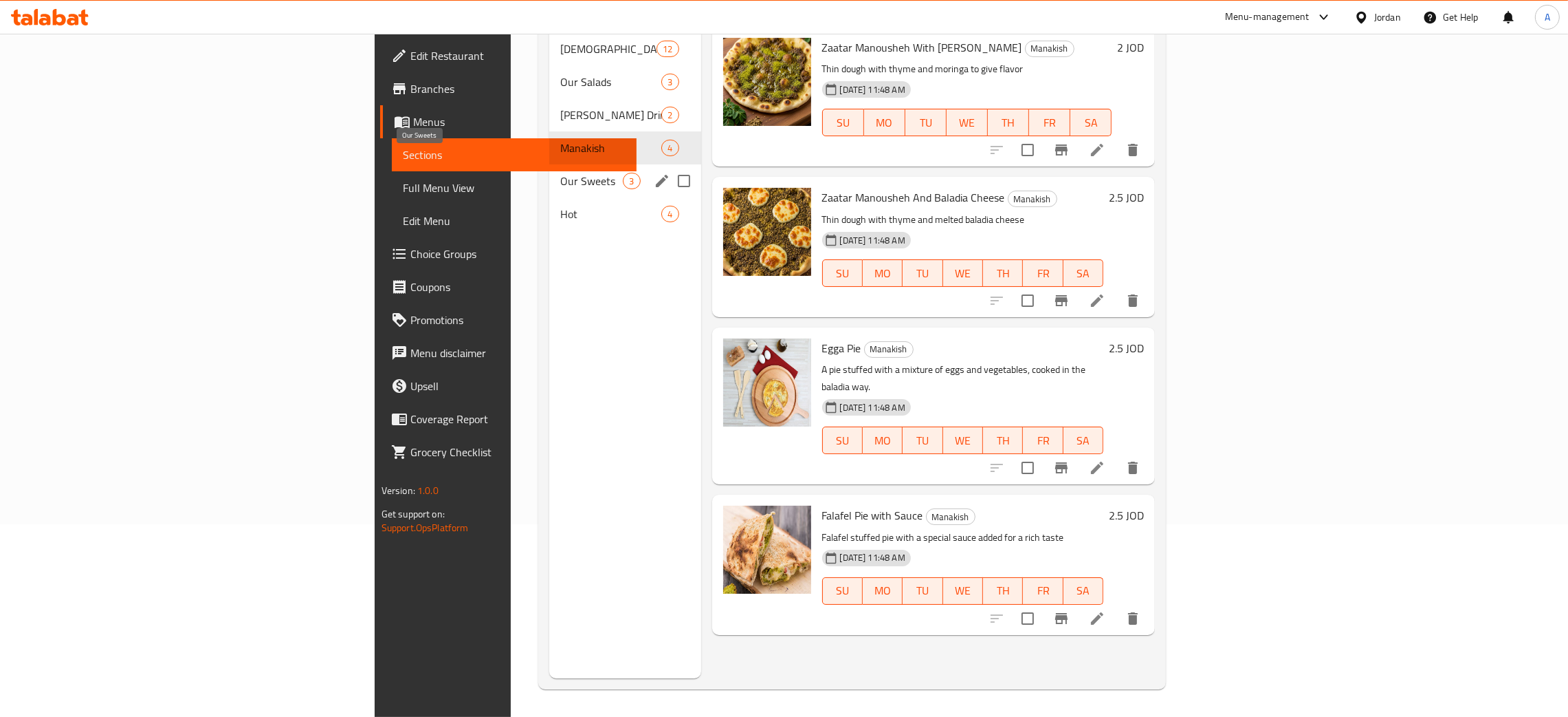
click at [560, 172] on span "Our Sweets" at bounding box center [591, 180] width 62 height 17
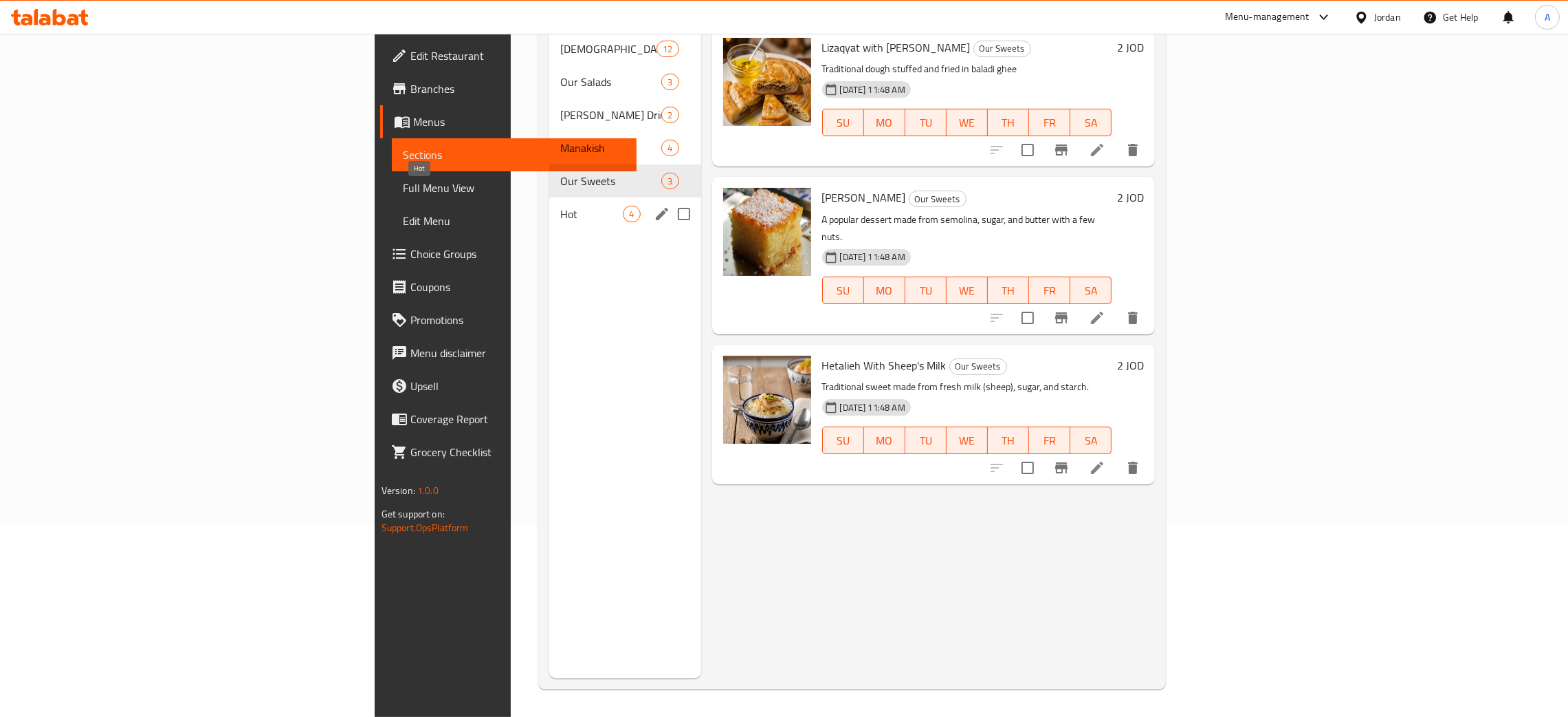
click at [560, 205] on span "Hot" at bounding box center [591, 213] width 62 height 17
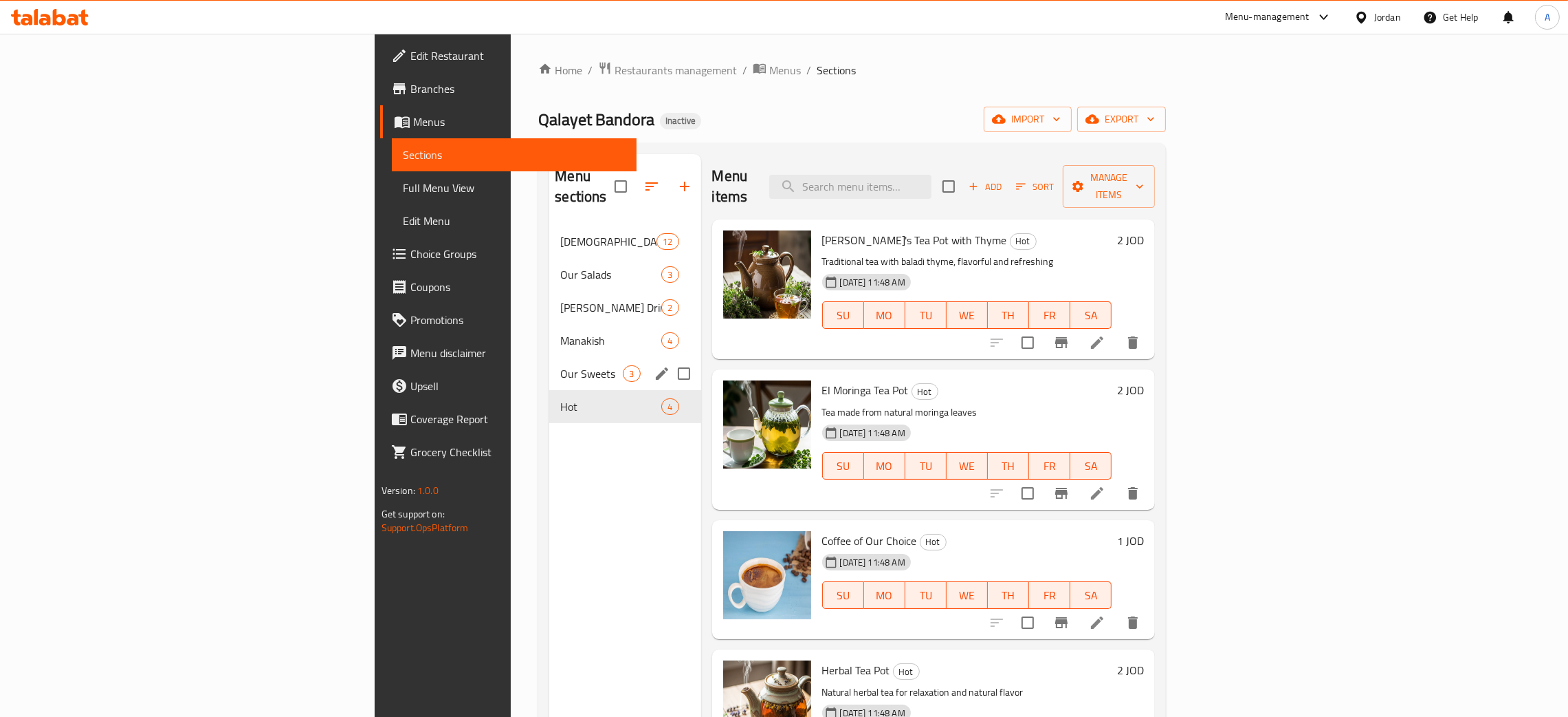
click at [560, 365] on span "Our Sweets" at bounding box center [591, 373] width 62 height 17
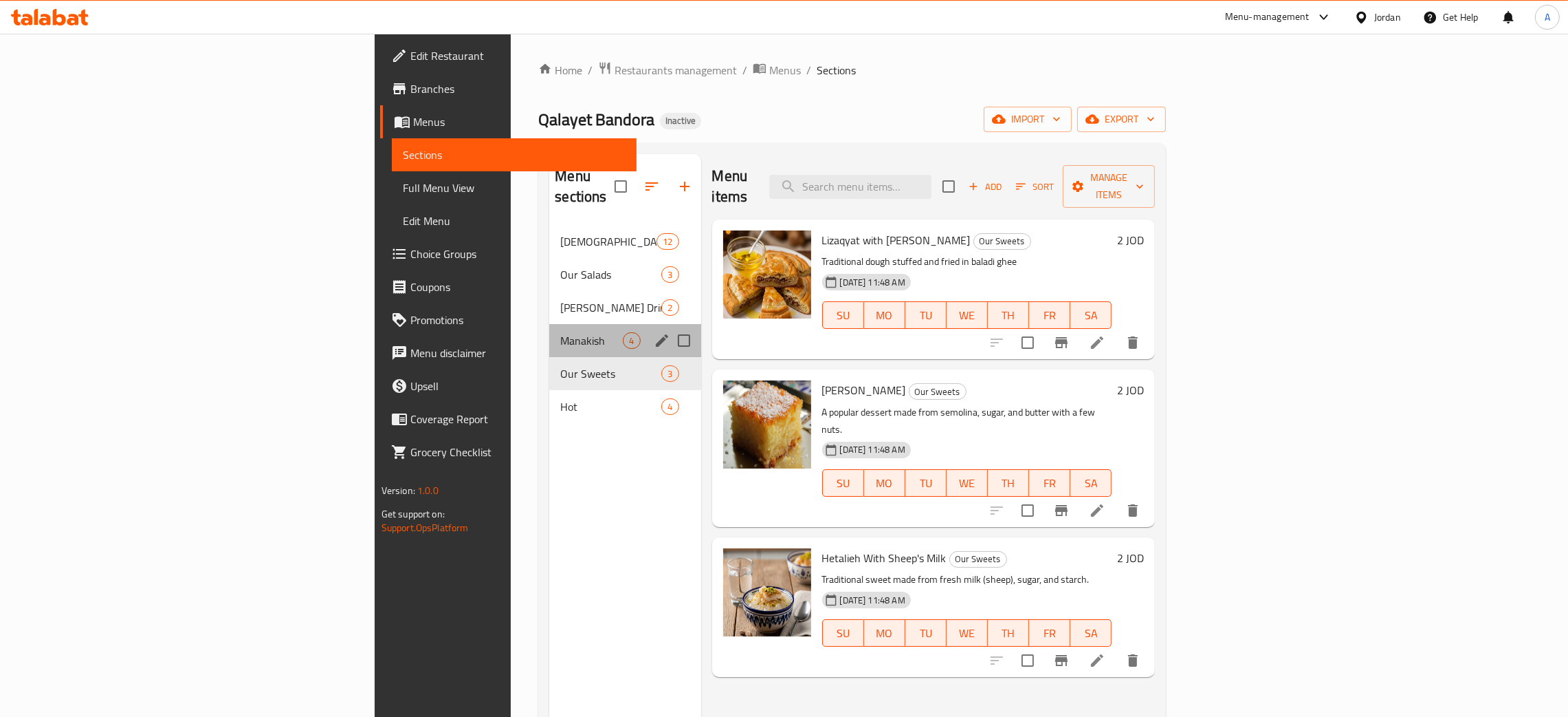
click at [549, 333] on div "Manakish 4" at bounding box center [625, 341] width 151 height 33
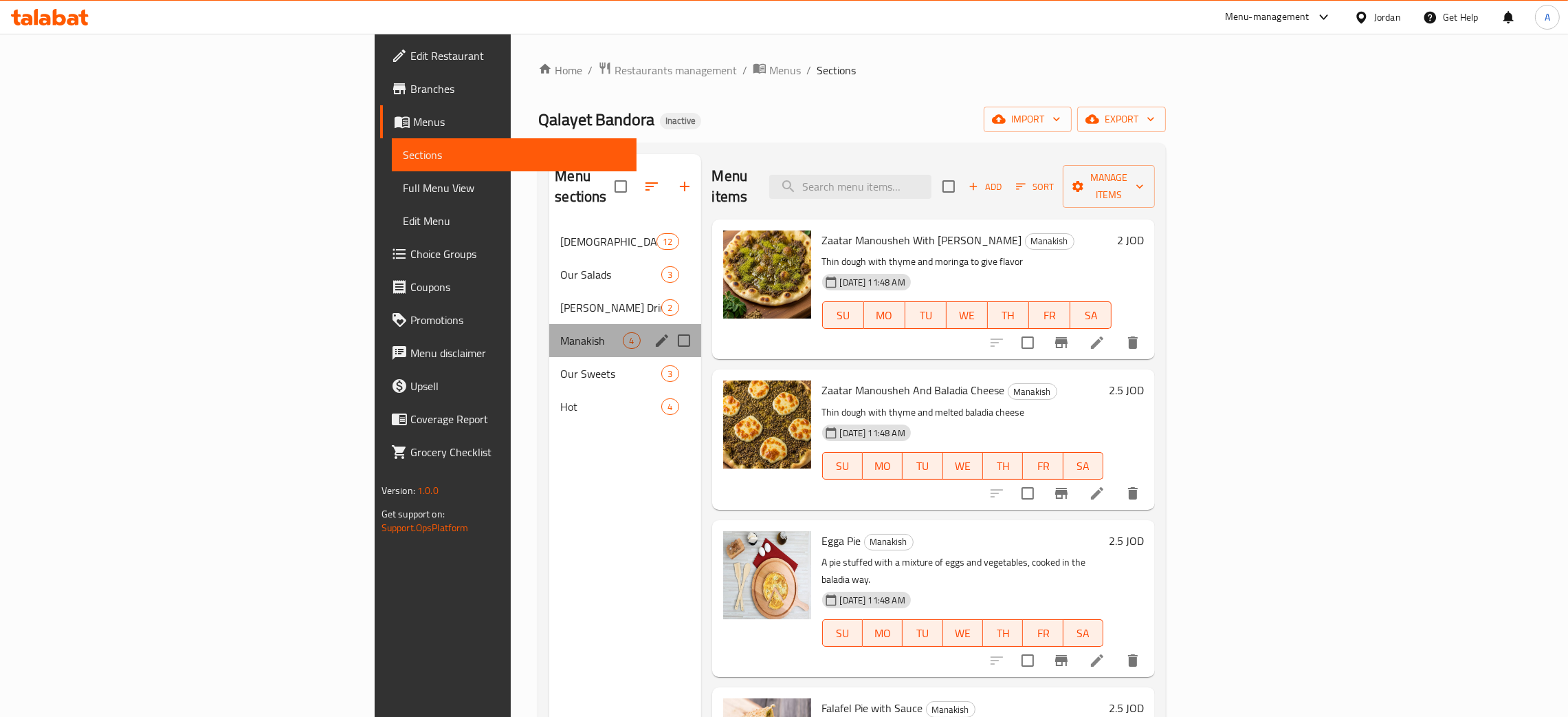
click at [549, 324] on div "Manakish 4" at bounding box center [625, 341] width 151 height 33
click at [560, 299] on span "Ayam Zaman Drinks" at bounding box center [591, 307] width 62 height 17
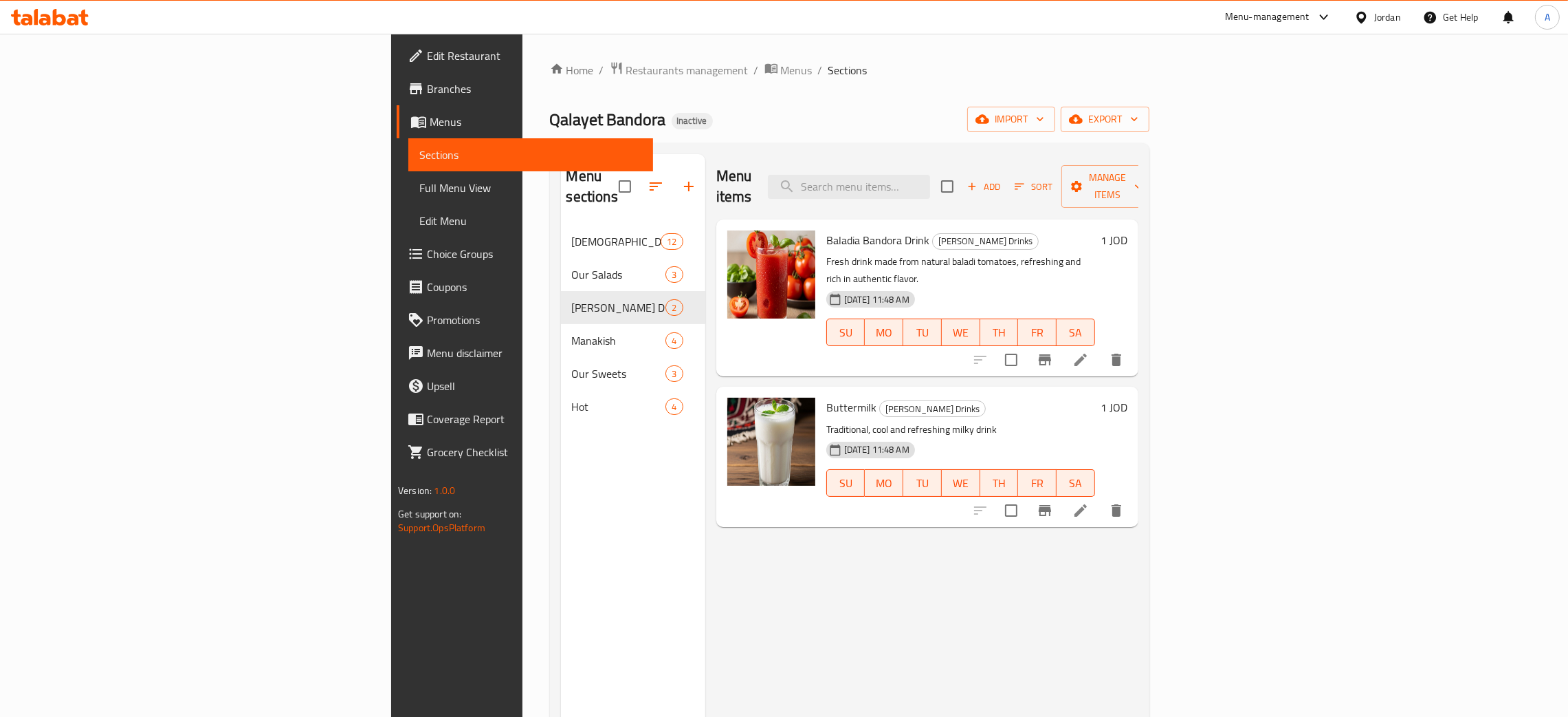
click at [1389, 9] on div "Jordan" at bounding box center [1387, 17] width 27 height 15
click at [1228, 137] on div "Egypt" at bounding box center [1297, 142] width 206 height 32
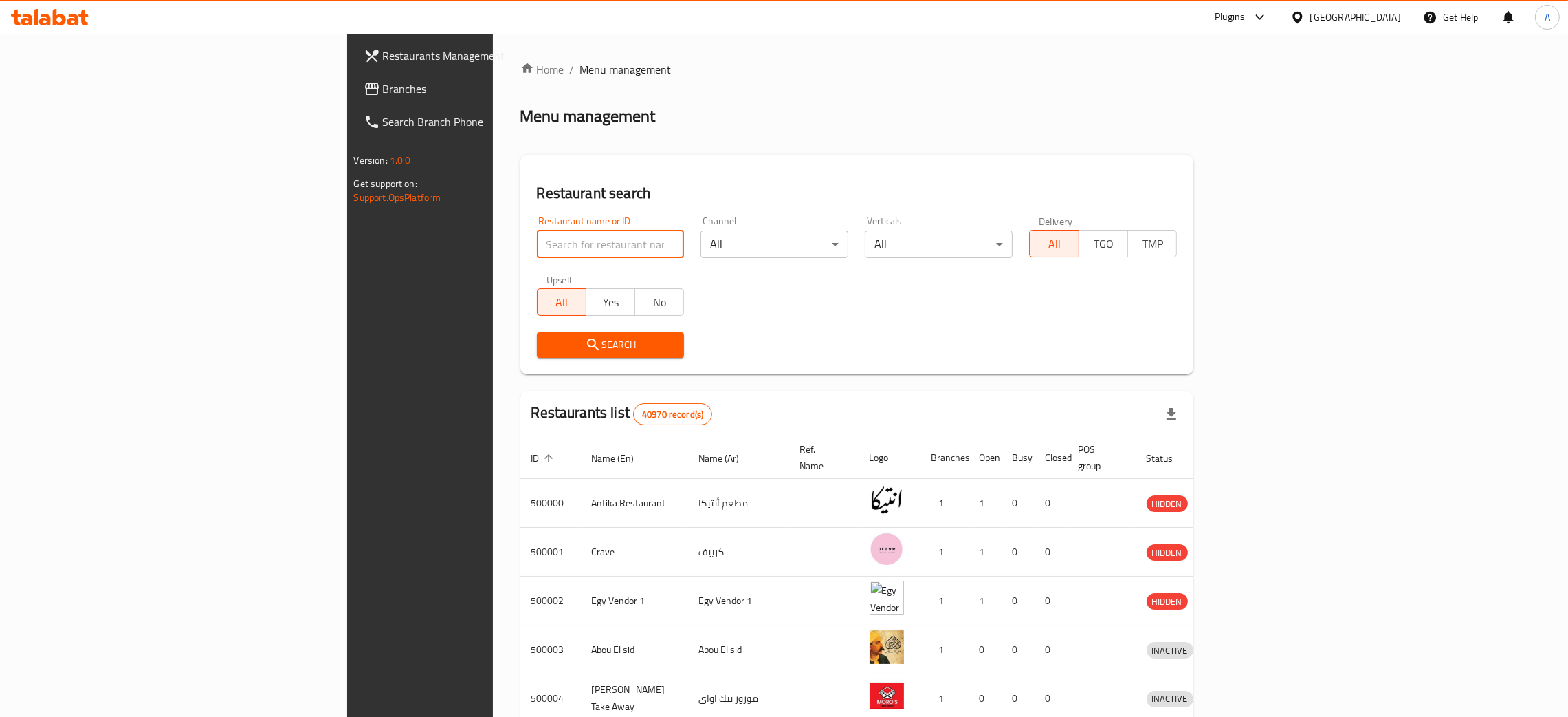
click at [537, 239] on input "search" at bounding box center [611, 244] width 148 height 27
paste input "مطعم المسلم الجعويني"
type input "مطعم المسلم الجعويني"
click button "Search" at bounding box center [611, 344] width 148 height 25
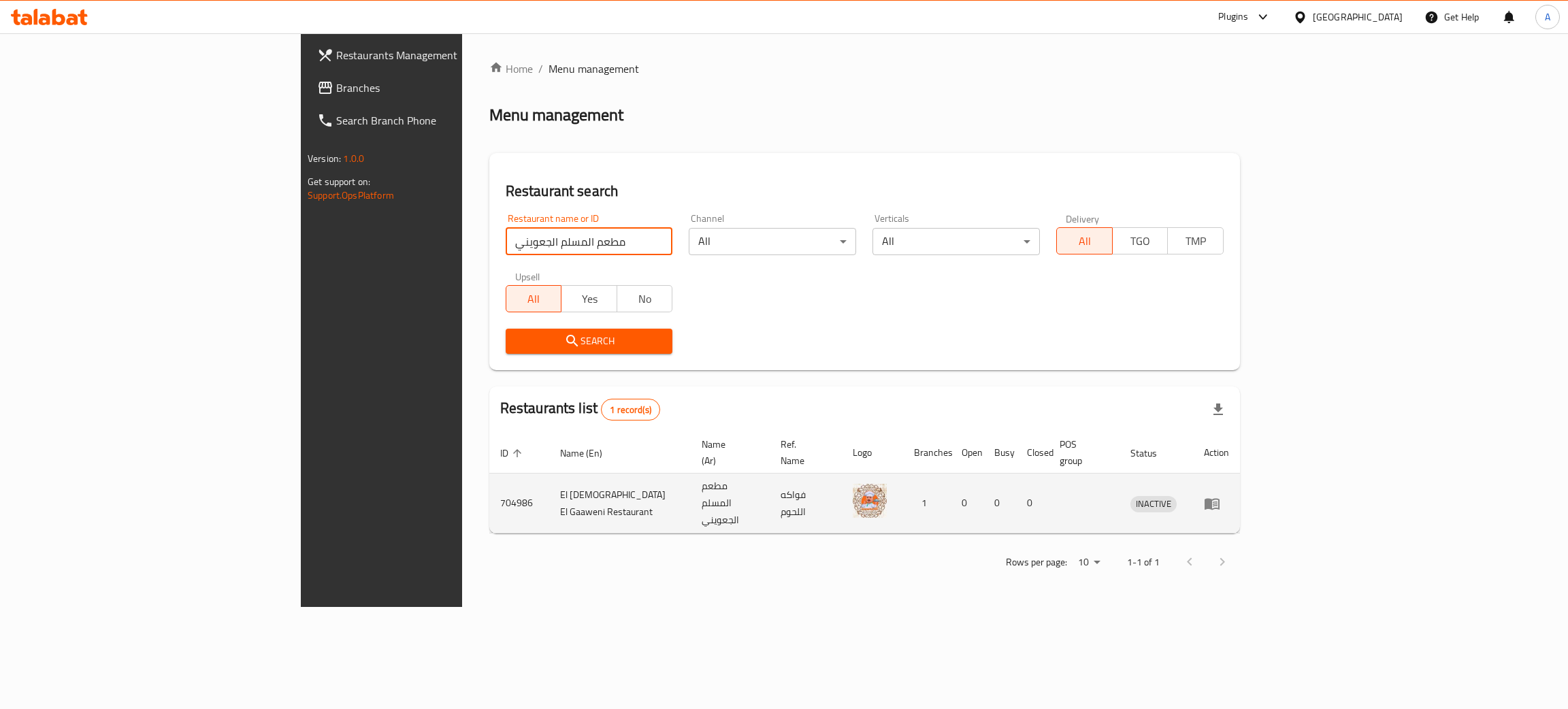
click at [1220, 495] on icon "enhanced table" at bounding box center [1212, 503] width 16 height 16
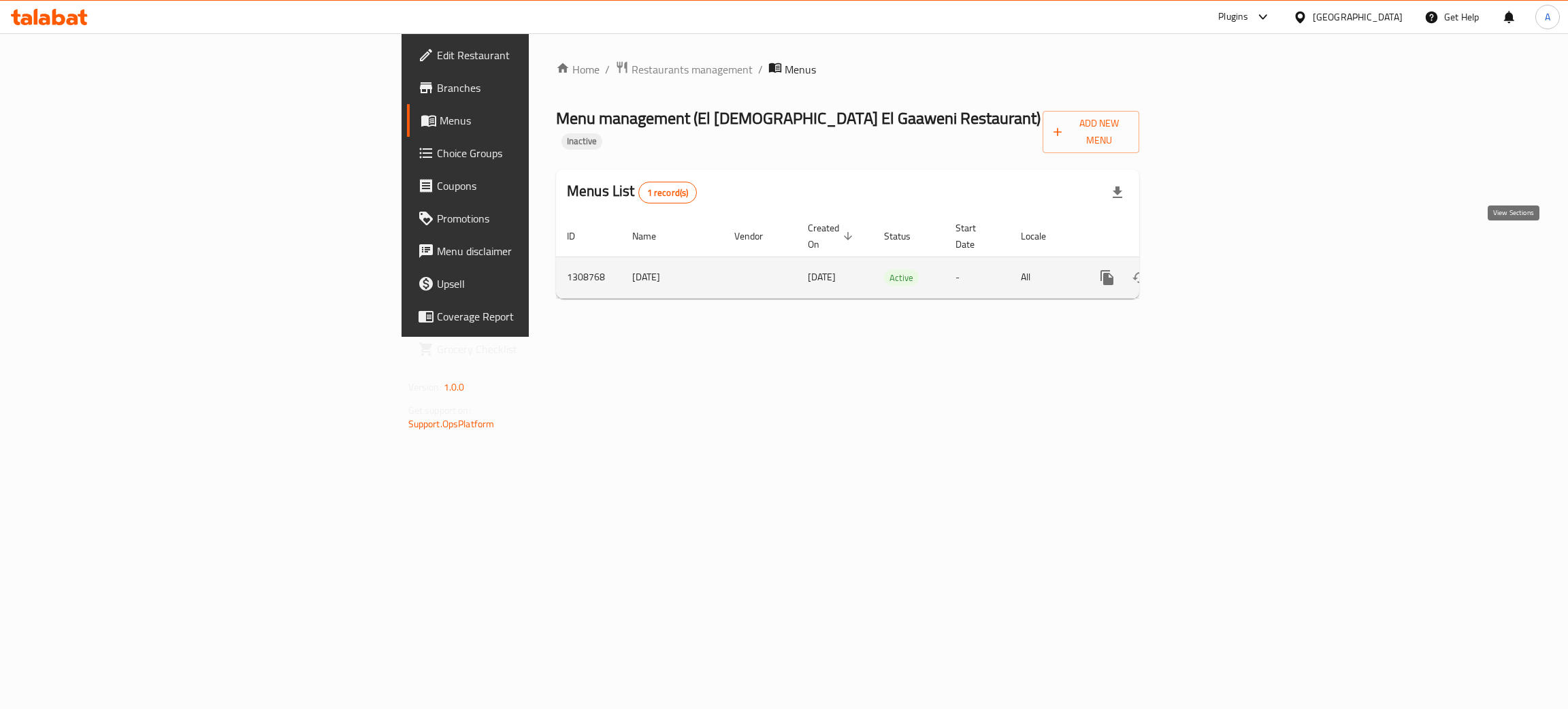
click at [1213, 269] on icon "enhanced table" at bounding box center [1205, 277] width 16 height 16
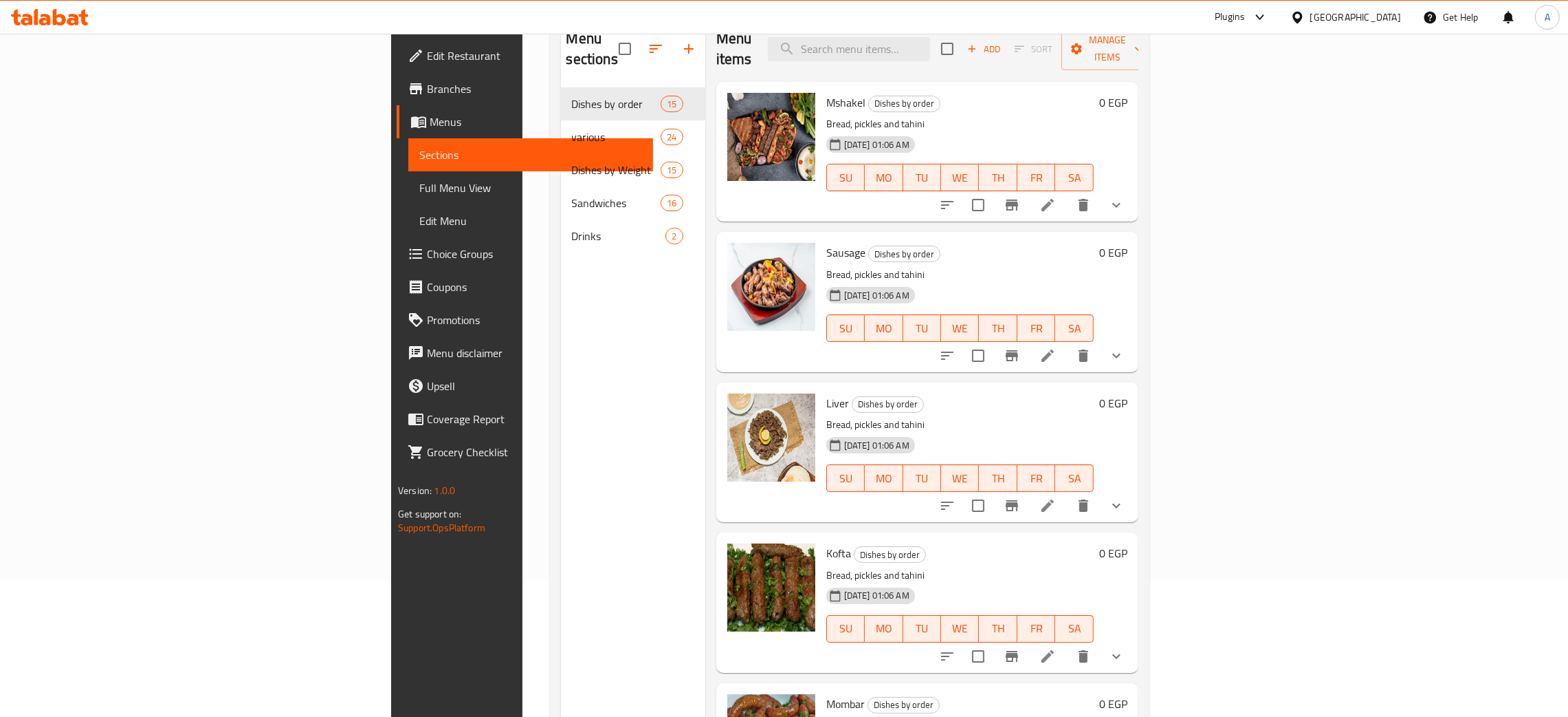
scroll to position [91, 0]
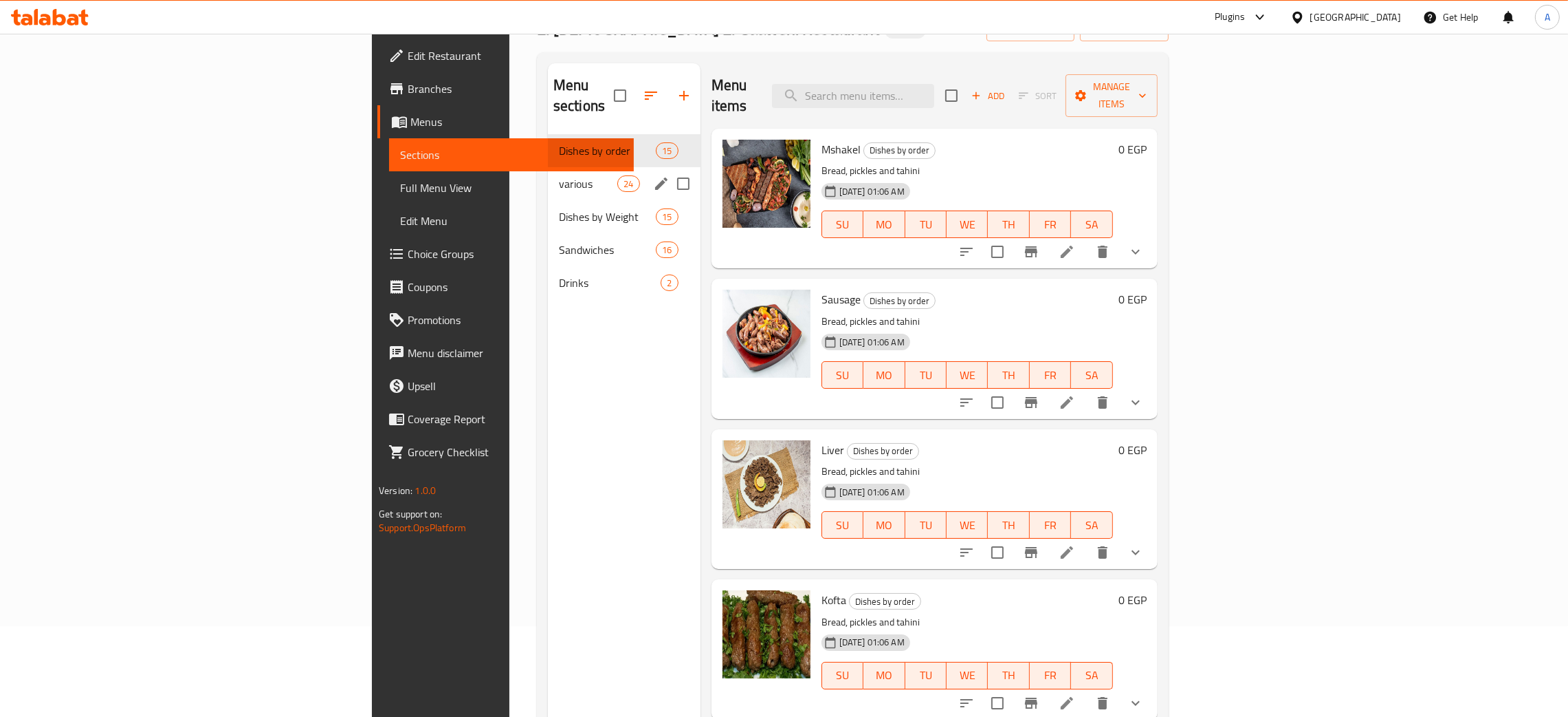
click at [559, 175] on span "various" at bounding box center [587, 183] width 58 height 17
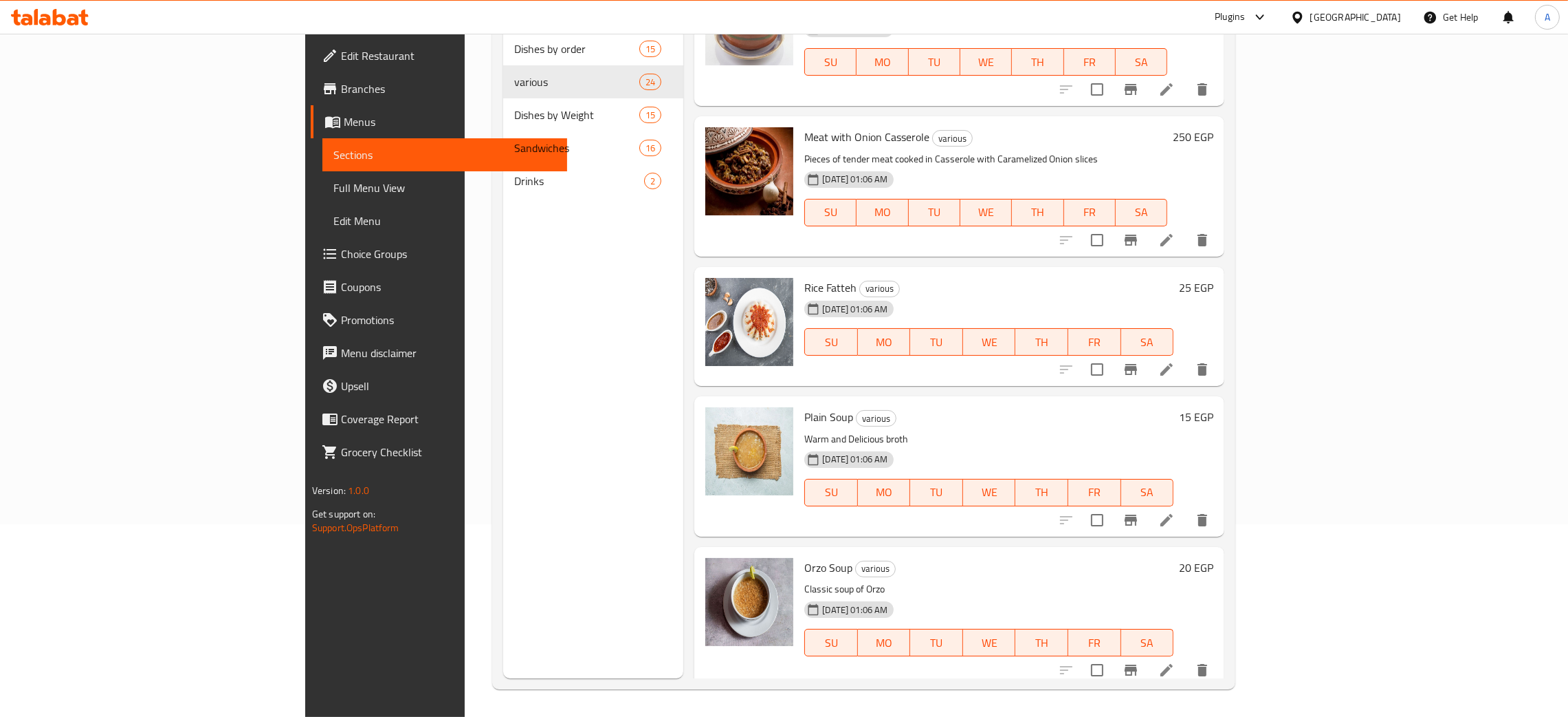
scroll to position [2778, 0]
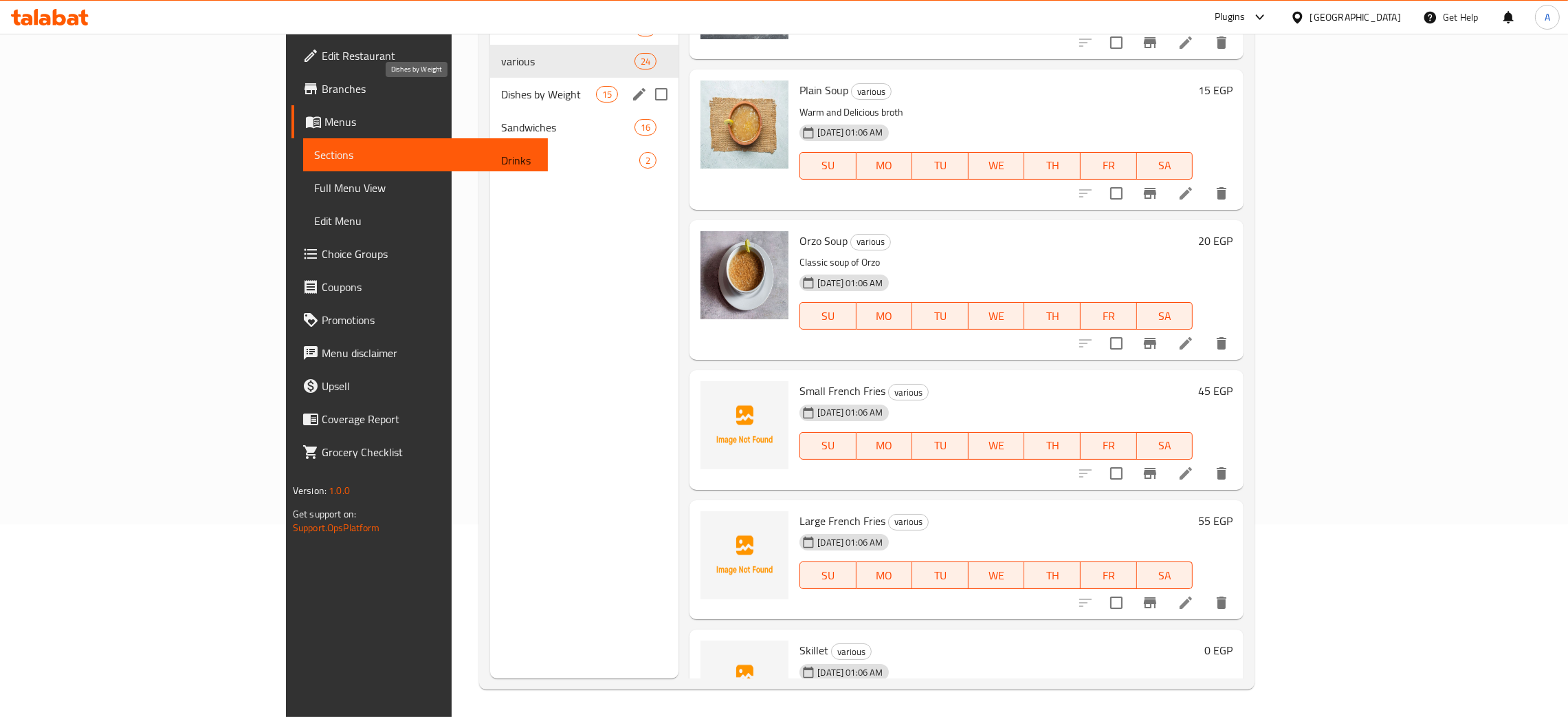
click at [501, 92] on span "Dishes by Weight" at bounding box center [549, 94] width 95 height 17
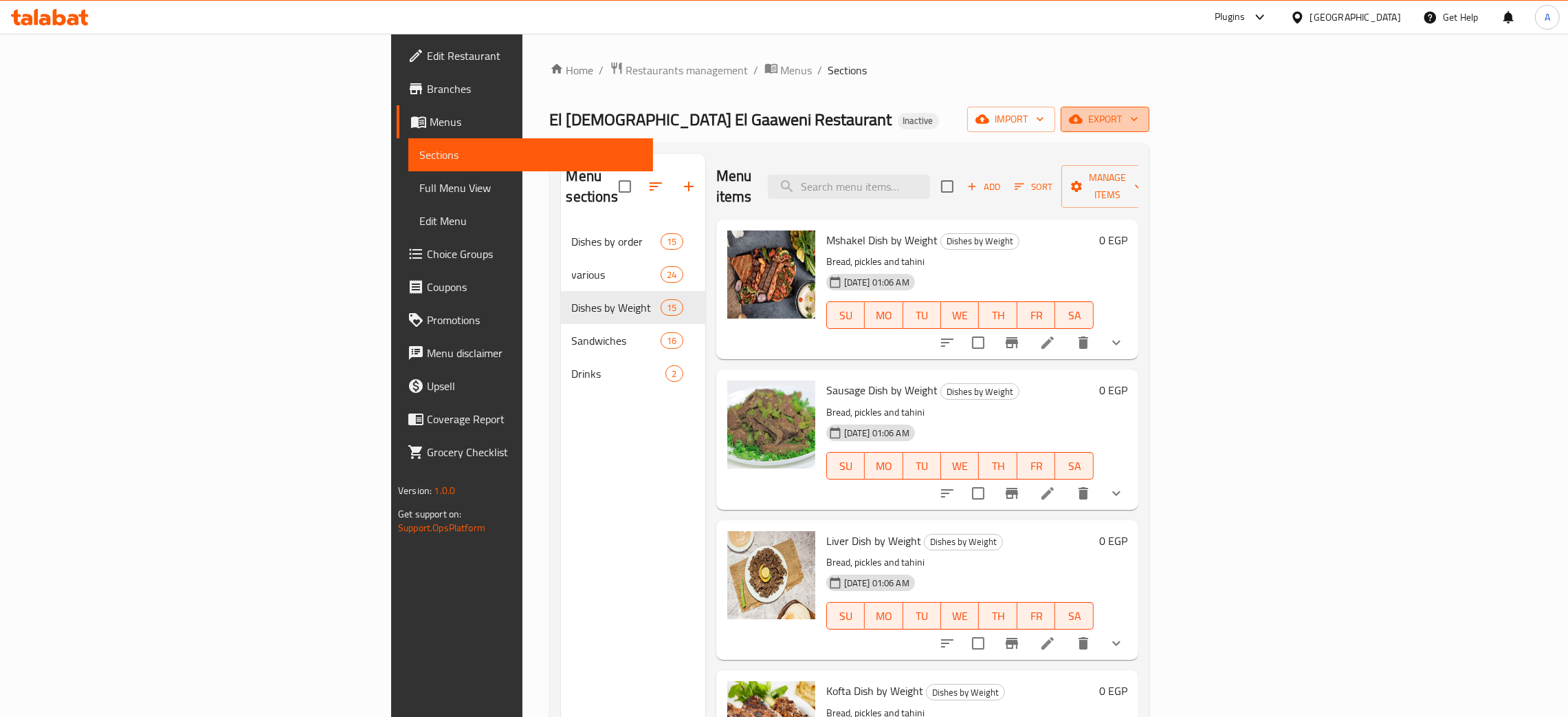
click at [1141, 116] on icon "button" at bounding box center [1134, 119] width 14 height 14
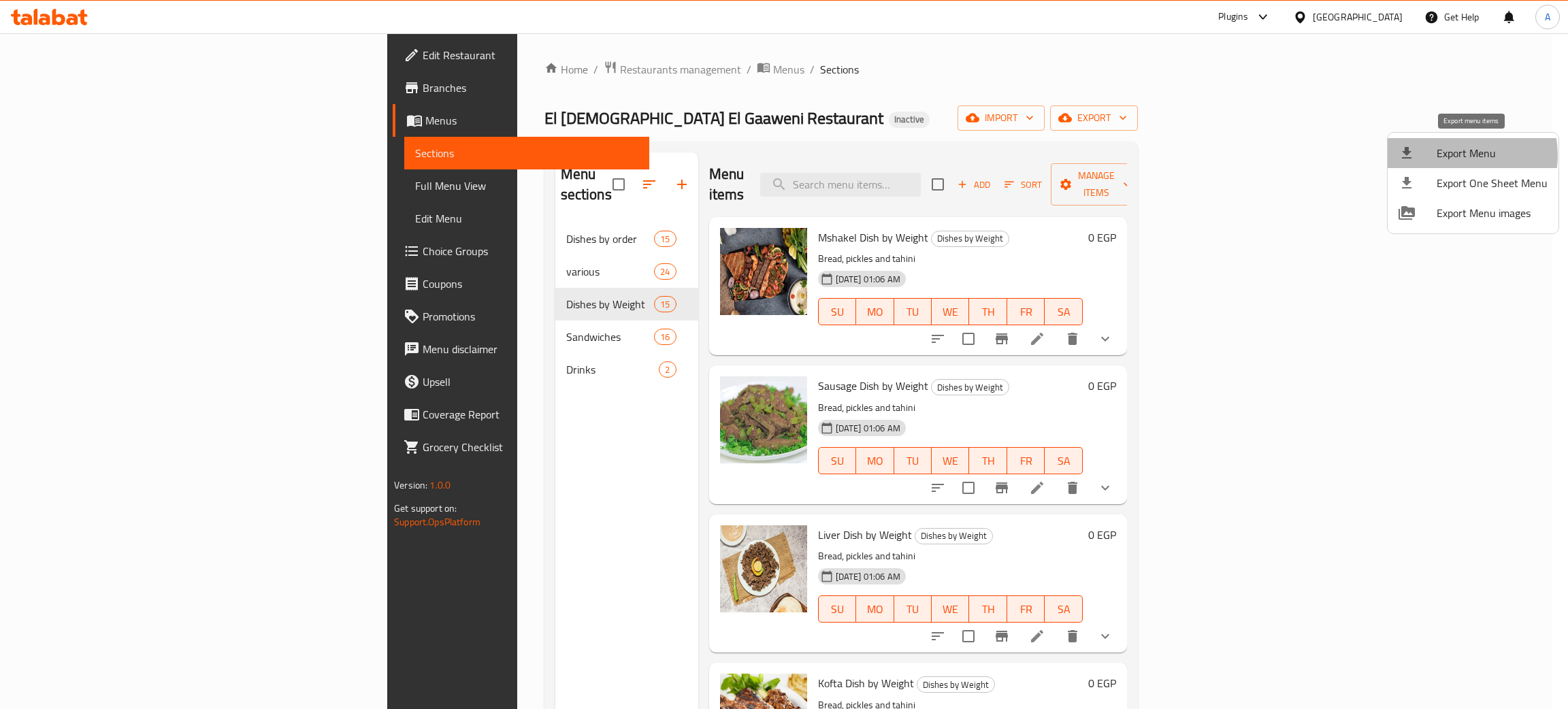
click at [1454, 155] on span "Export Menu" at bounding box center [1492, 153] width 111 height 16
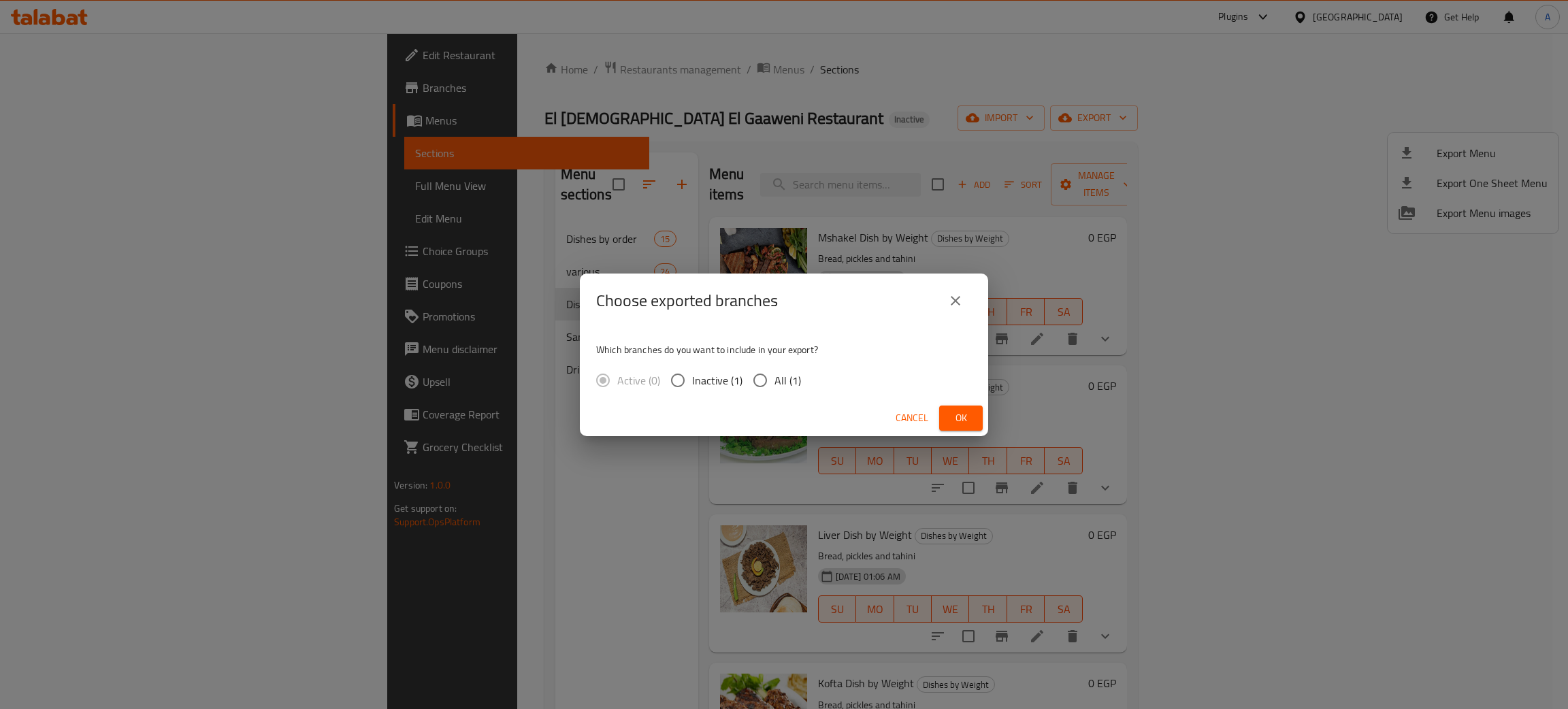
click at [958, 418] on span "Ok" at bounding box center [960, 418] width 22 height 17
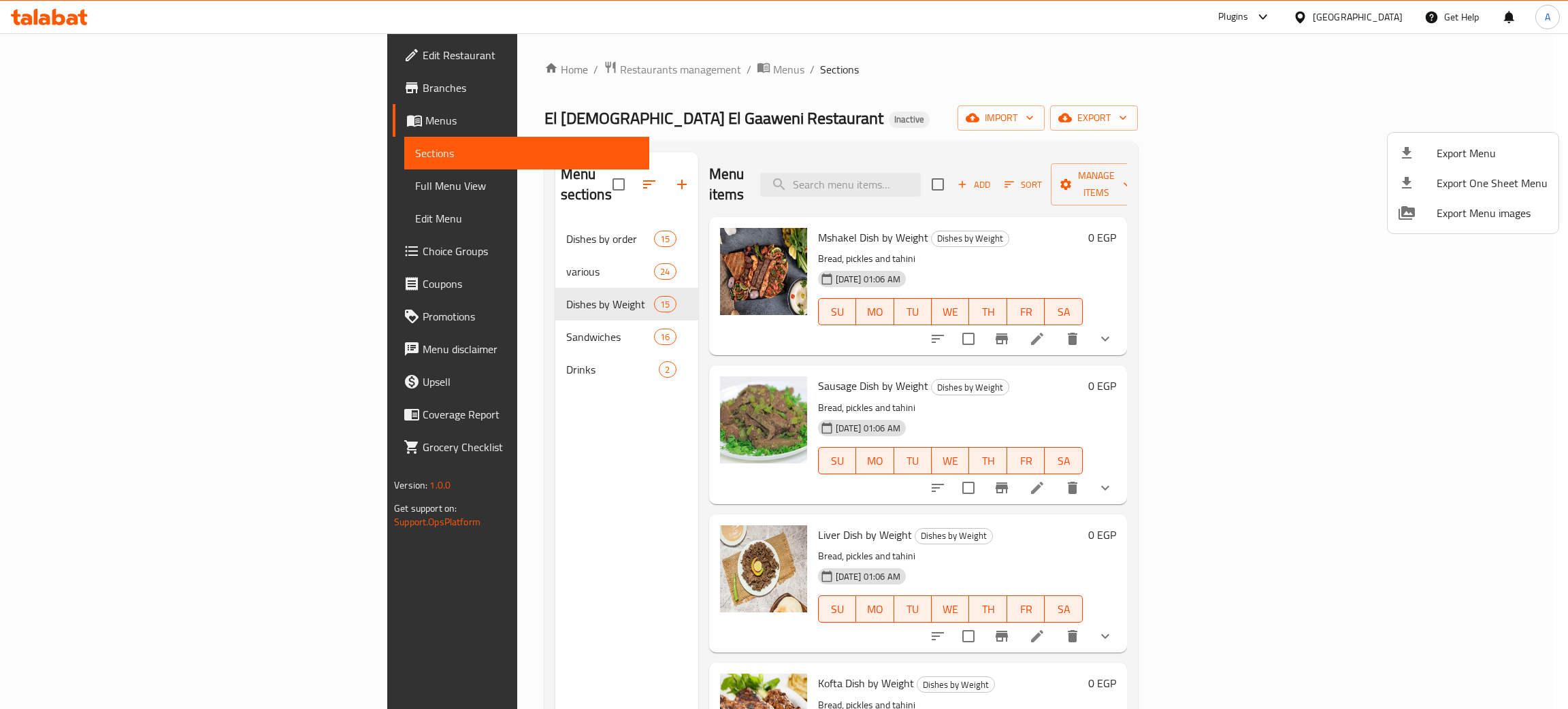
click at [72, 56] on div at bounding box center [784, 354] width 1568 height 709
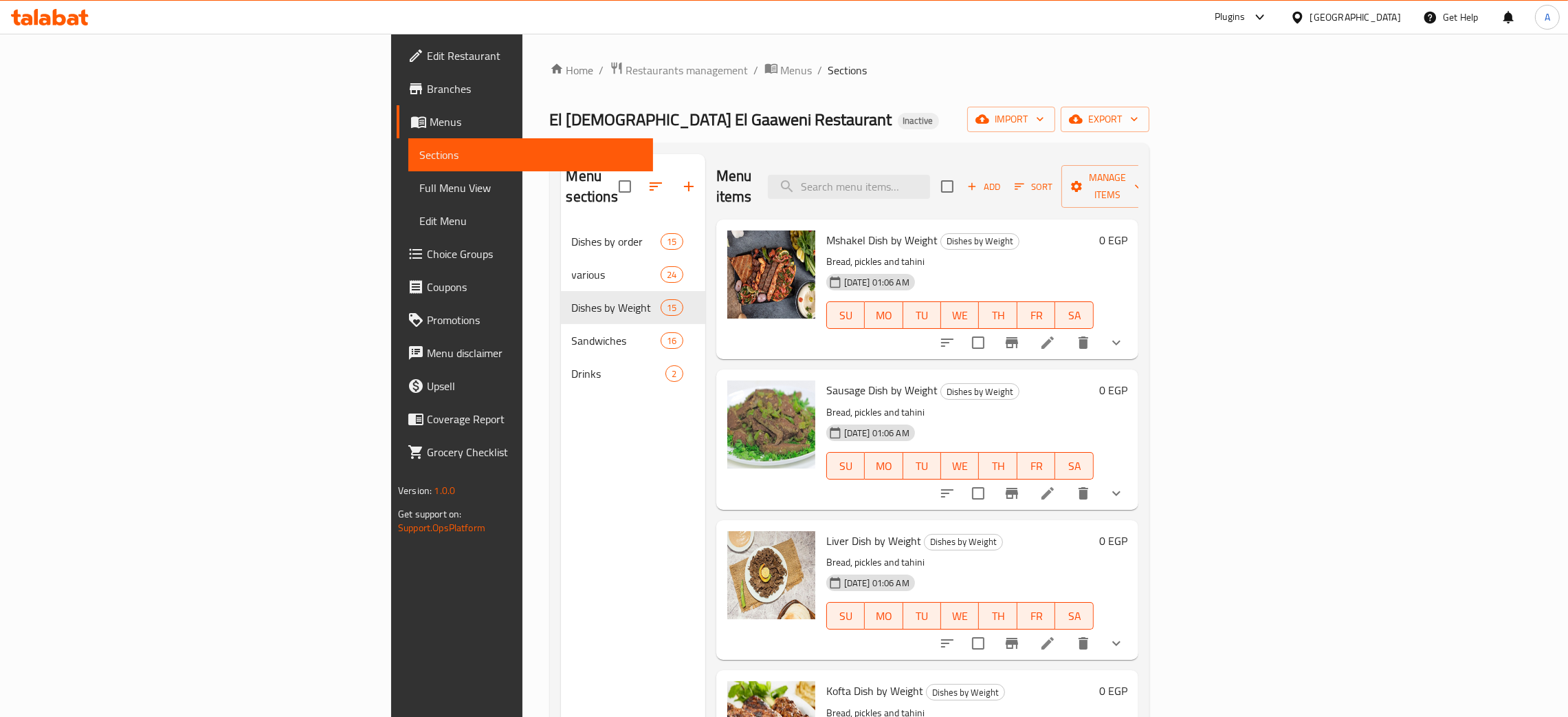
click at [427, 57] on span "Edit Restaurant" at bounding box center [535, 55] width 215 height 17
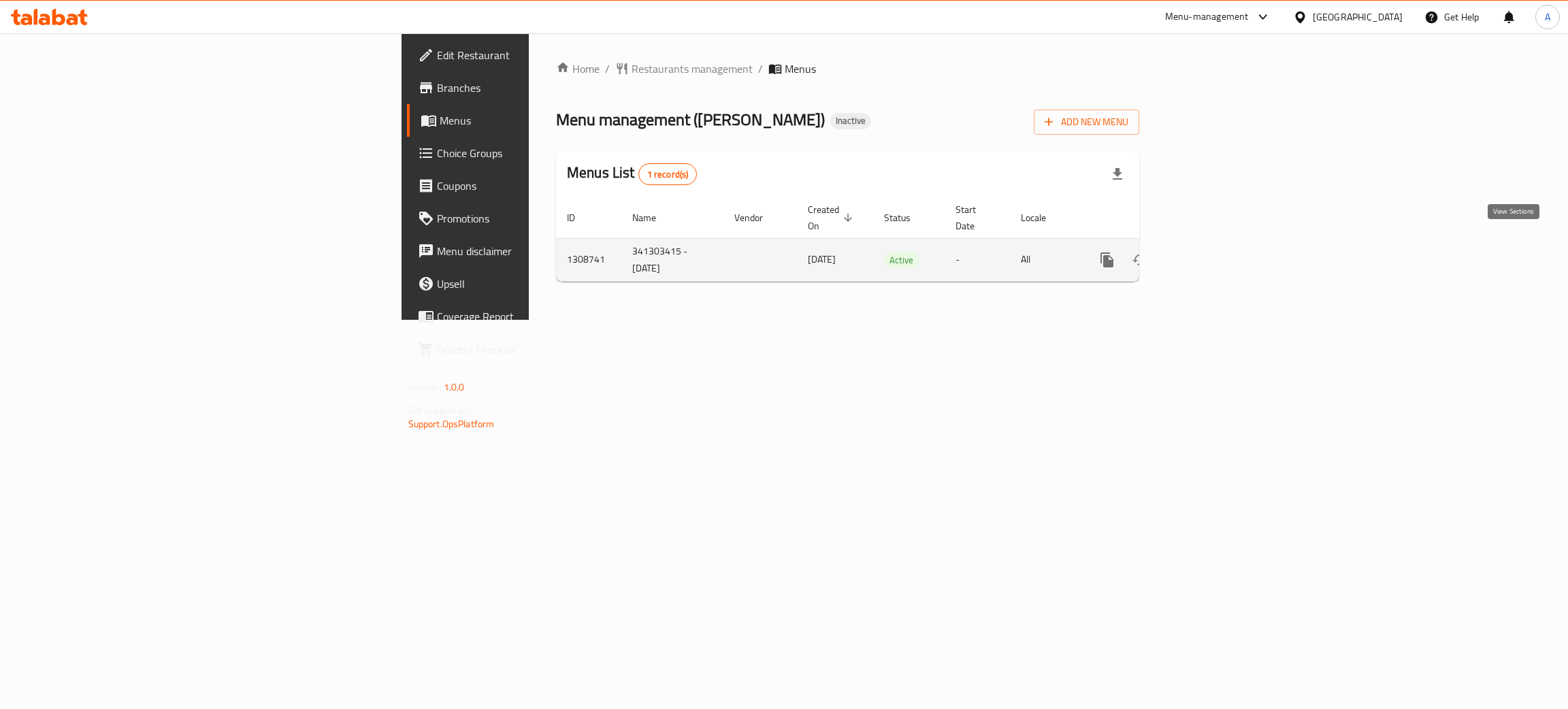
click at [1221, 244] on link "enhanced table" at bounding box center [1205, 260] width 33 height 33
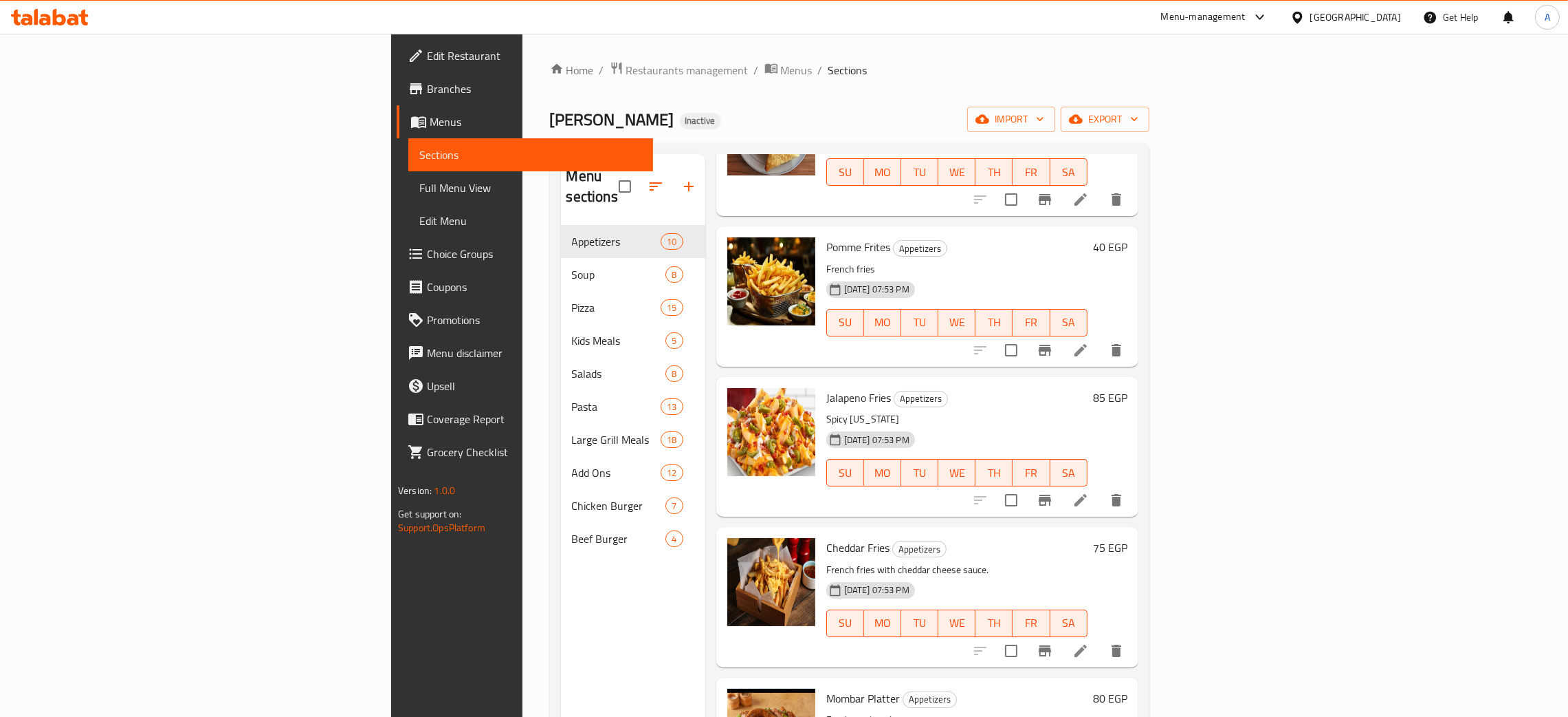
scroll to position [798, 0]
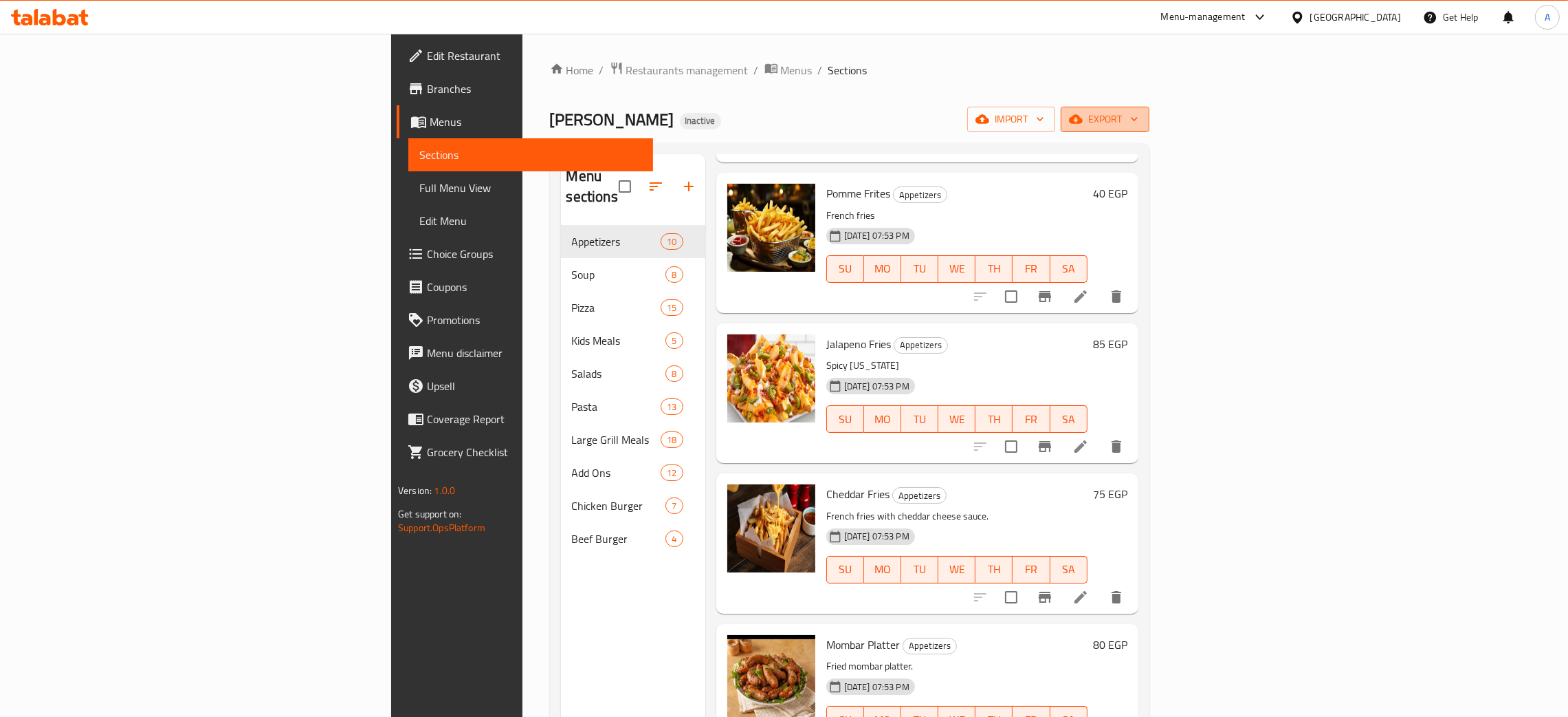
click at [1141, 115] on icon "button" at bounding box center [1134, 119] width 14 height 14
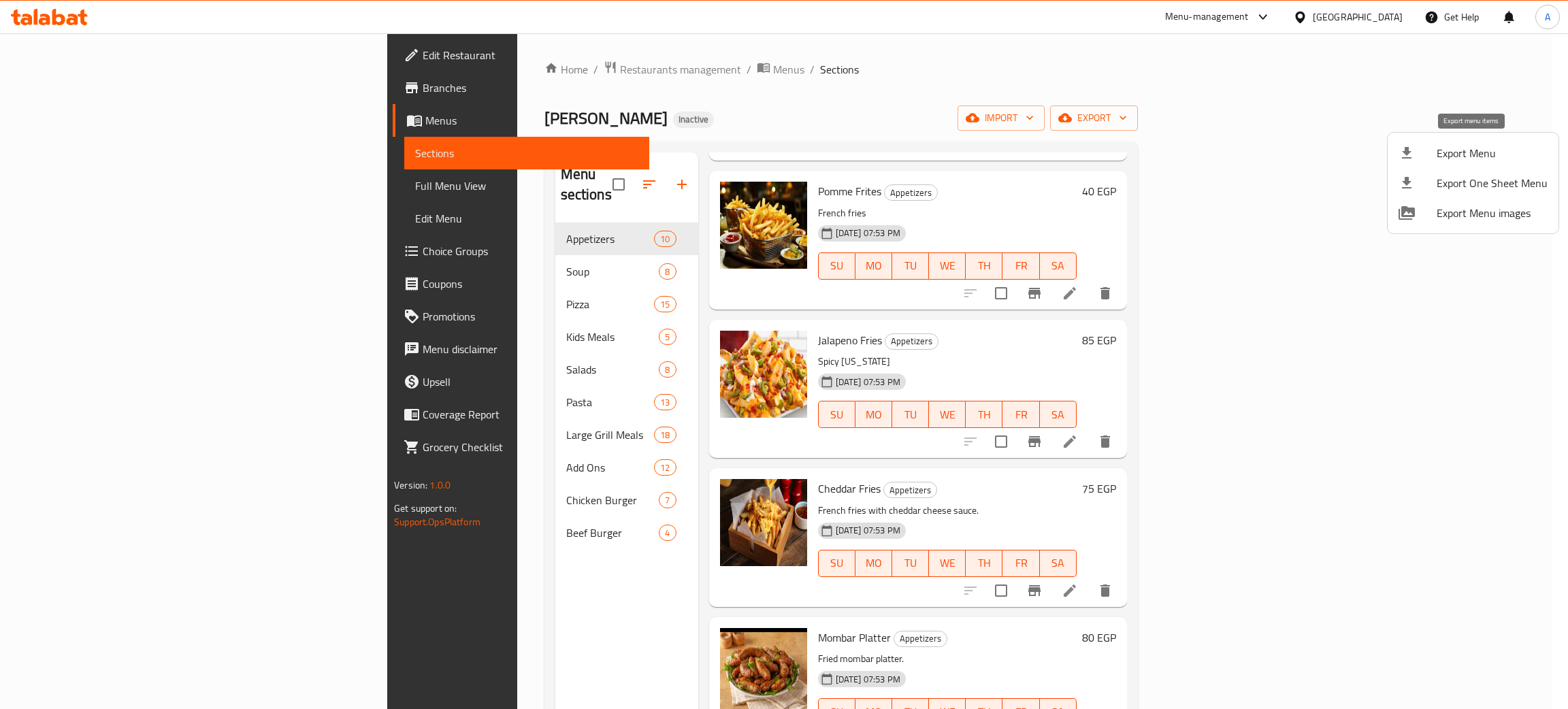
click at [1477, 146] on span "Export Menu" at bounding box center [1492, 153] width 111 height 16
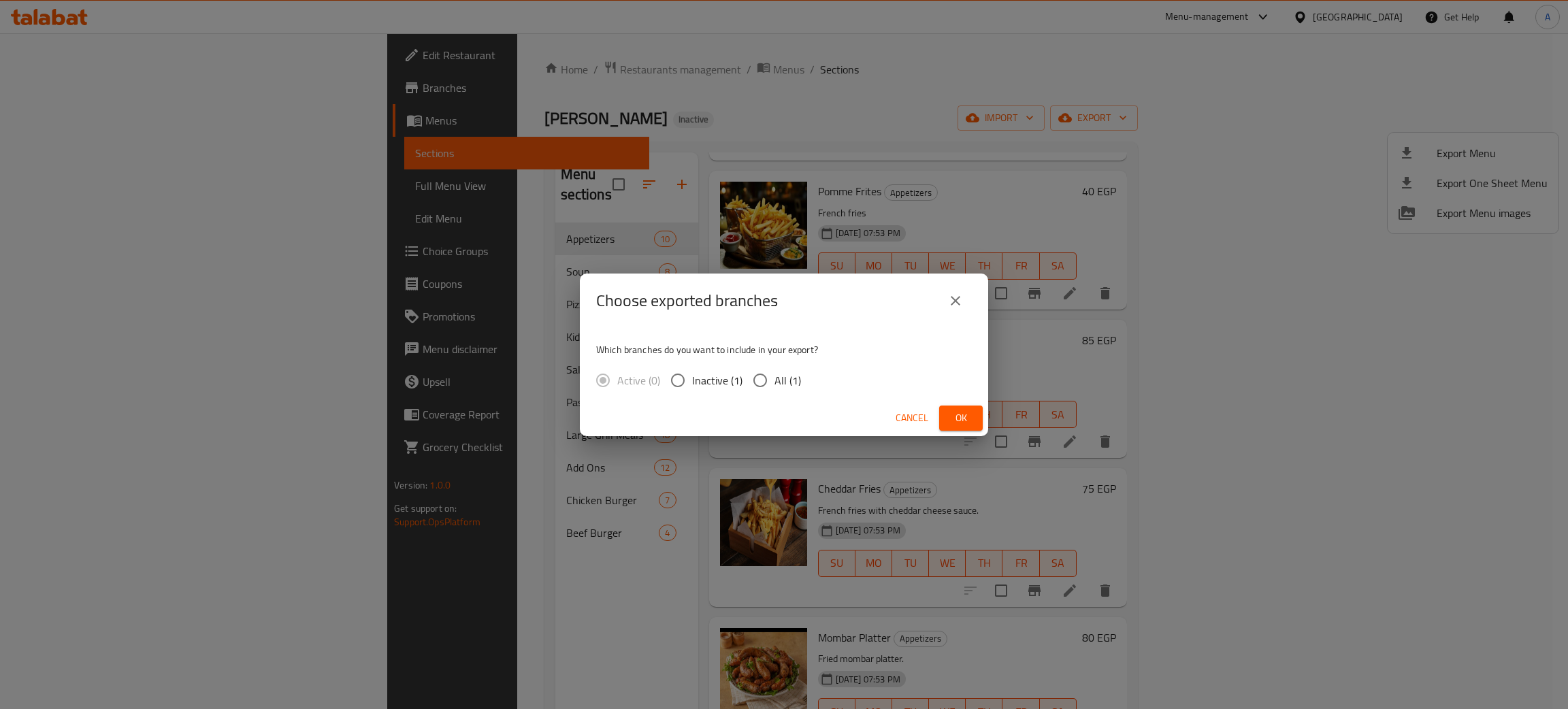
click at [968, 411] on span "Ok" at bounding box center [960, 418] width 22 height 17
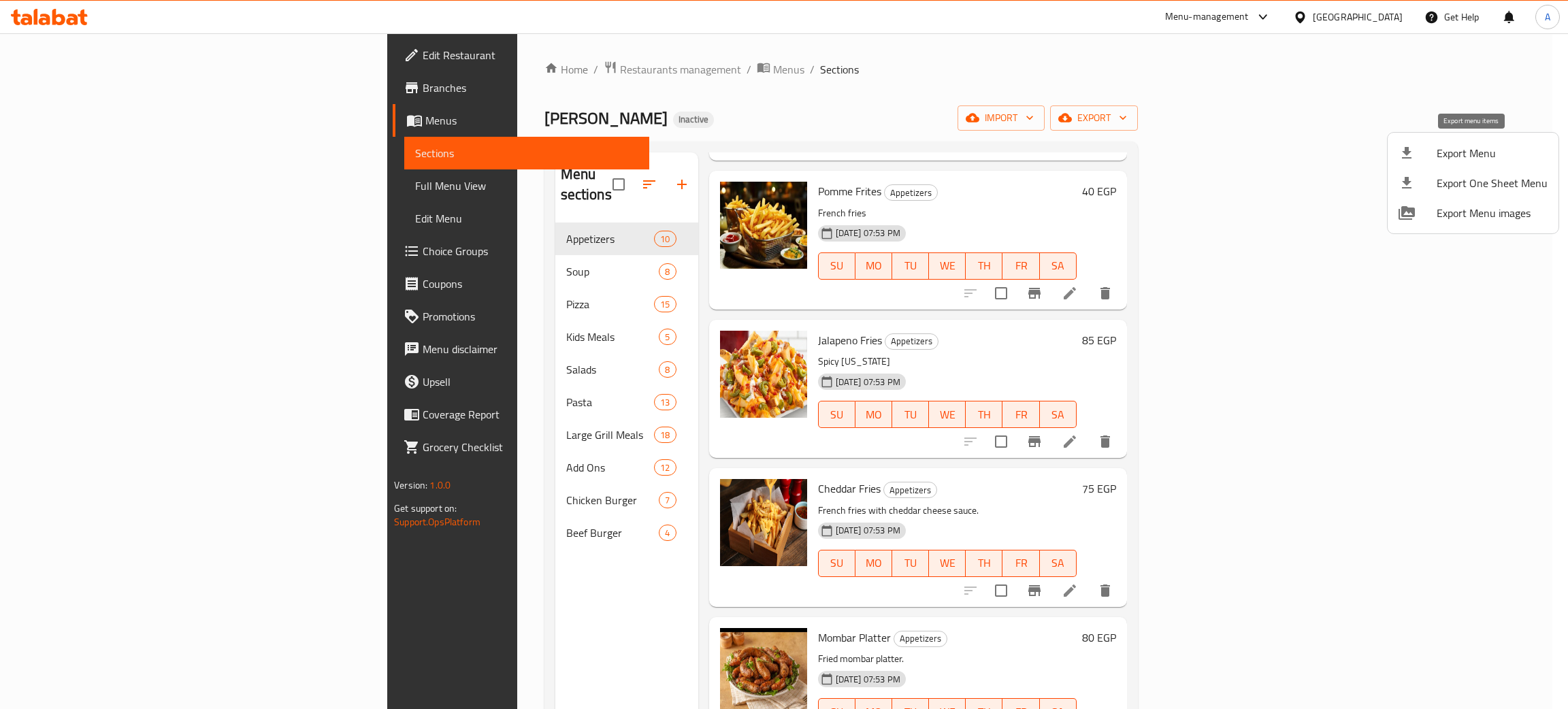
click at [1448, 146] on span "Export Menu" at bounding box center [1492, 153] width 111 height 16
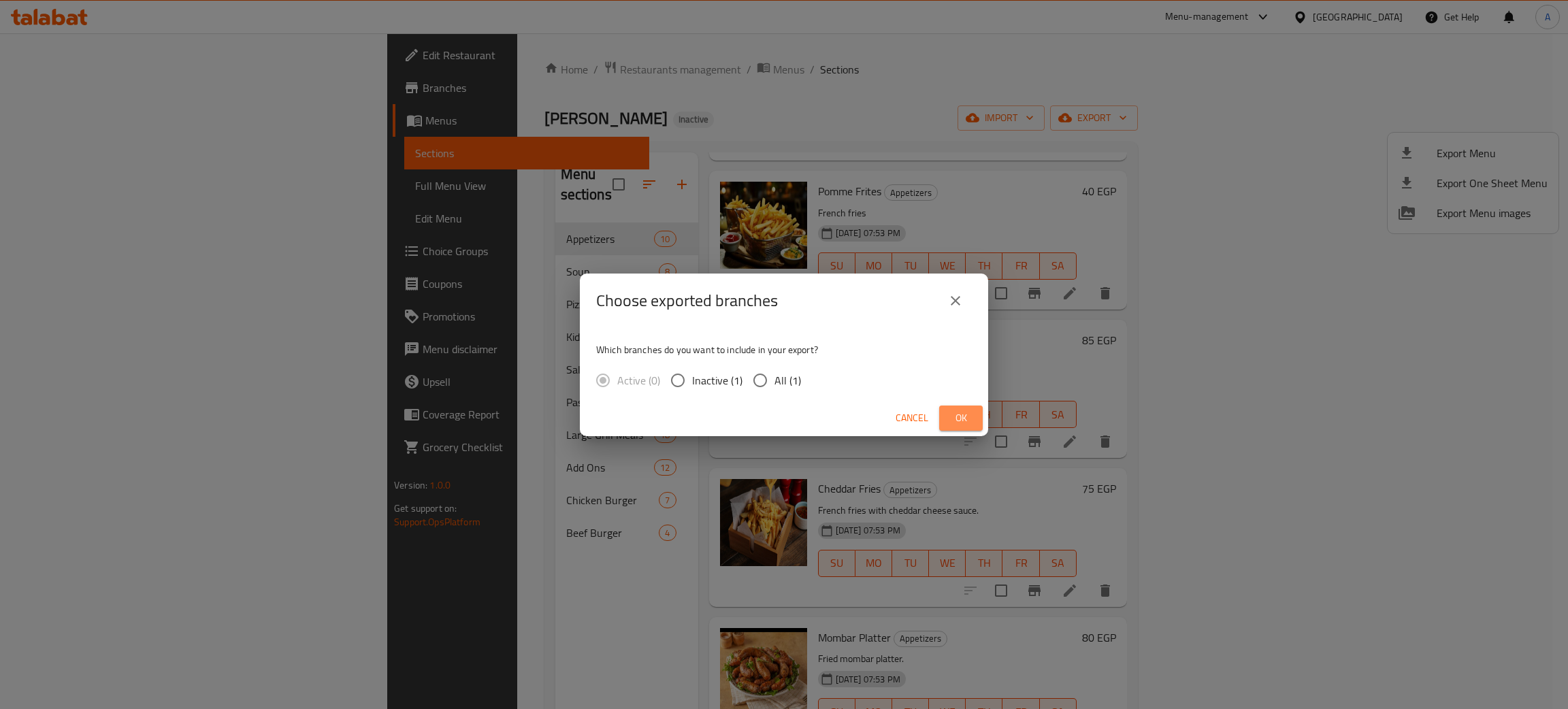
click at [958, 416] on span "Ok" at bounding box center [960, 418] width 22 height 17
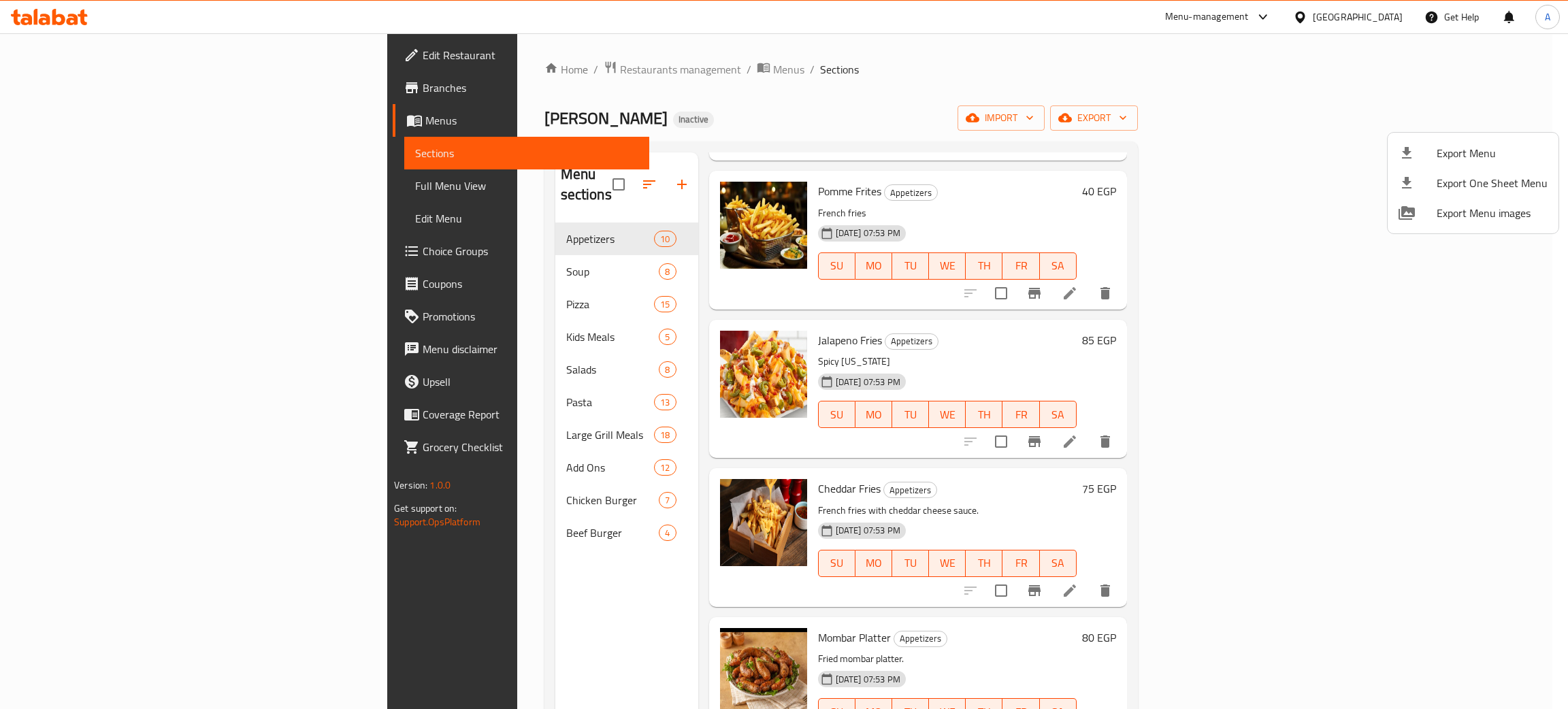
click at [55, 49] on div at bounding box center [784, 354] width 1568 height 709
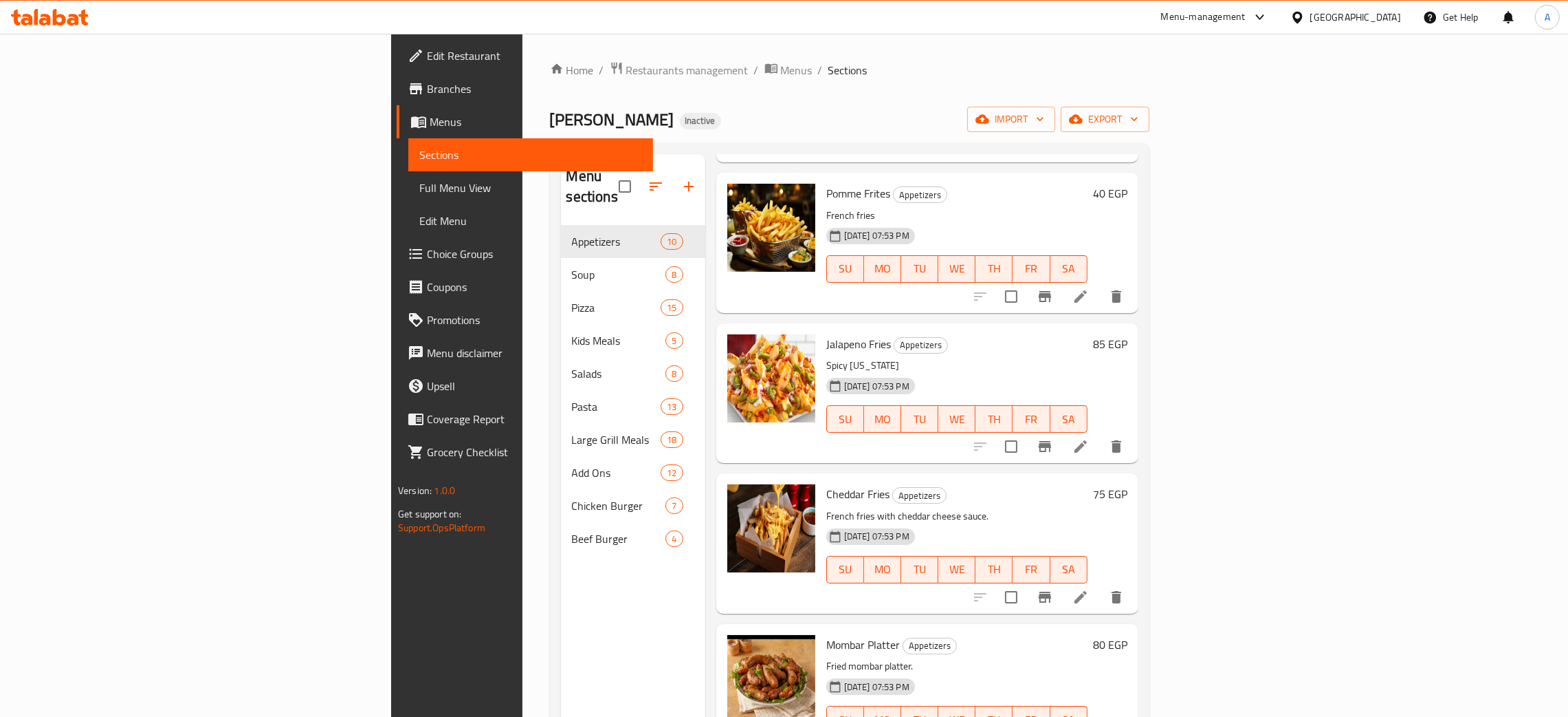
click at [427, 50] on span "Edit Restaurant" at bounding box center [535, 55] width 215 height 17
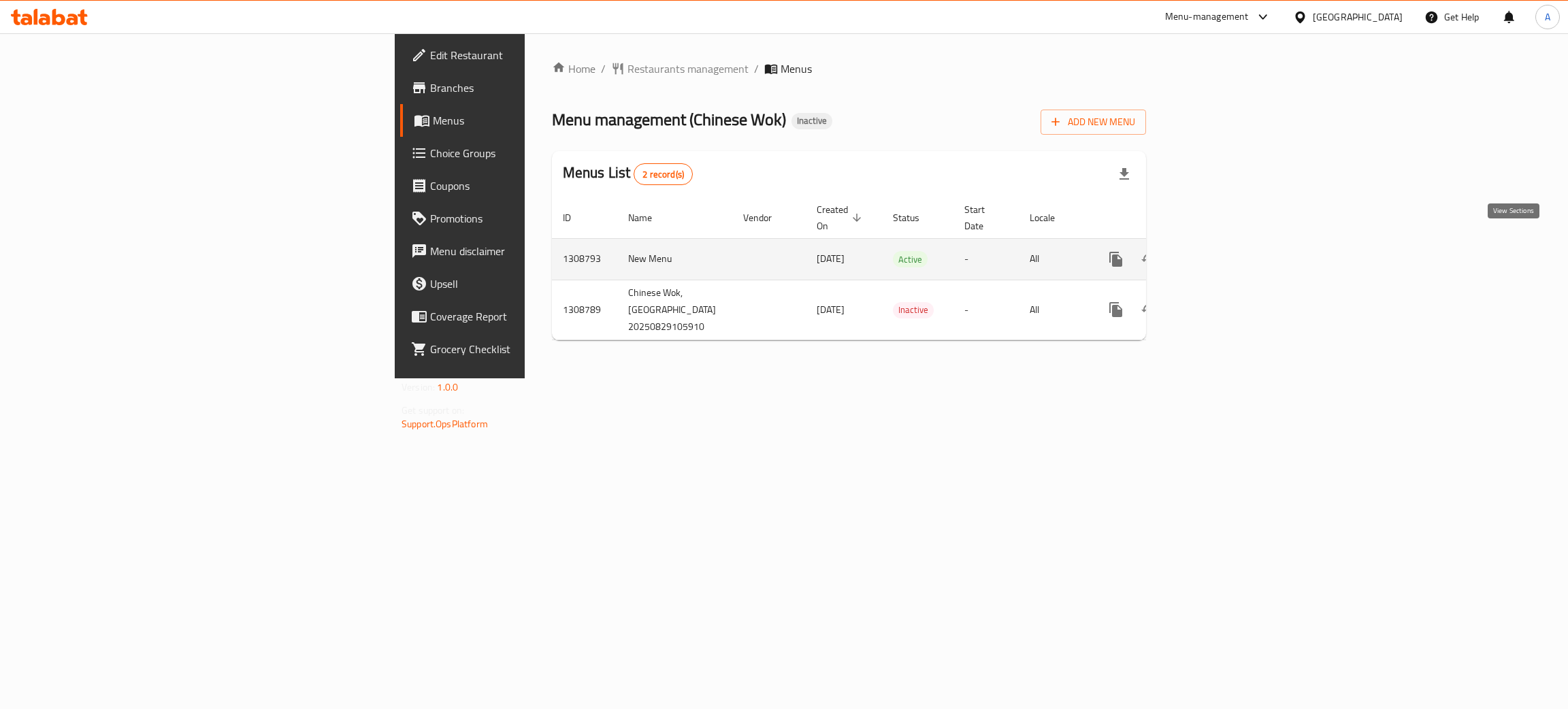
click at [1222, 251] on icon "enhanced table" at bounding box center [1213, 259] width 16 height 16
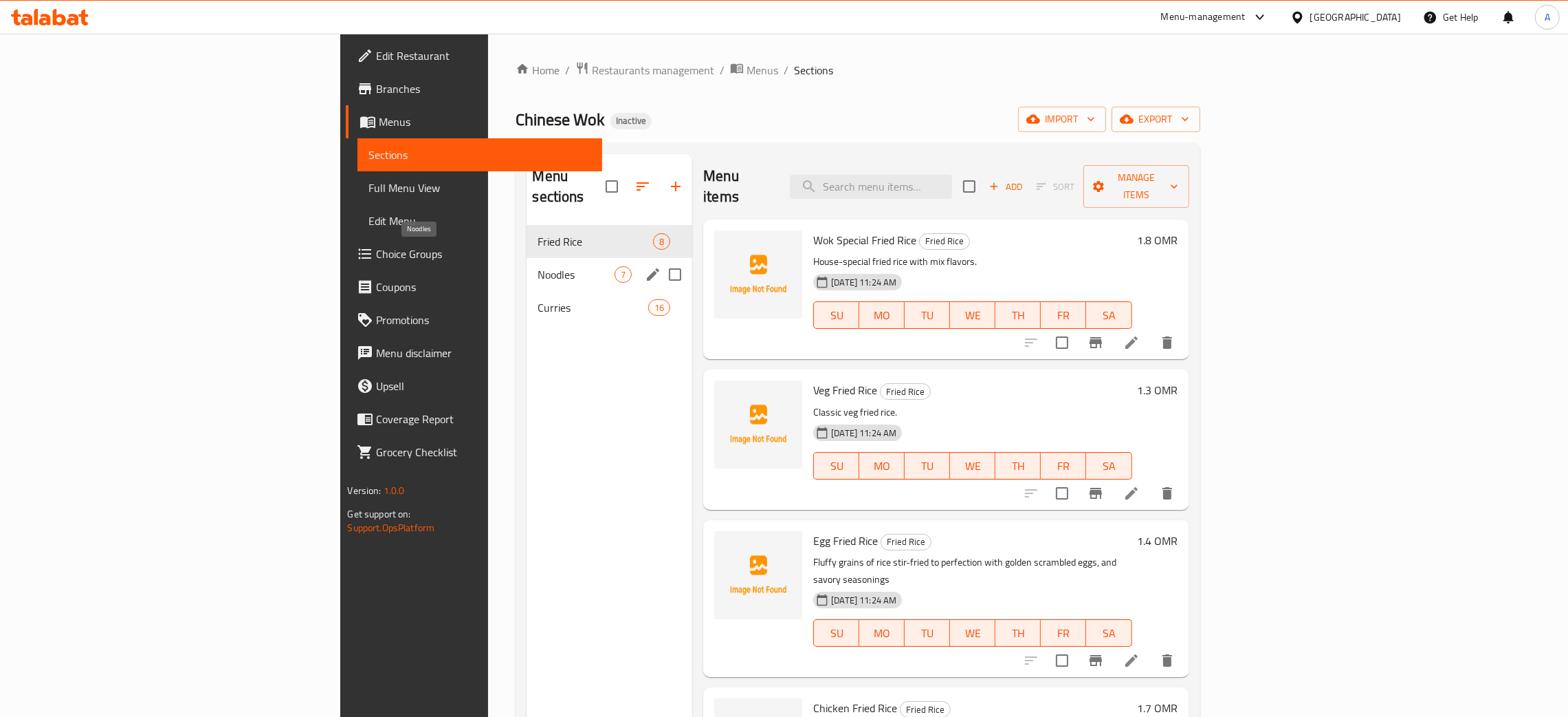
click at [538, 267] on span "Noodles" at bounding box center [576, 274] width 77 height 17
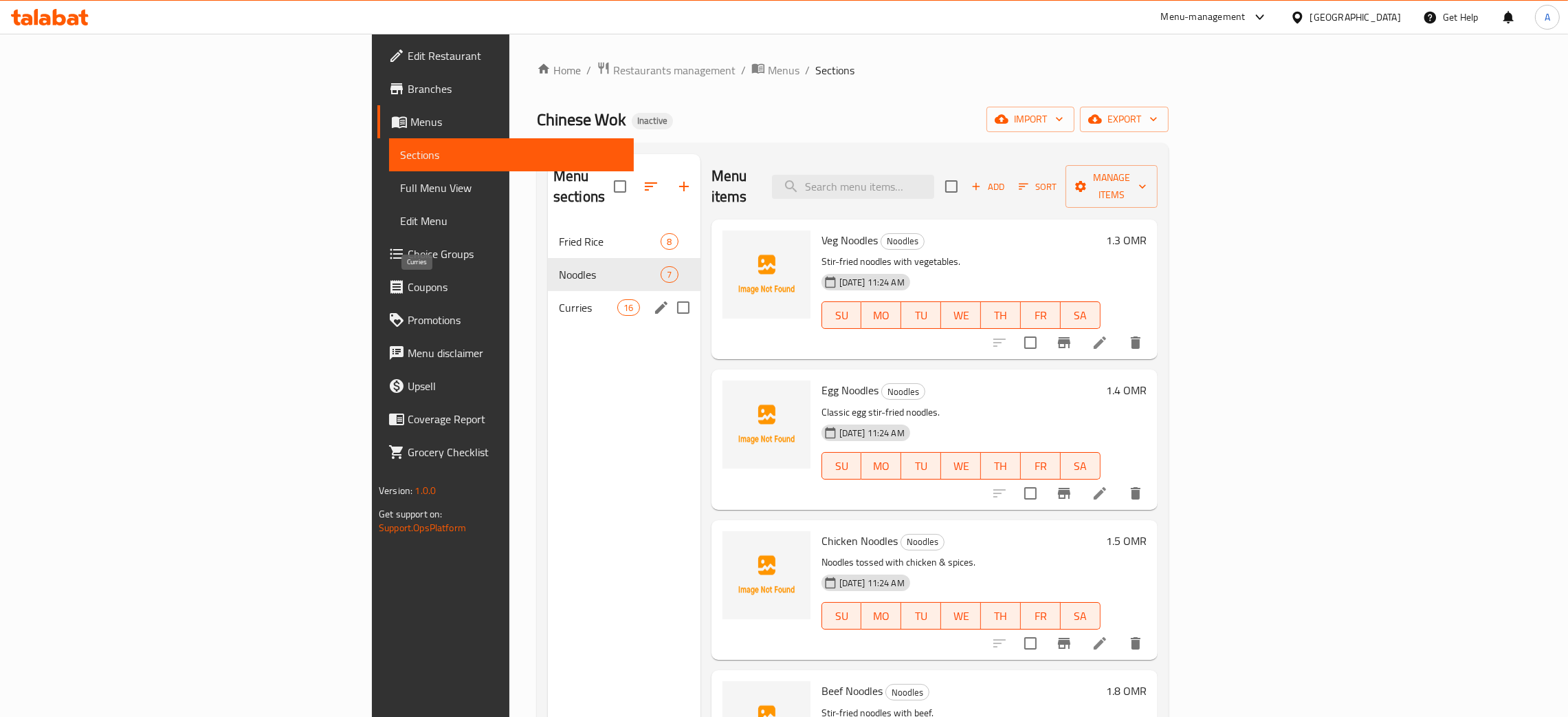
click at [559, 299] on span "Curries" at bounding box center [587, 307] width 58 height 17
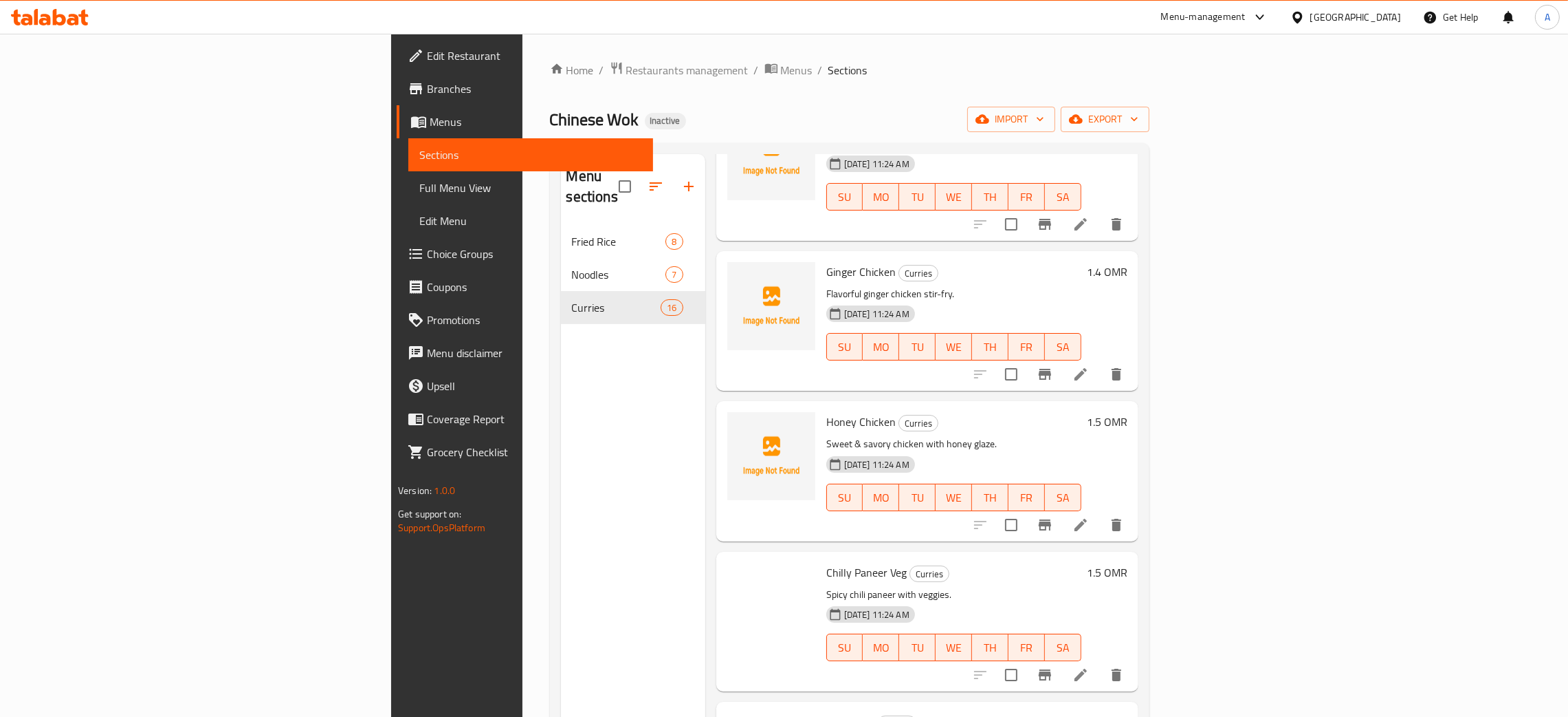
scroll to position [1237, 0]
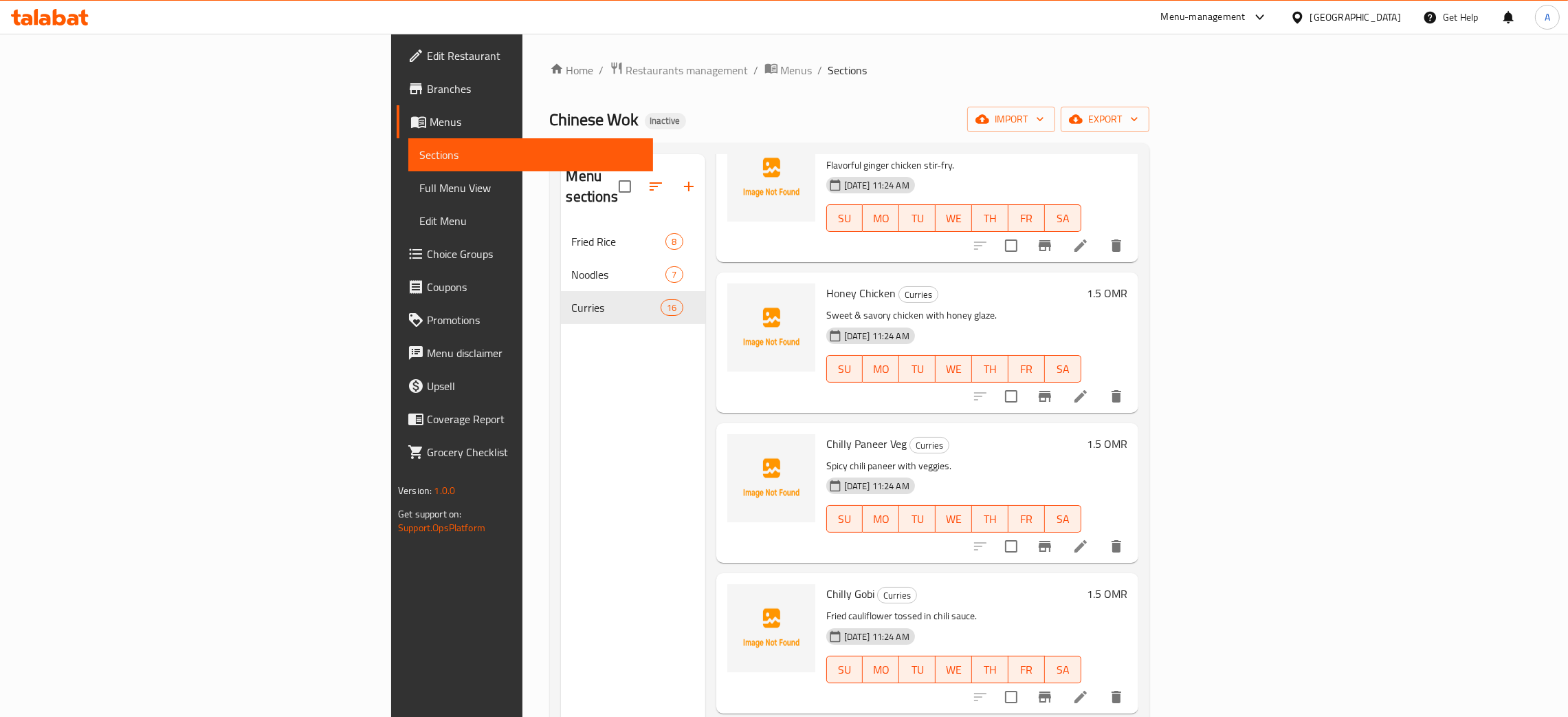
click at [75, 14] on icon at bounding box center [73, 19] width 11 height 11
